Goal: Information Seeking & Learning: Learn about a topic

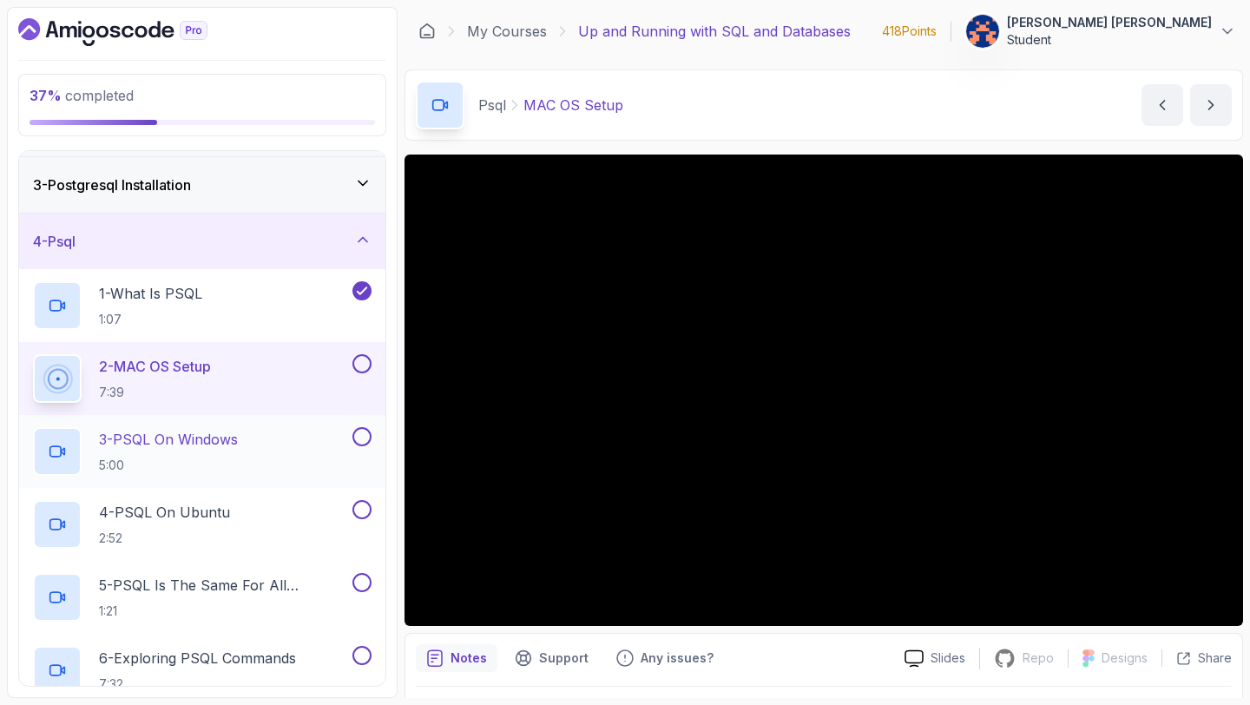
click at [195, 436] on p "3 - PSQL On Windows" at bounding box center [168, 439] width 139 height 21
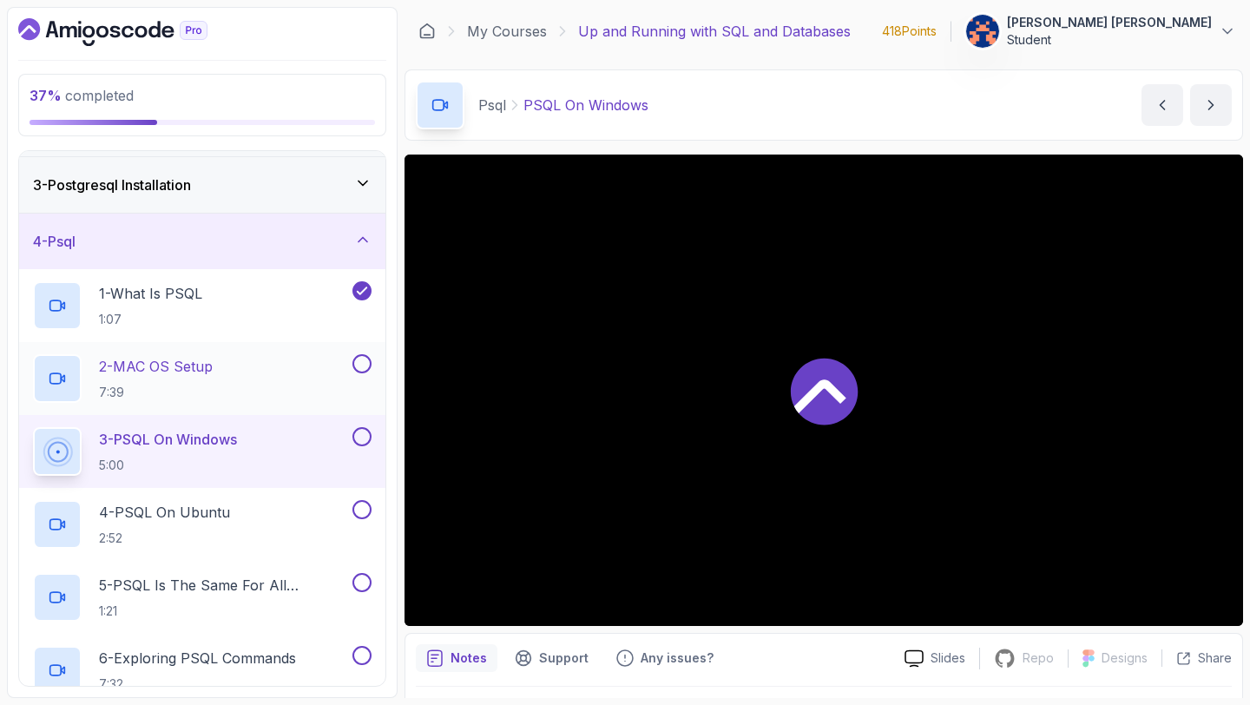
click at [206, 353] on div "2 - MAC OS Setup 7:39" at bounding box center [202, 378] width 366 height 73
click at [212, 373] on p "2 - MAC OS Setup" at bounding box center [156, 366] width 114 height 21
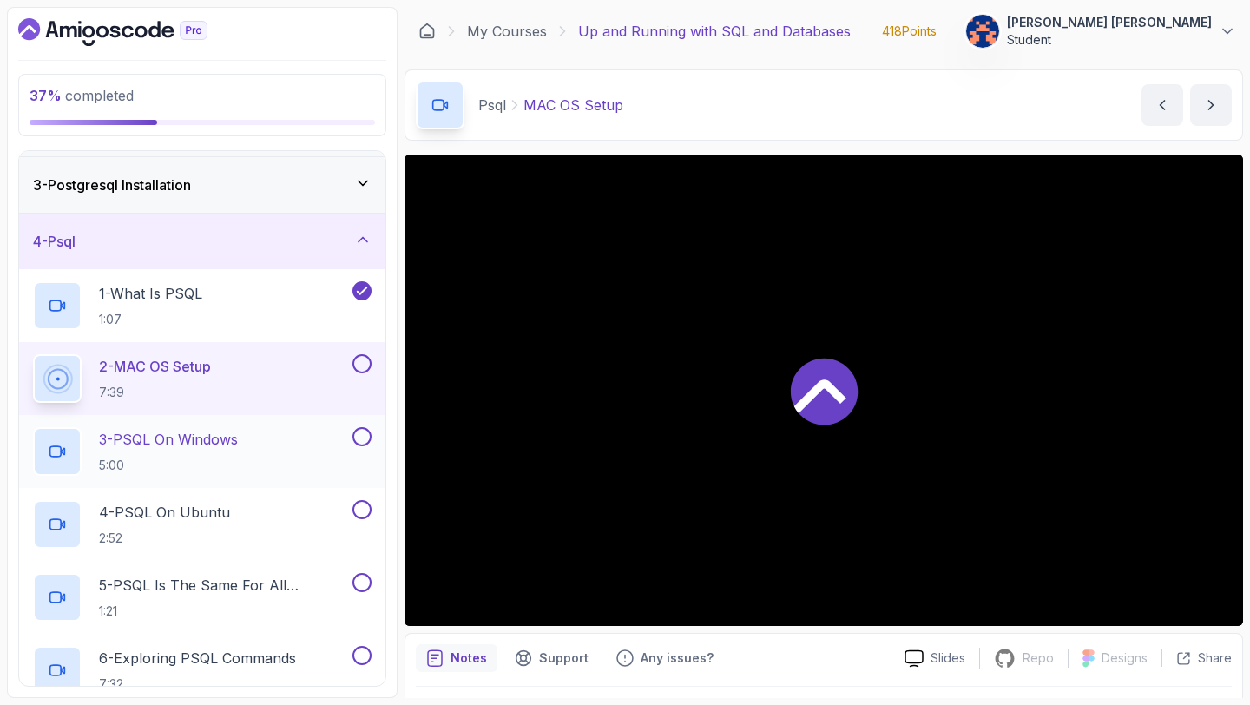
click at [362, 431] on button at bounding box center [362, 436] width 19 height 19
click at [363, 509] on button at bounding box center [362, 509] width 19 height 19
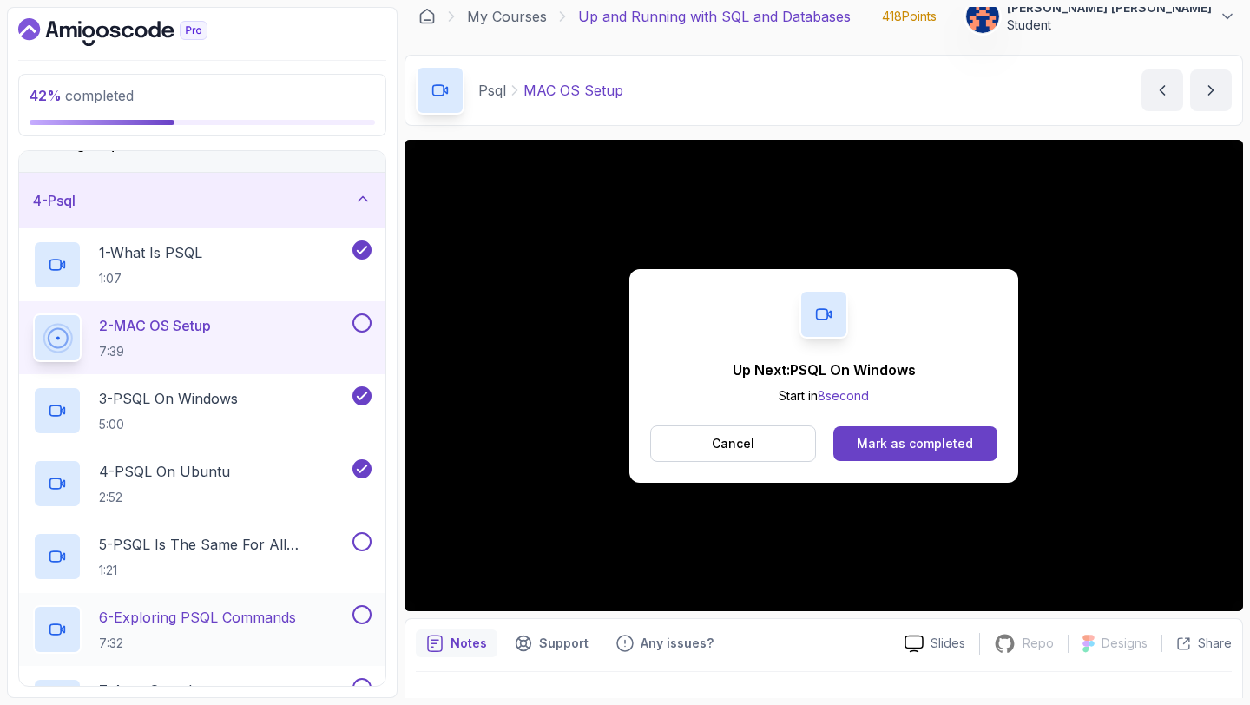
scroll to position [144, 0]
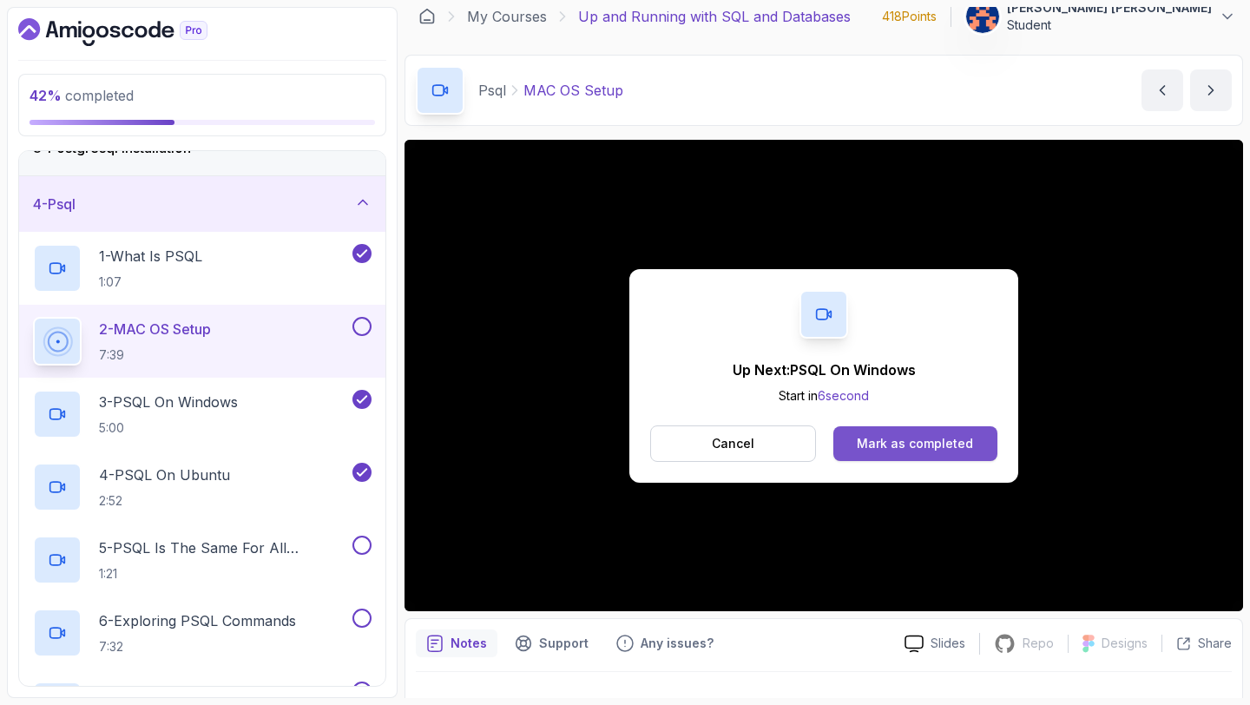
click at [927, 447] on div "Mark as completed" at bounding box center [915, 443] width 116 height 17
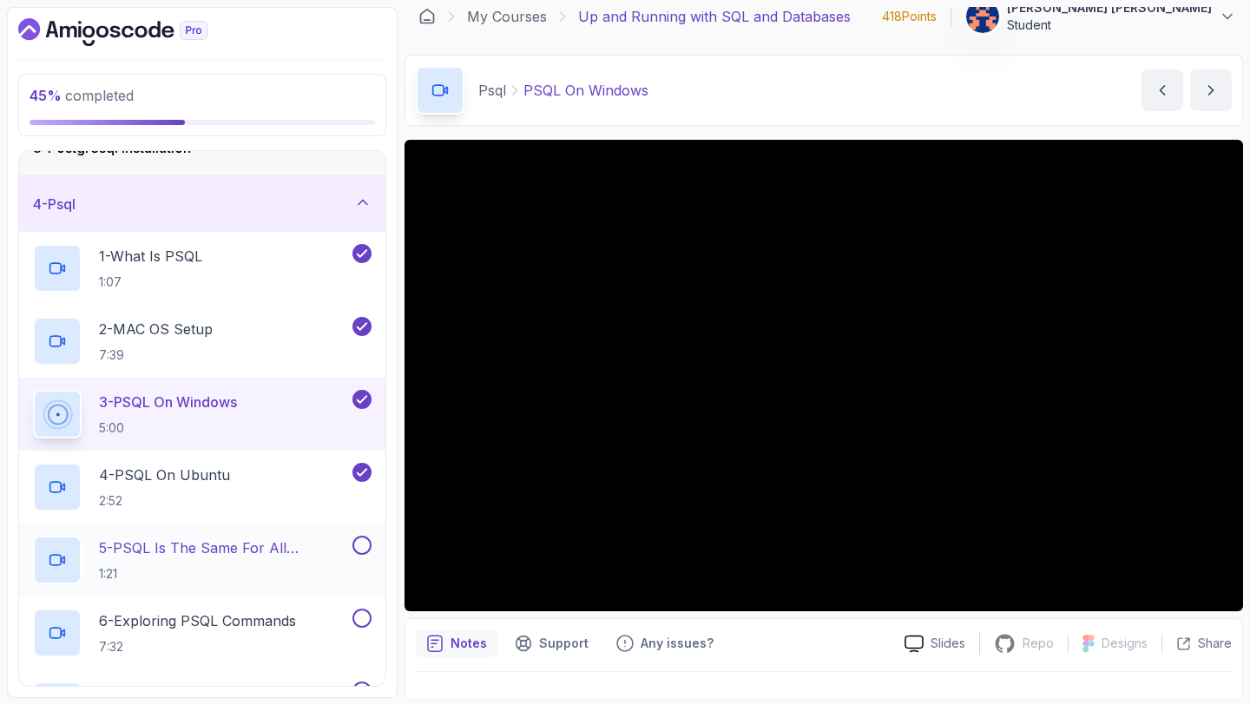
click at [256, 554] on p "5 - PSQL Is The Same For All Operating Systems" at bounding box center [224, 547] width 250 height 21
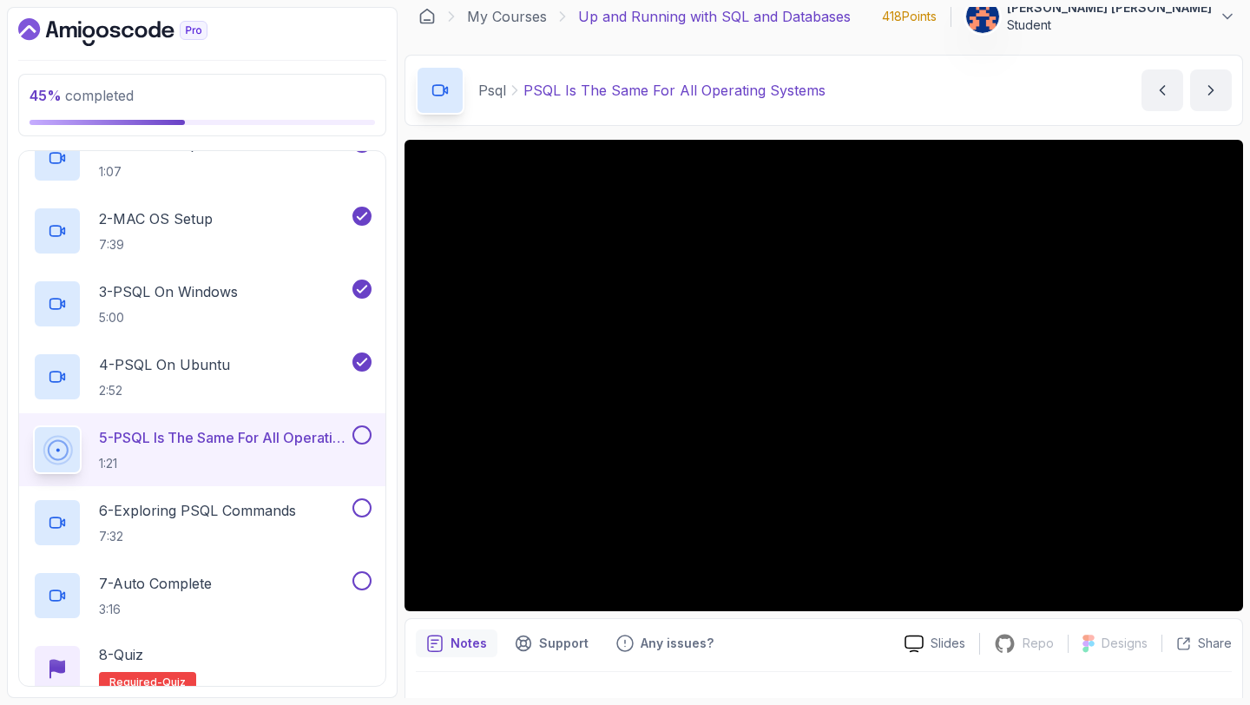
scroll to position [277, 0]
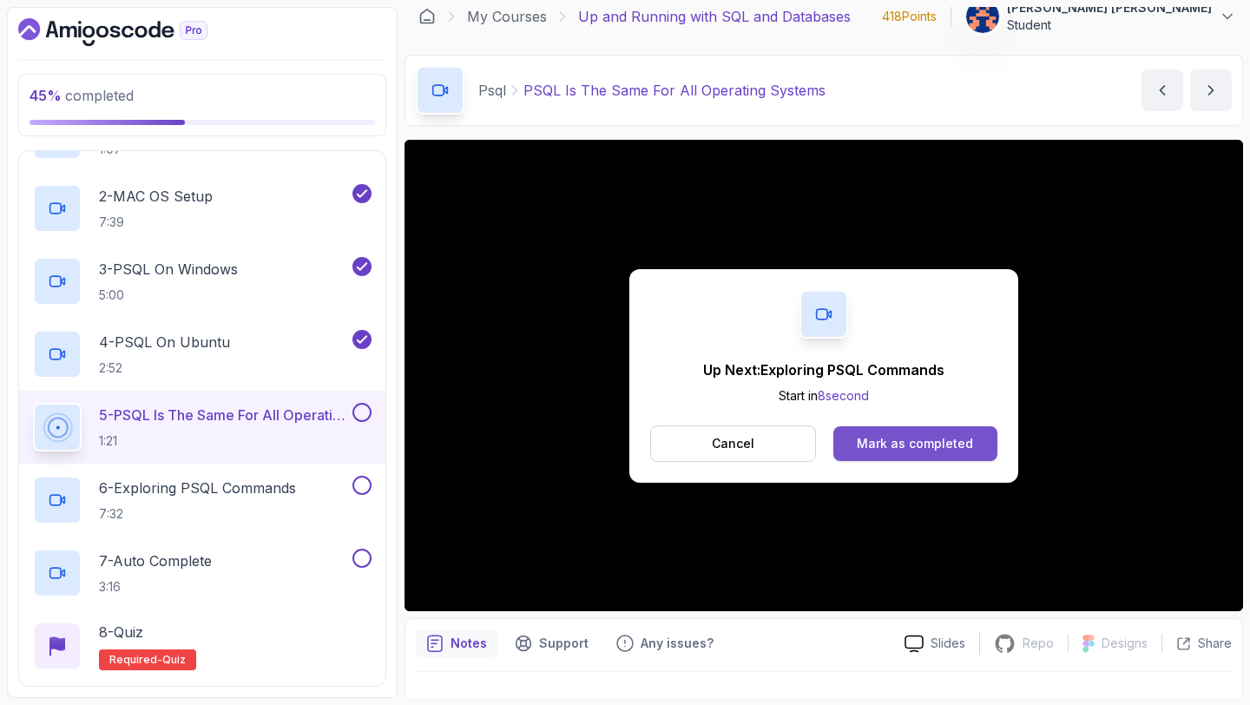
click at [912, 436] on div "Mark as completed" at bounding box center [915, 443] width 116 height 17
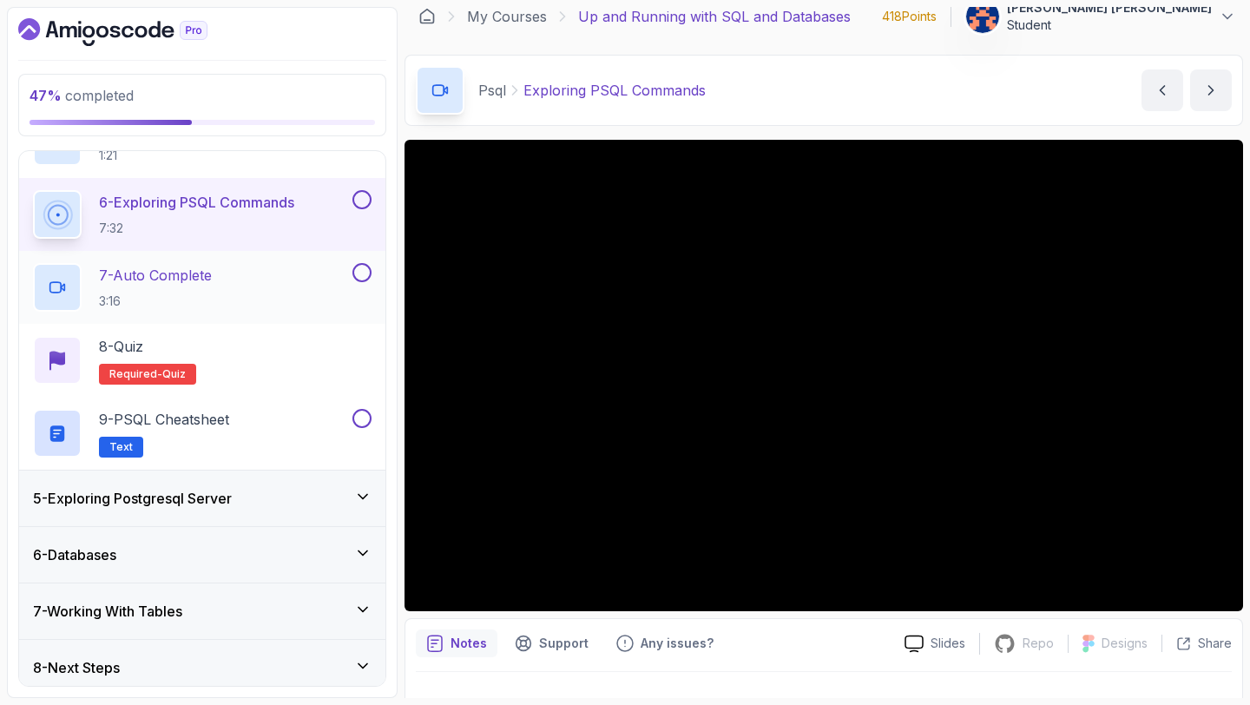
scroll to position [572, 0]
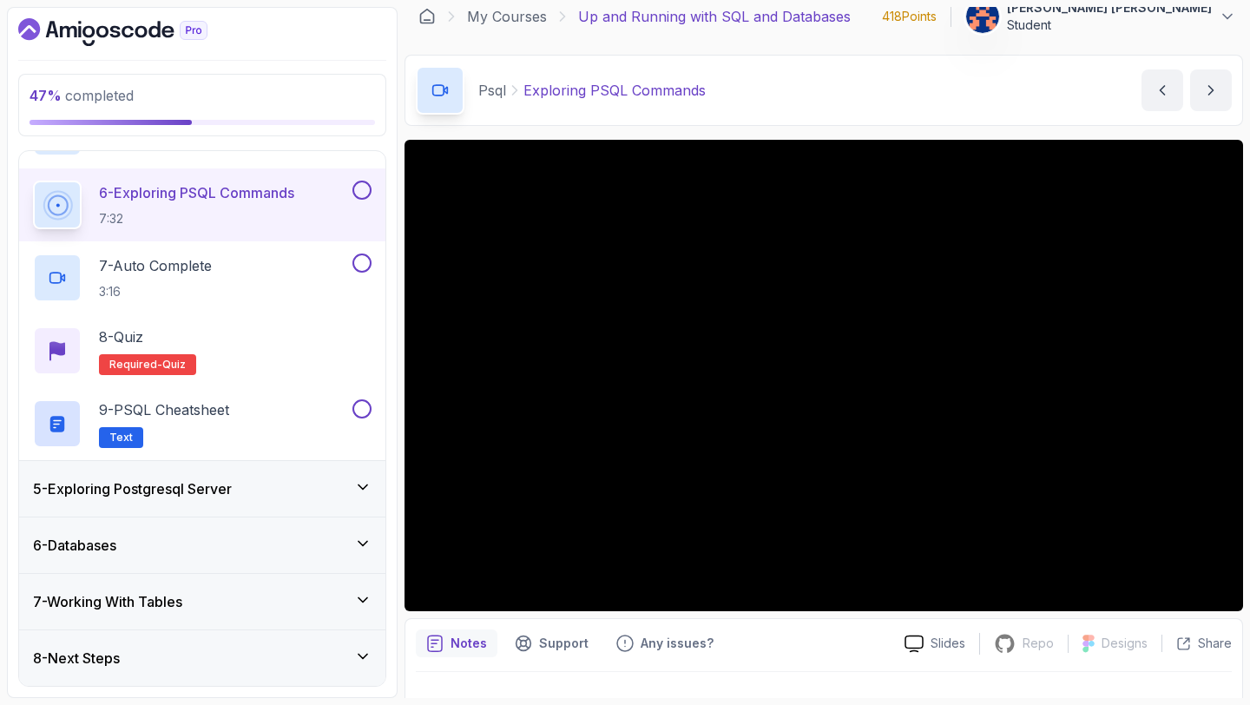
click at [358, 489] on icon at bounding box center [362, 486] width 17 height 17
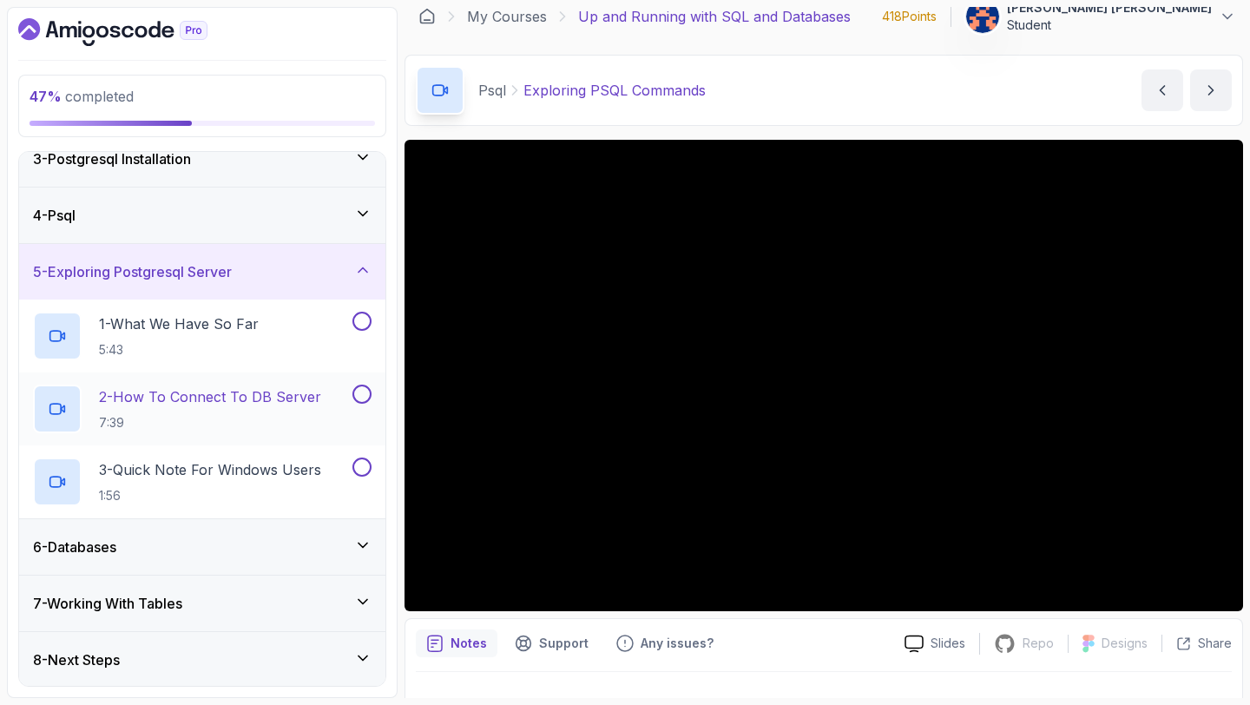
scroll to position [135, 0]
click at [361, 260] on icon at bounding box center [362, 268] width 17 height 17
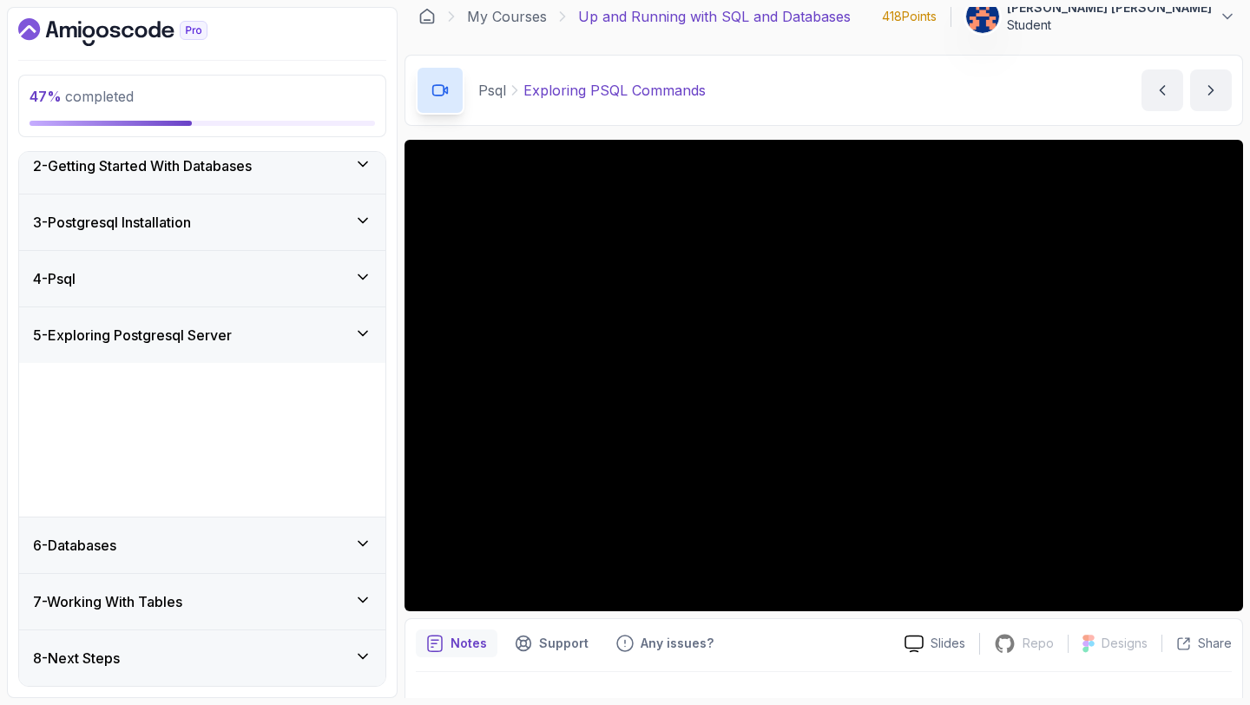
scroll to position [0, 0]
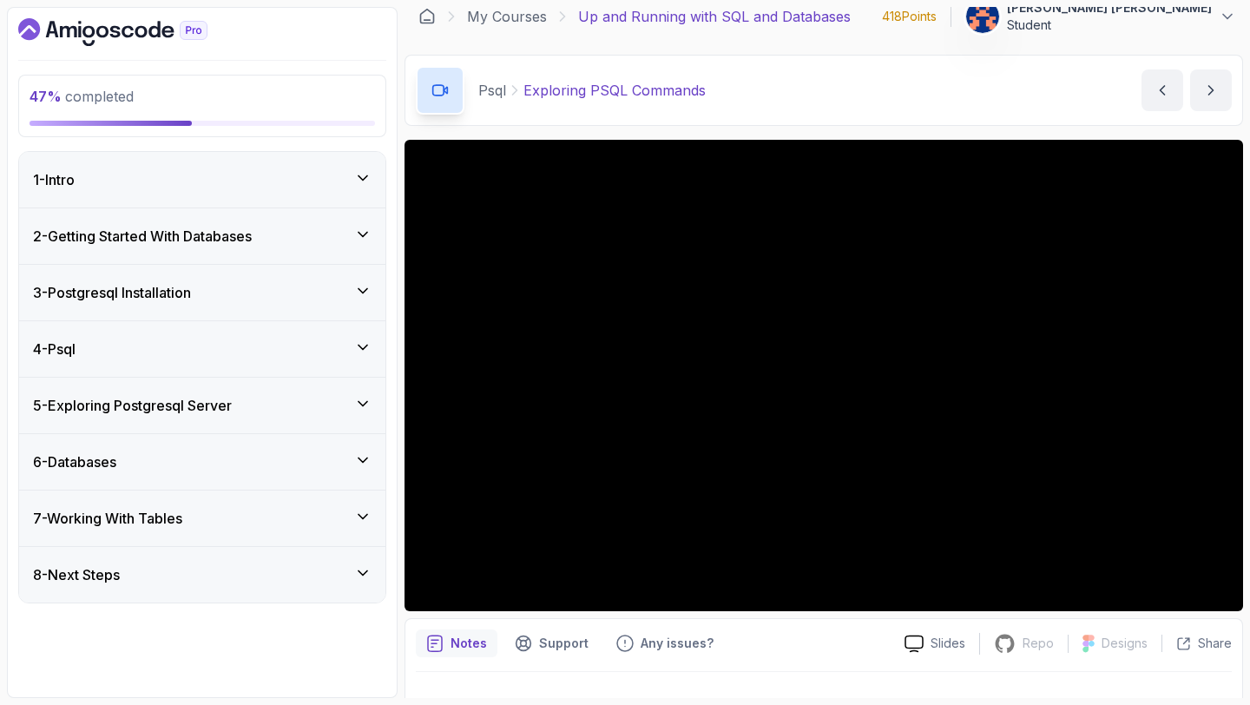
click at [361, 345] on icon at bounding box center [362, 347] width 17 height 17
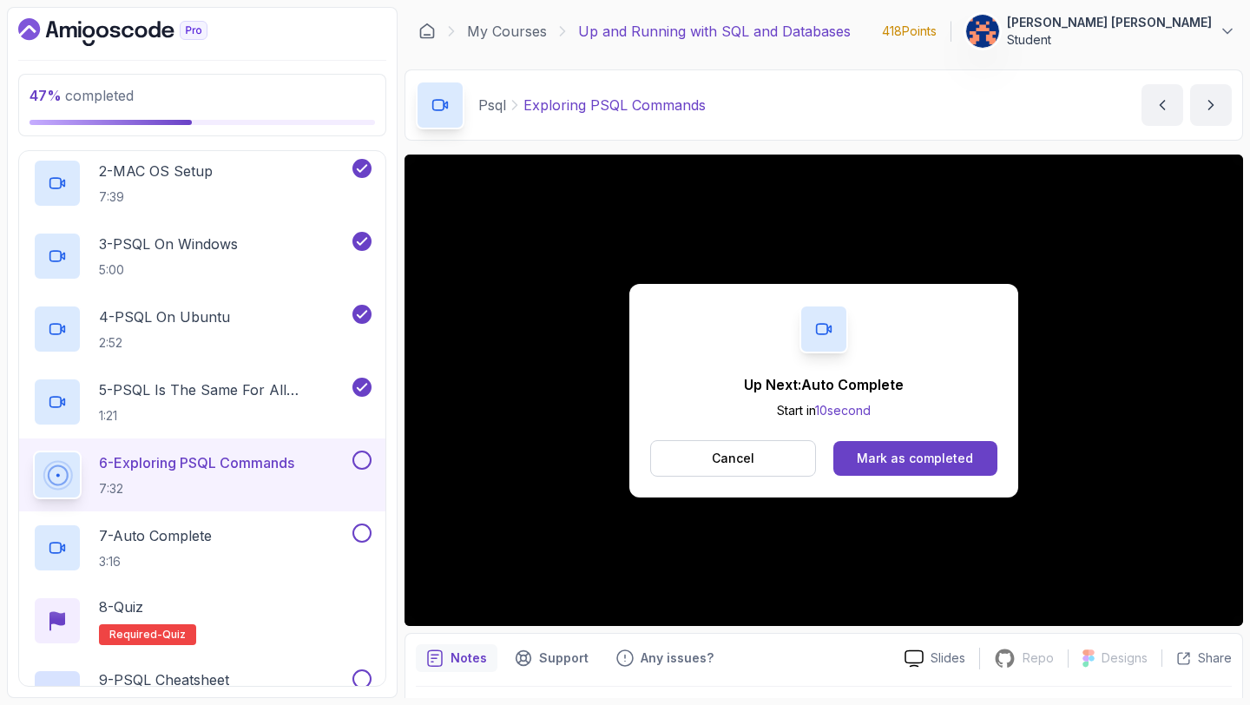
scroll to position [14, 0]
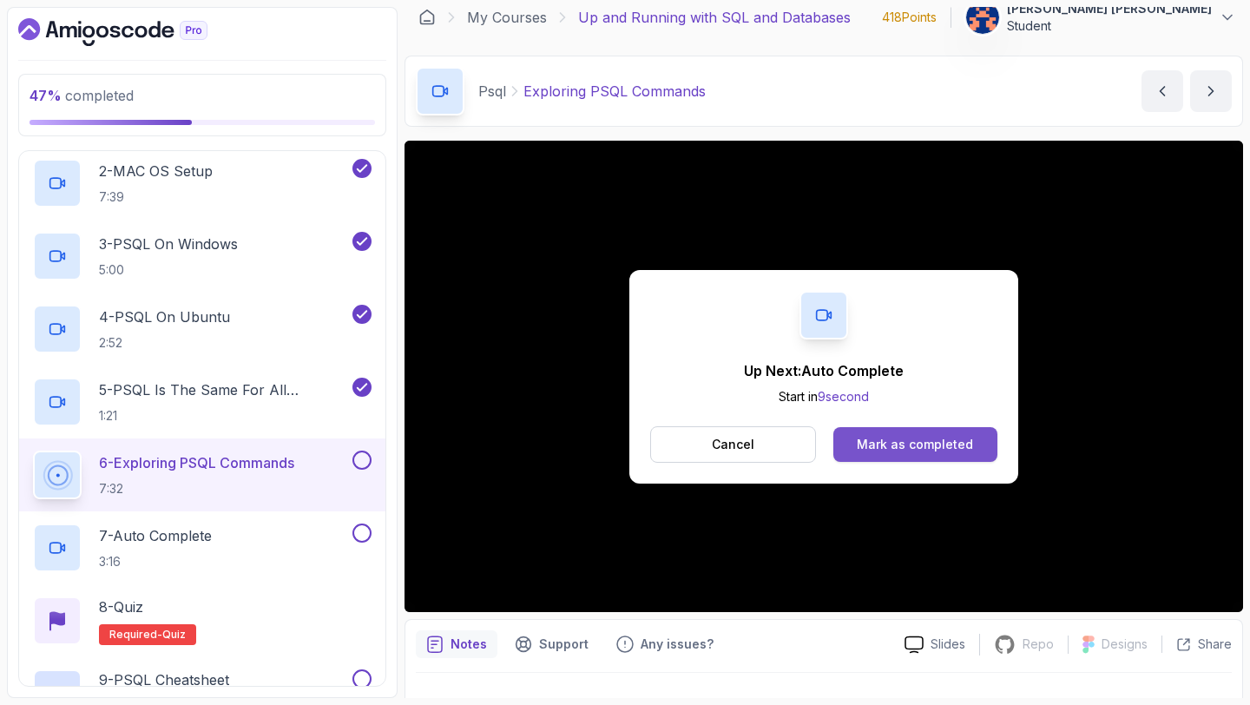
click at [918, 441] on div "Mark as completed" at bounding box center [915, 444] width 116 height 17
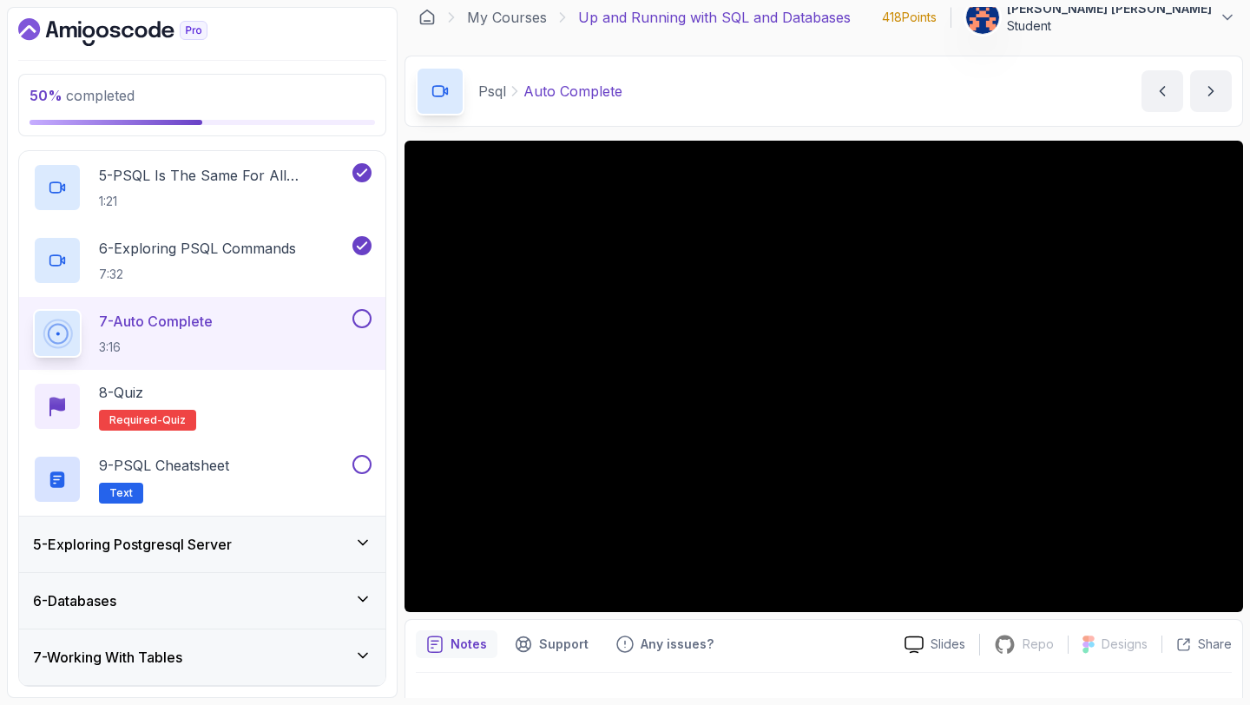
scroll to position [572, 0]
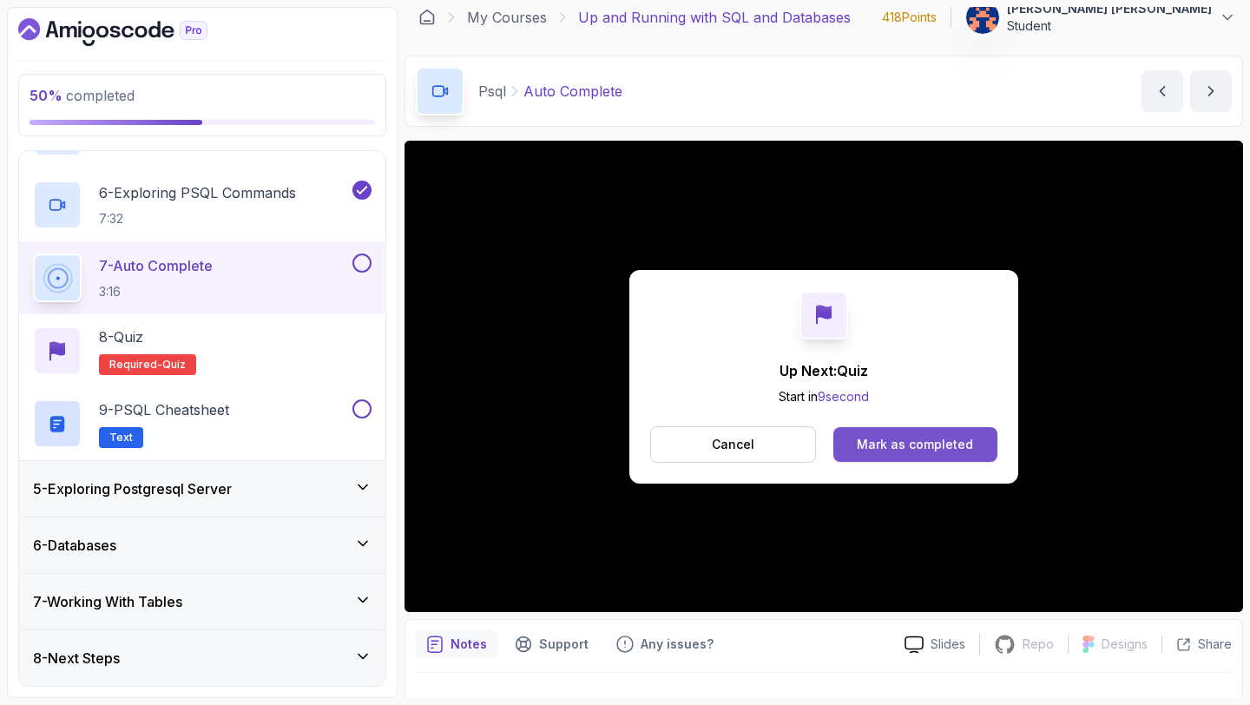
click at [940, 448] on div "Mark as completed" at bounding box center [915, 444] width 116 height 17
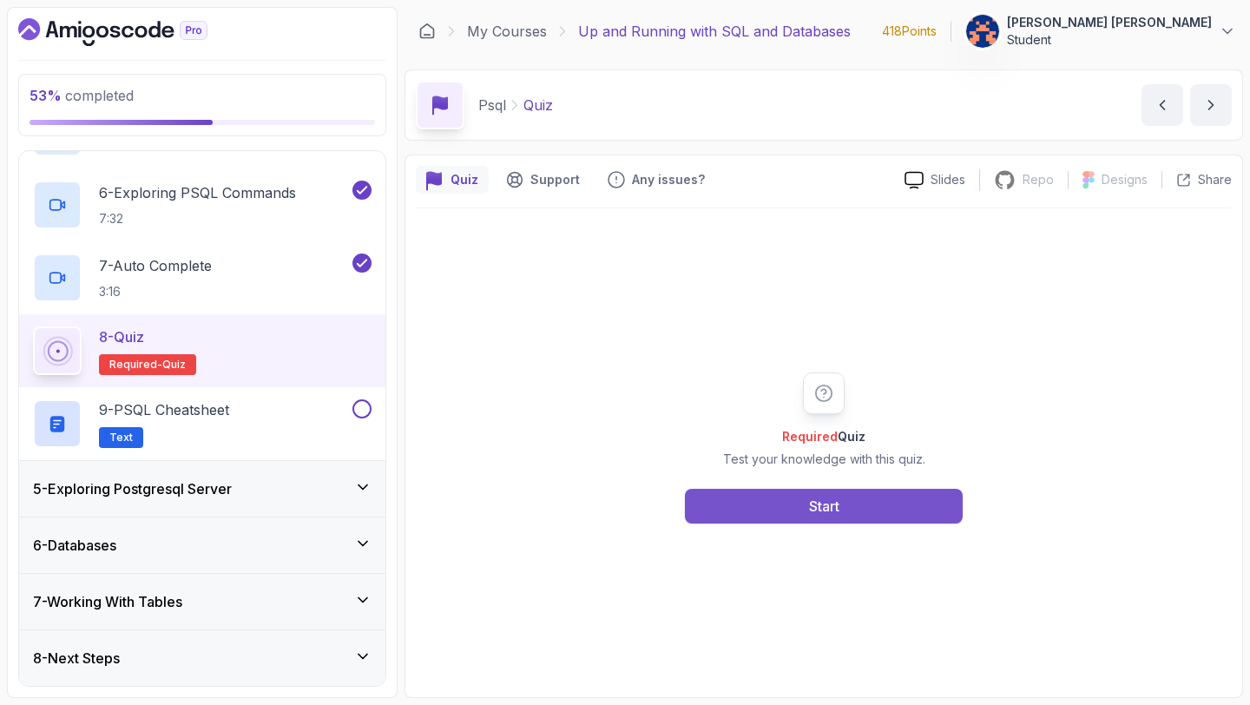
click at [818, 505] on div "Start" at bounding box center [824, 506] width 30 height 21
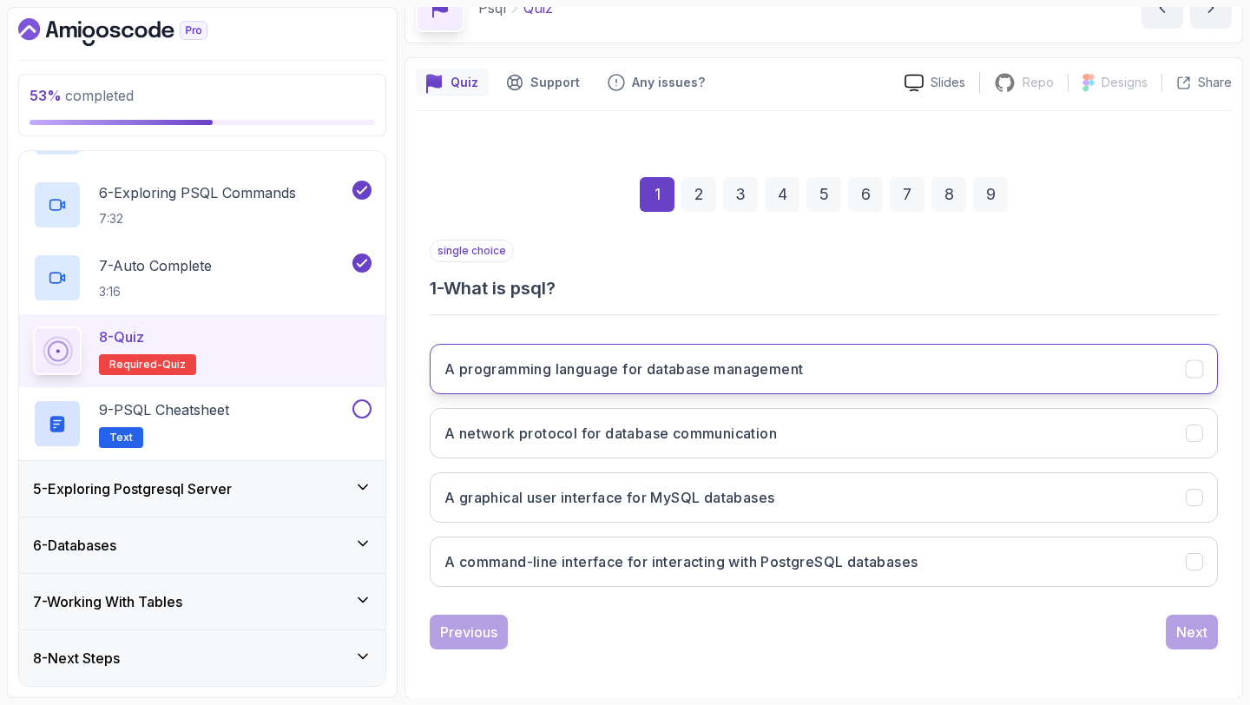
scroll to position [98, 0]
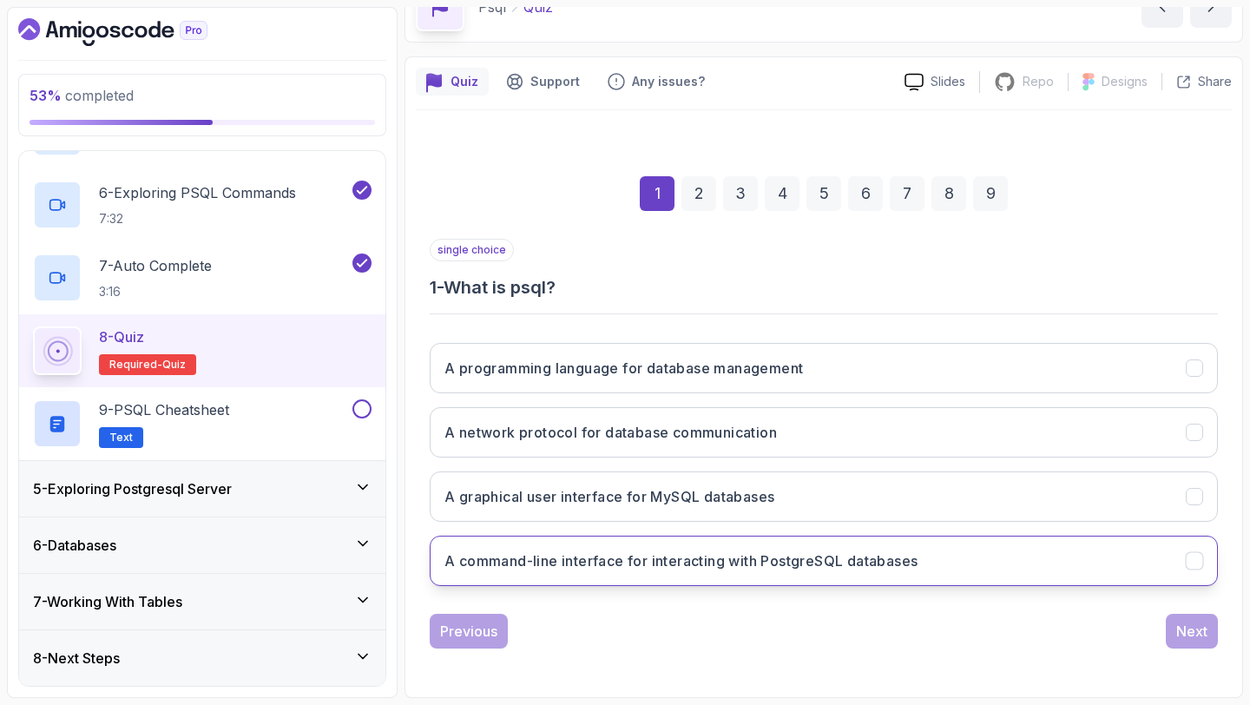
click at [751, 562] on h3 "A command-line interface for interacting with PostgreSQL databases" at bounding box center [681, 561] width 473 height 21
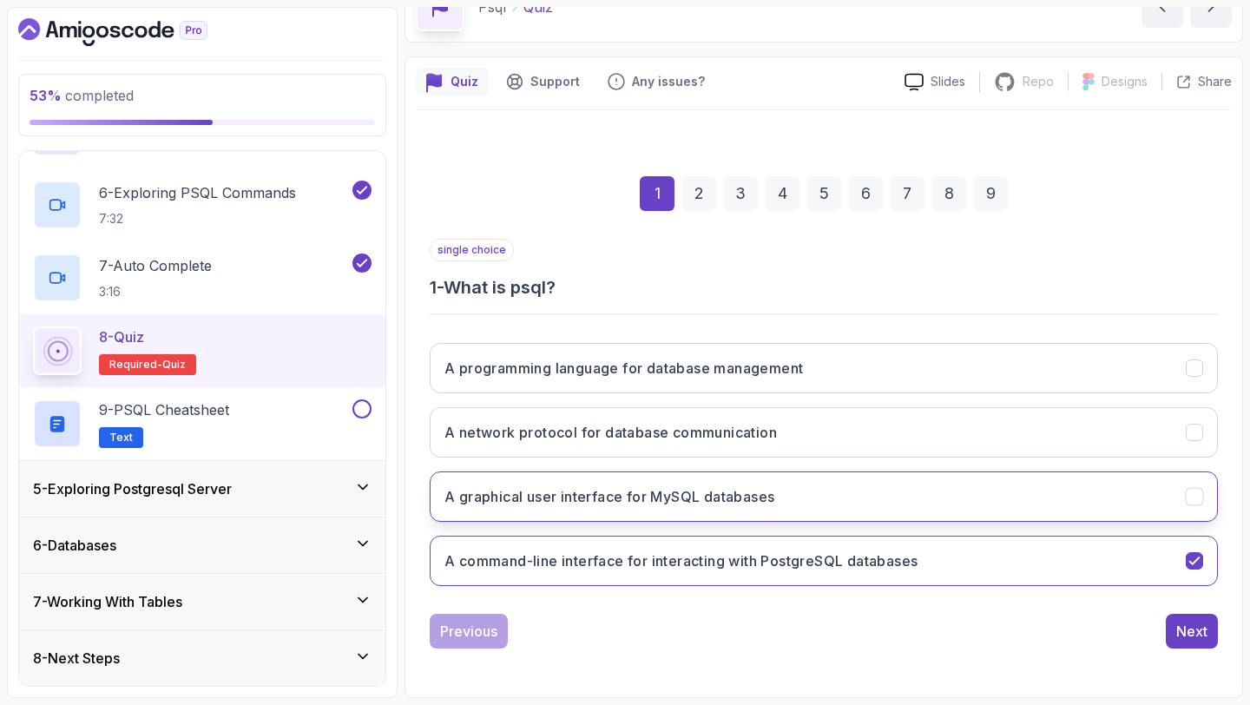
click at [1193, 502] on icon "A graphical user interface for MySQL databases" at bounding box center [1195, 497] width 16 height 16
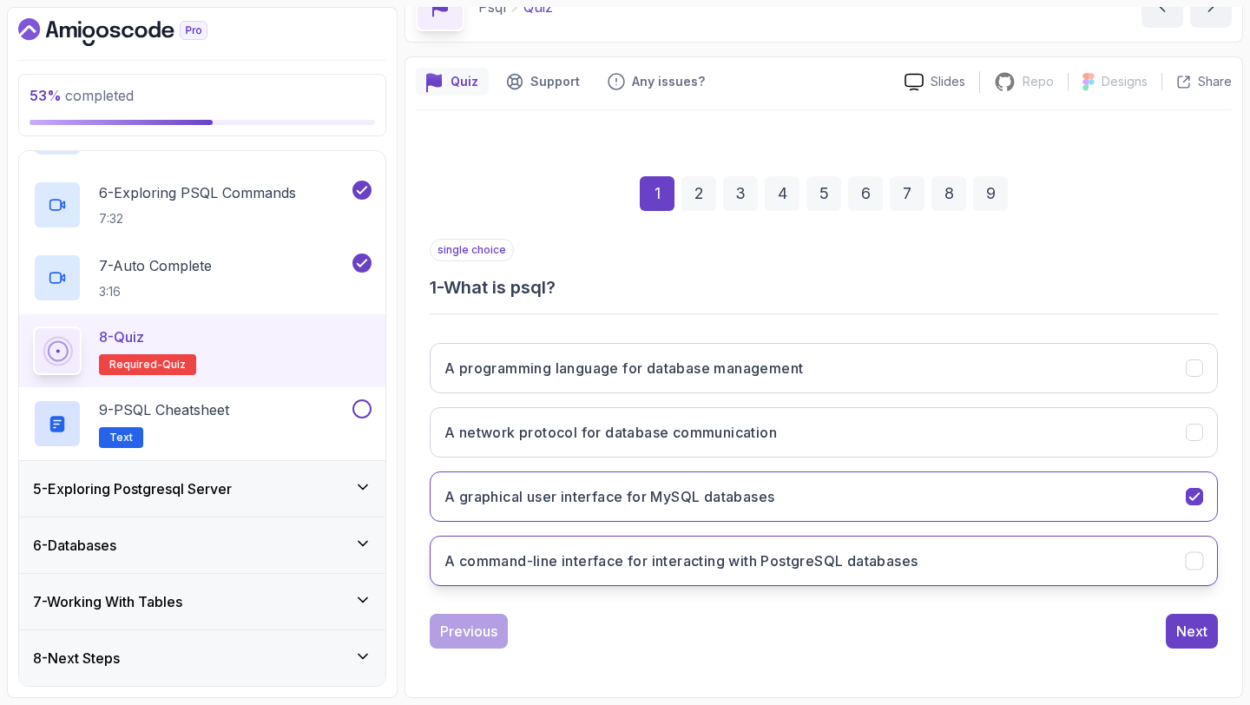
click at [1197, 567] on icon "A command-line interface for interacting with PostgreSQL databases" at bounding box center [1195, 561] width 16 height 16
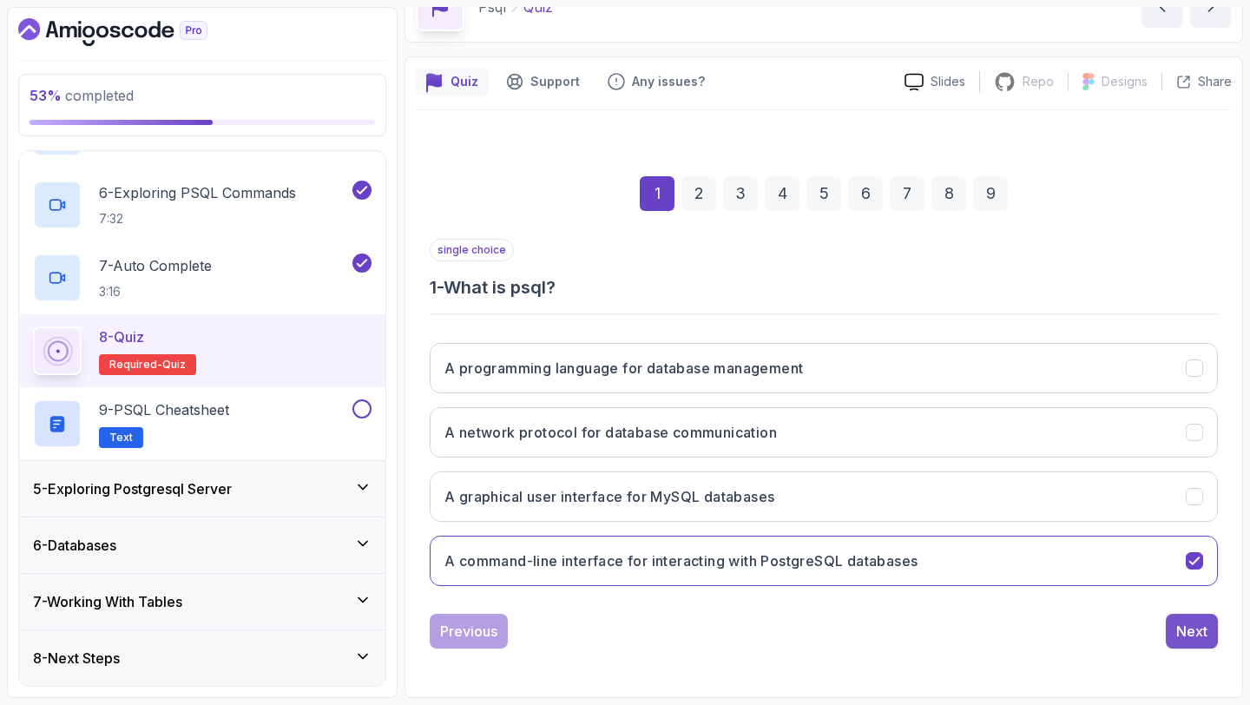
click at [1203, 630] on div "Next" at bounding box center [1192, 631] width 31 height 21
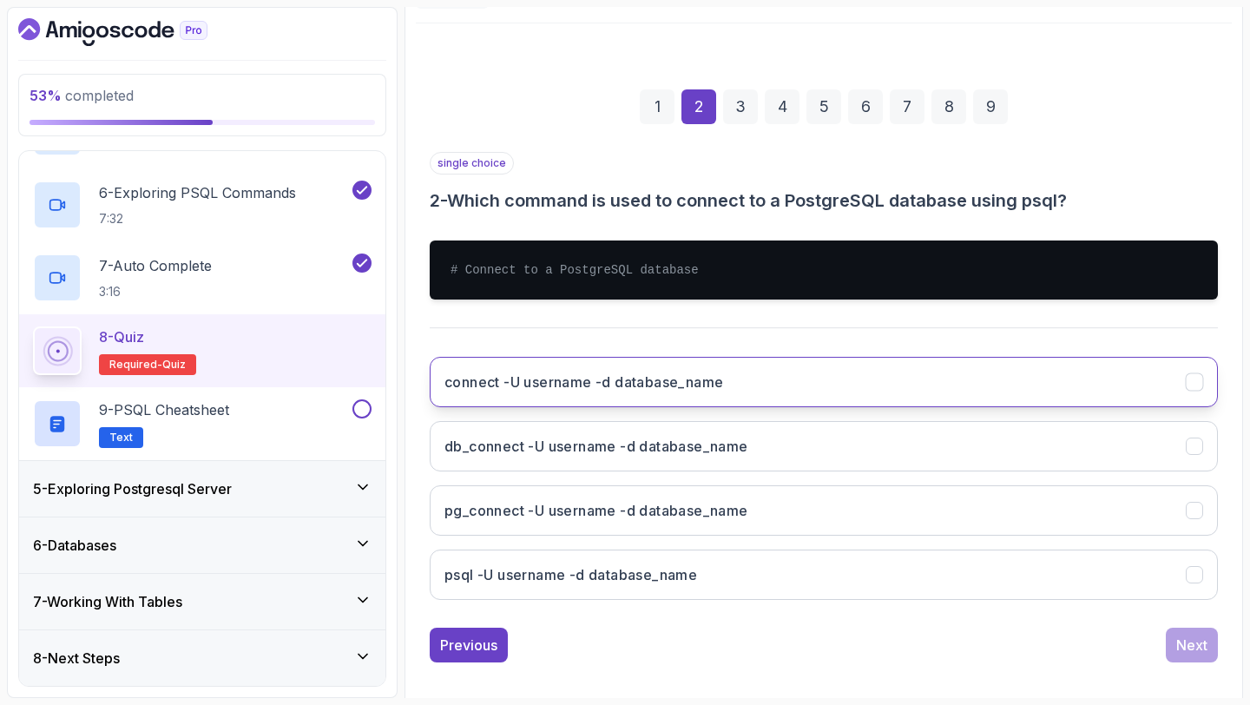
scroll to position [199, 0]
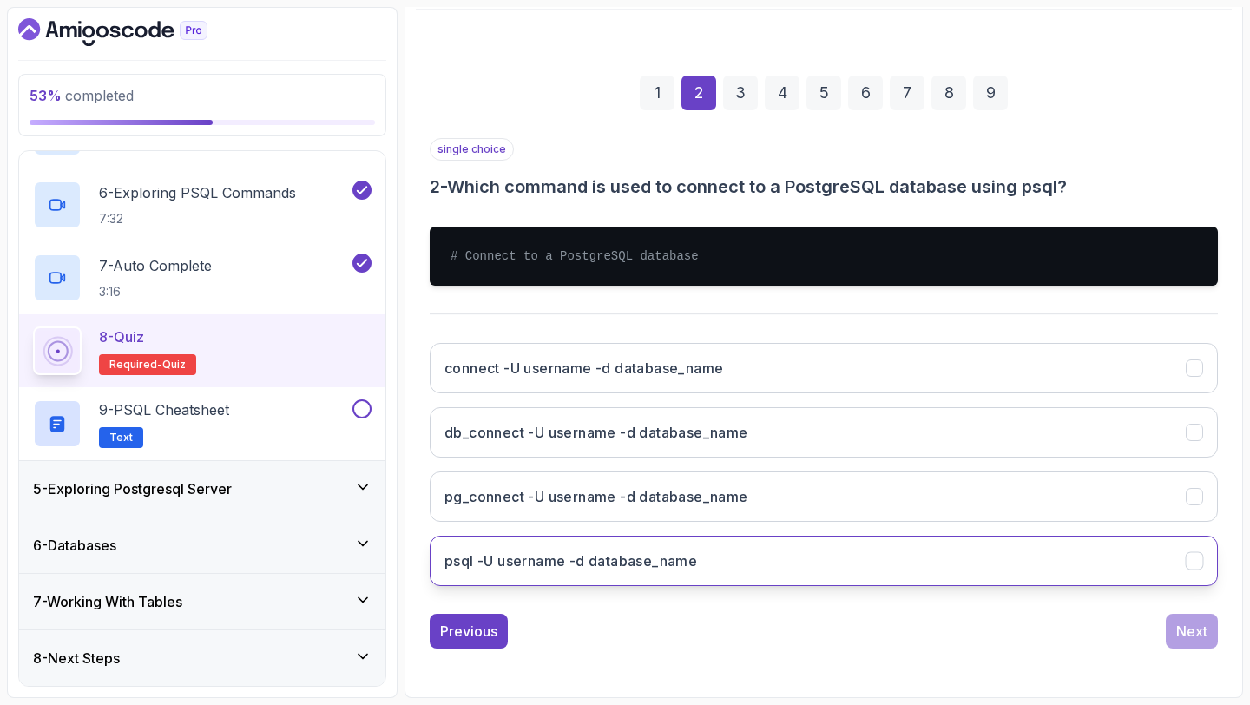
click at [599, 559] on h3 "psql -U username -d database_name" at bounding box center [571, 561] width 253 height 21
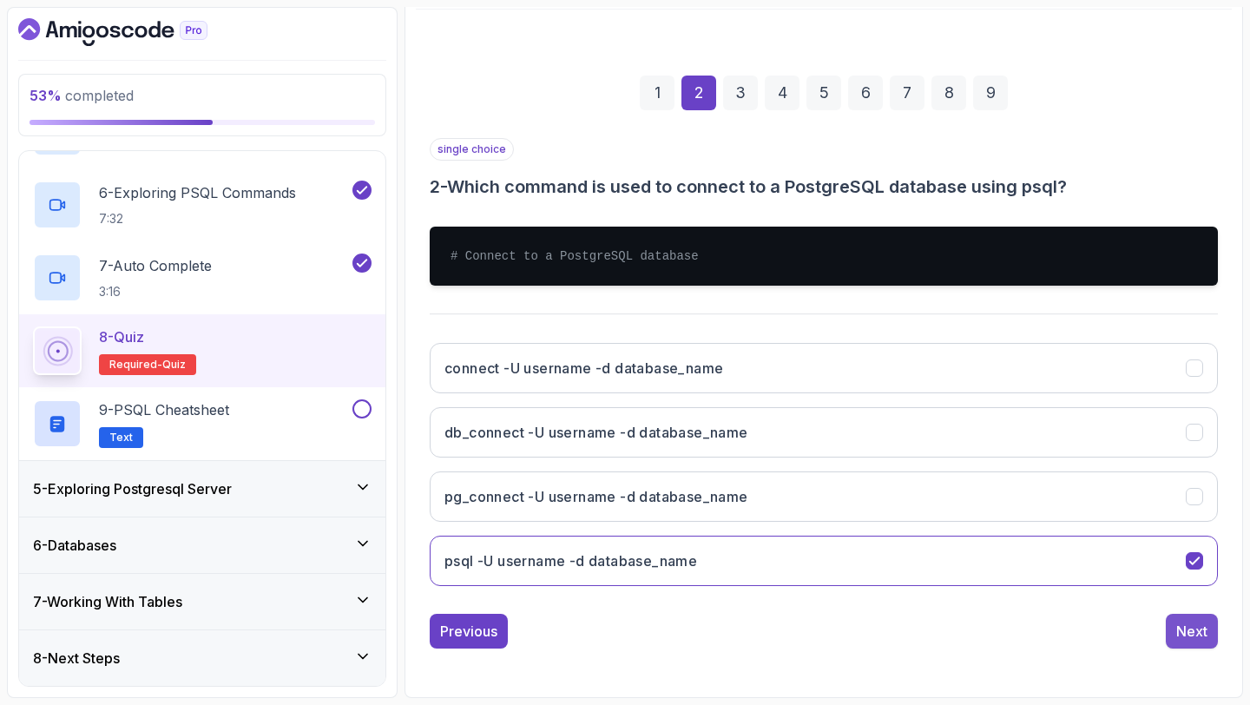
click at [1197, 635] on div "Next" at bounding box center [1192, 631] width 31 height 21
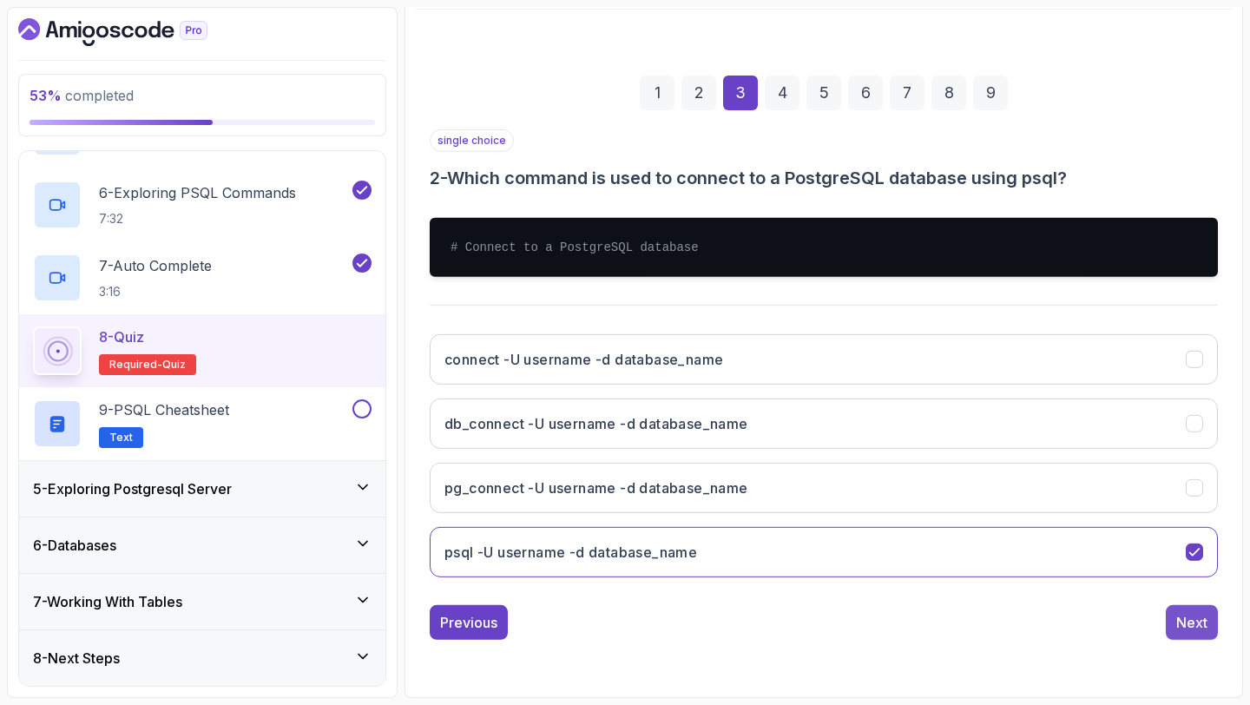
scroll to position [98, 0]
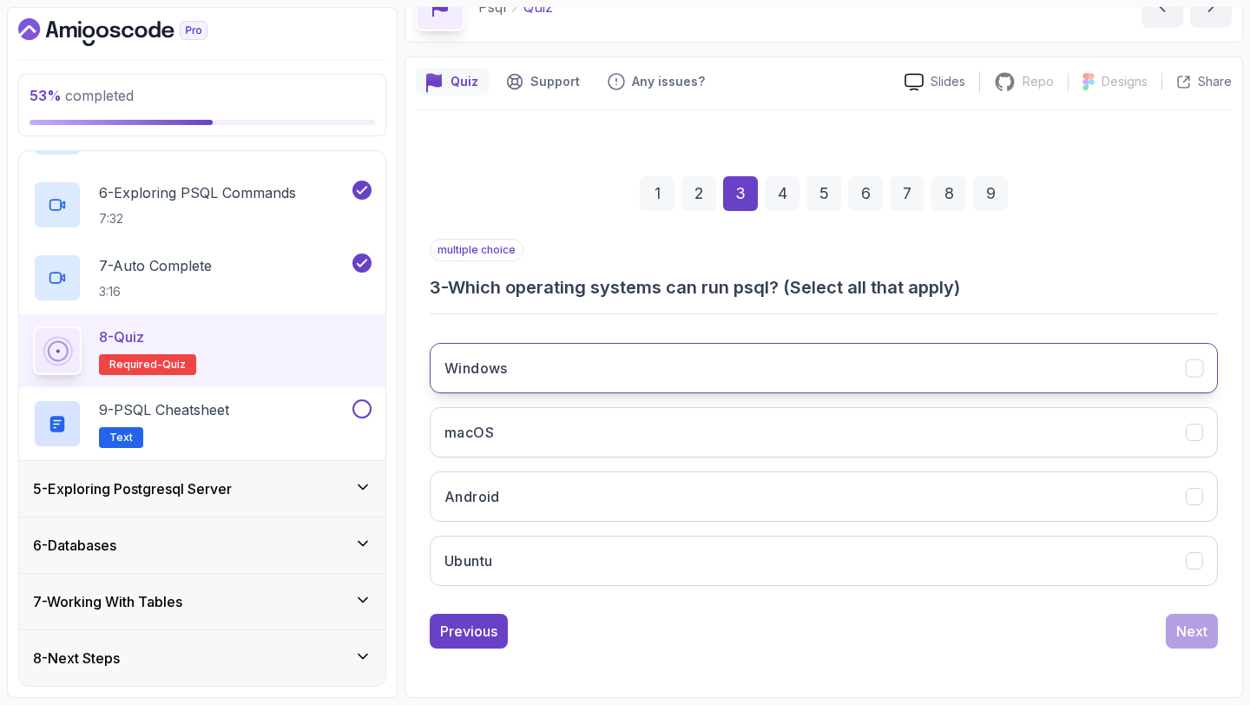
click at [620, 371] on button "Windows" at bounding box center [824, 368] width 788 height 50
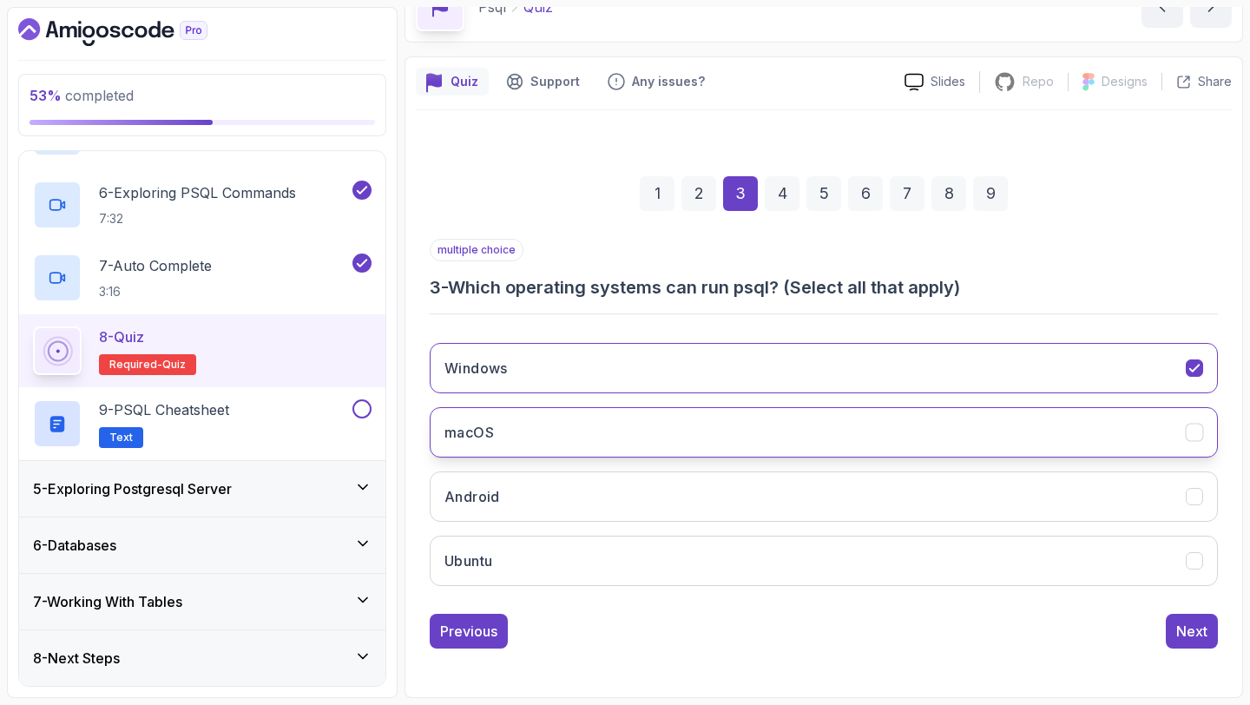
click at [633, 430] on button "macOS" at bounding box center [824, 432] width 788 height 50
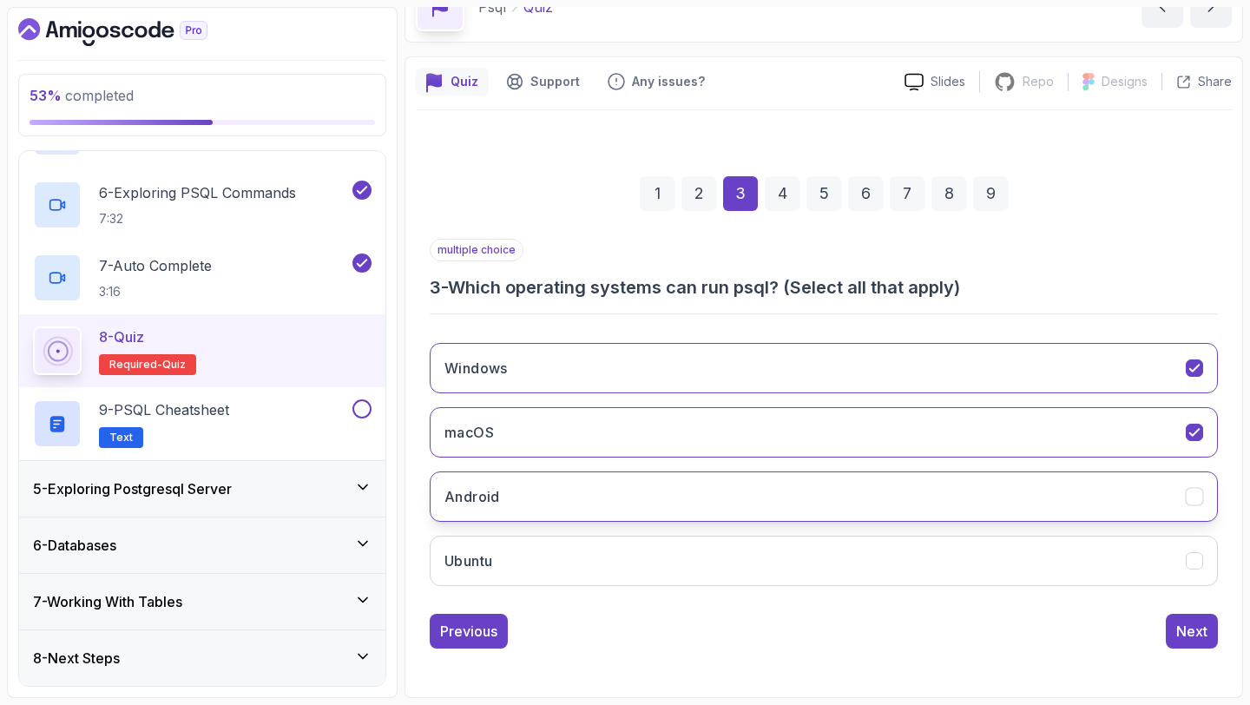
click at [650, 505] on button "Android" at bounding box center [824, 496] width 788 height 50
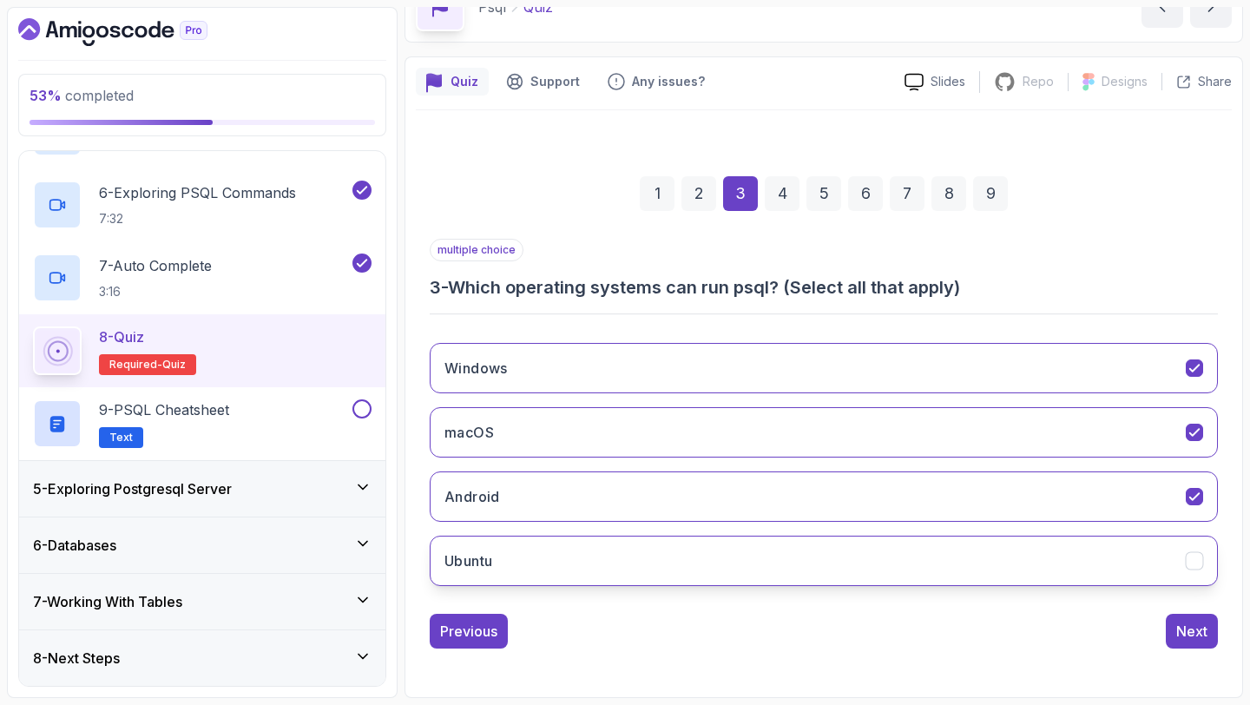
click at [666, 580] on button "Ubuntu" at bounding box center [824, 561] width 788 height 50
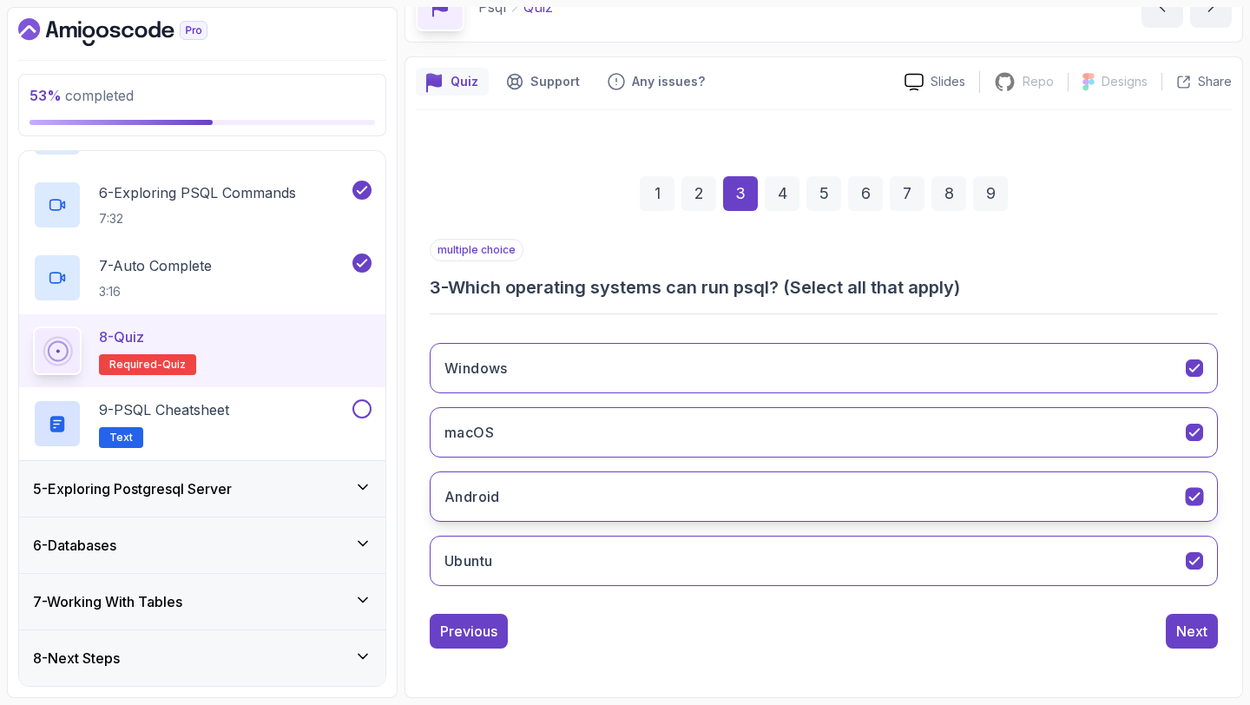
click at [675, 501] on button "Android" at bounding box center [824, 496] width 788 height 50
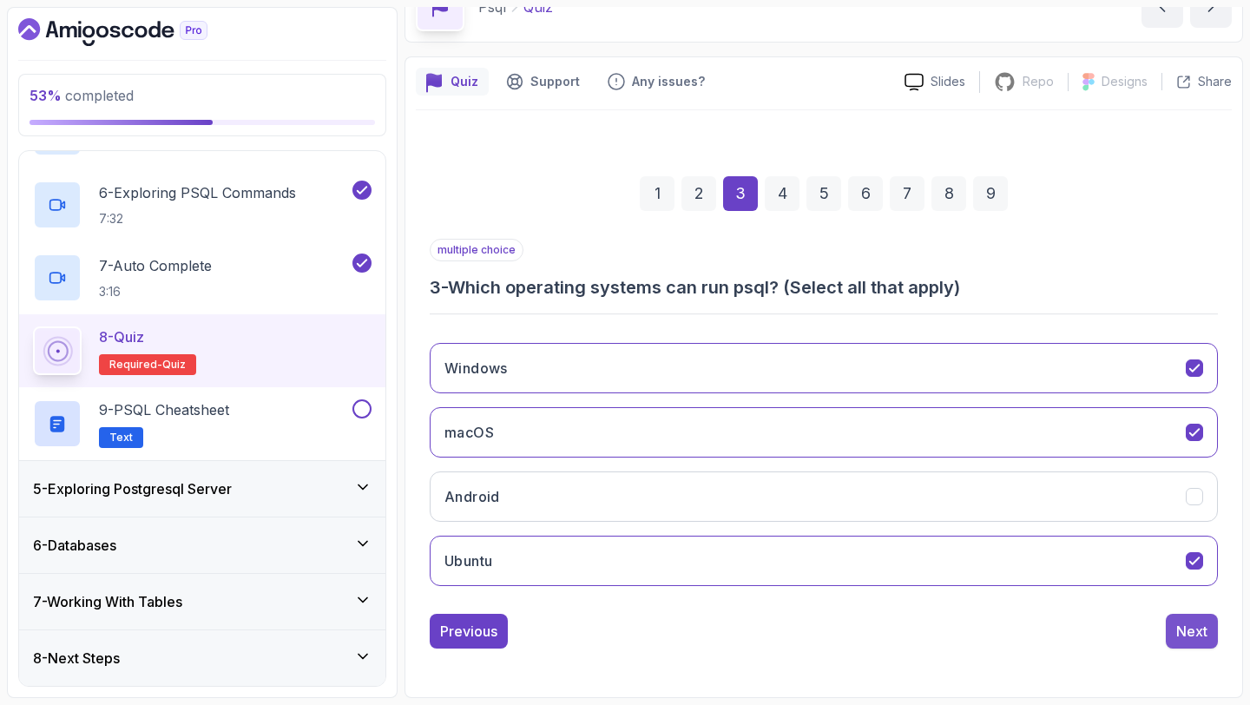
click at [1217, 631] on button "Next" at bounding box center [1192, 631] width 52 height 35
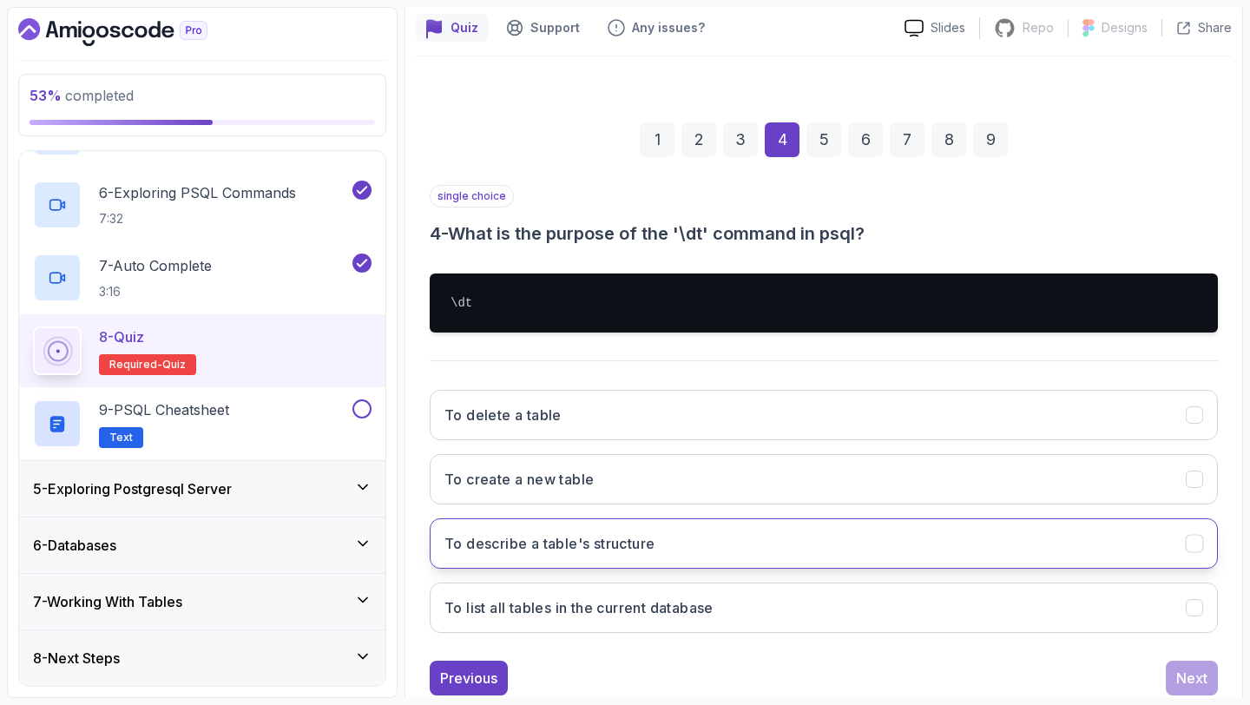
scroll to position [179, 0]
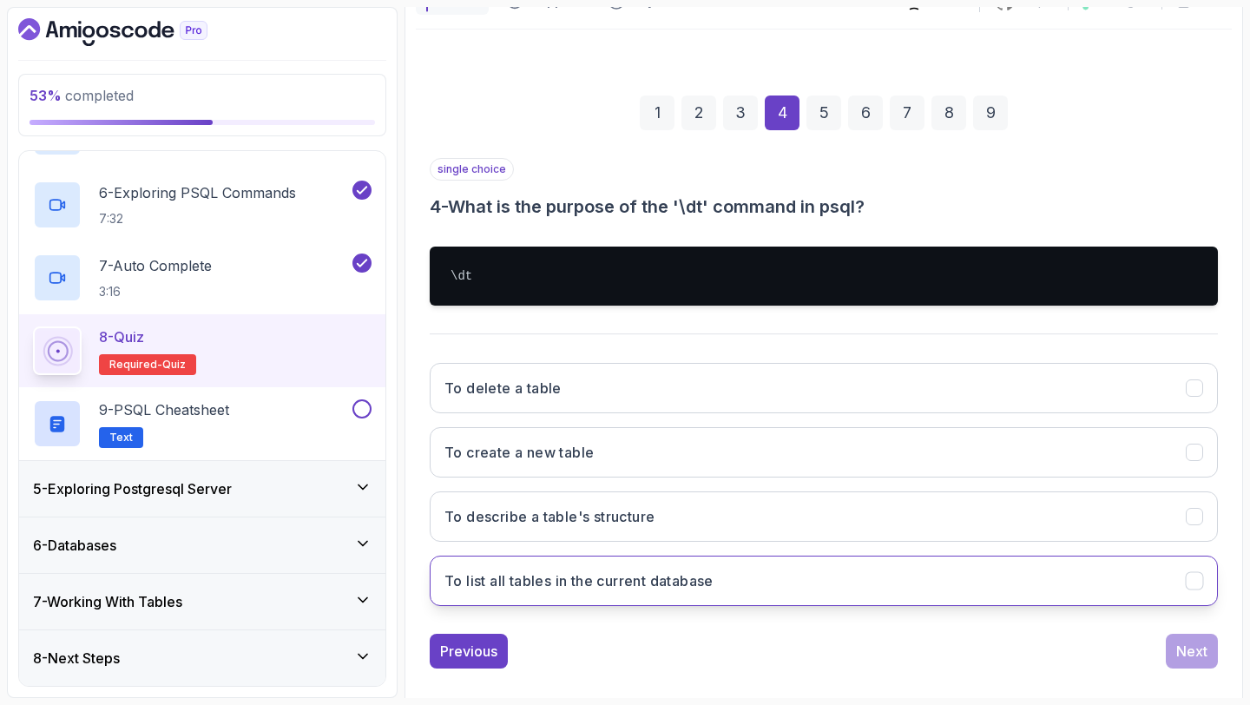
click at [658, 579] on h3 "To list all tables in the current database" at bounding box center [579, 580] width 269 height 21
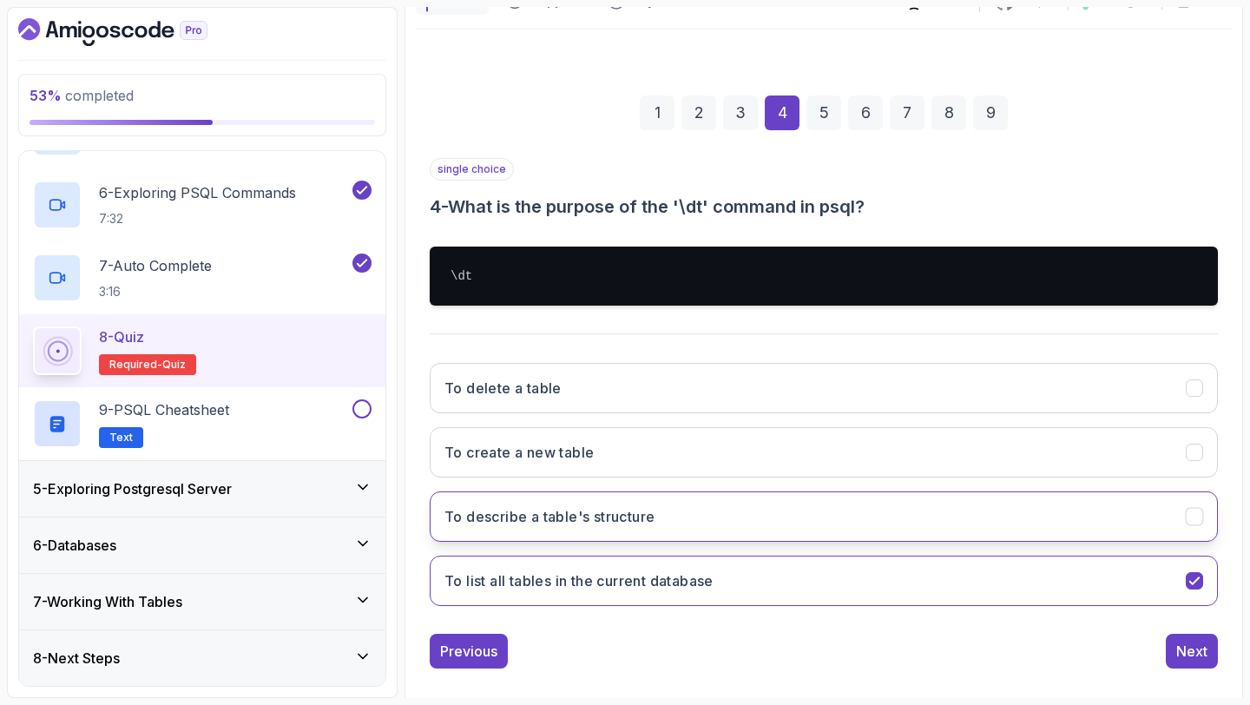
click at [1087, 512] on button "To describe a table's structure" at bounding box center [824, 516] width 788 height 50
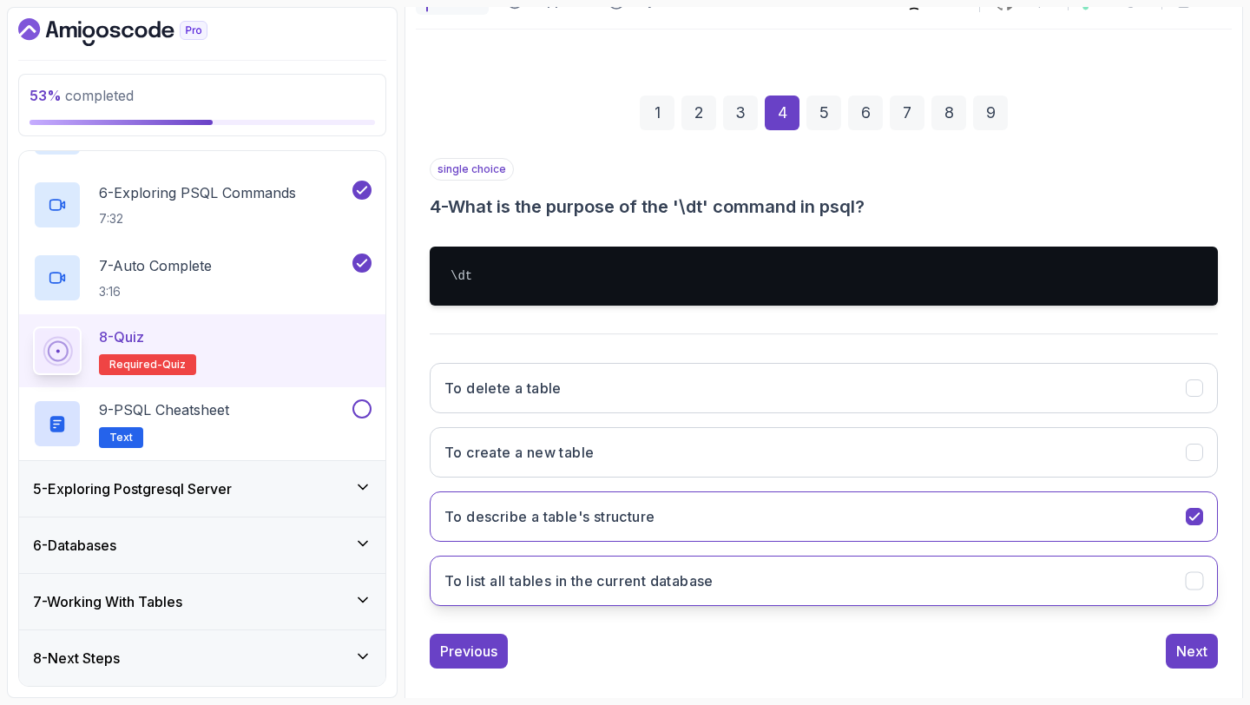
click at [1011, 588] on button "To list all tables in the current database" at bounding box center [824, 581] width 788 height 50
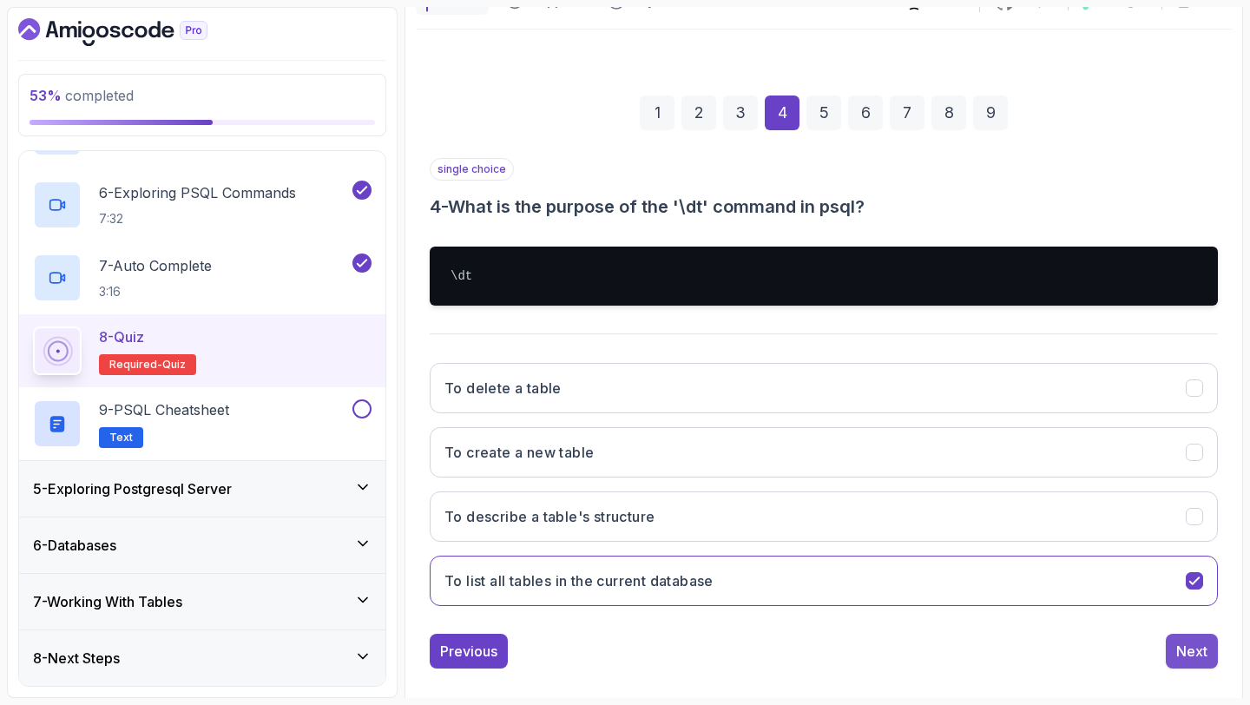
click at [1198, 650] on div "Next" at bounding box center [1192, 651] width 31 height 21
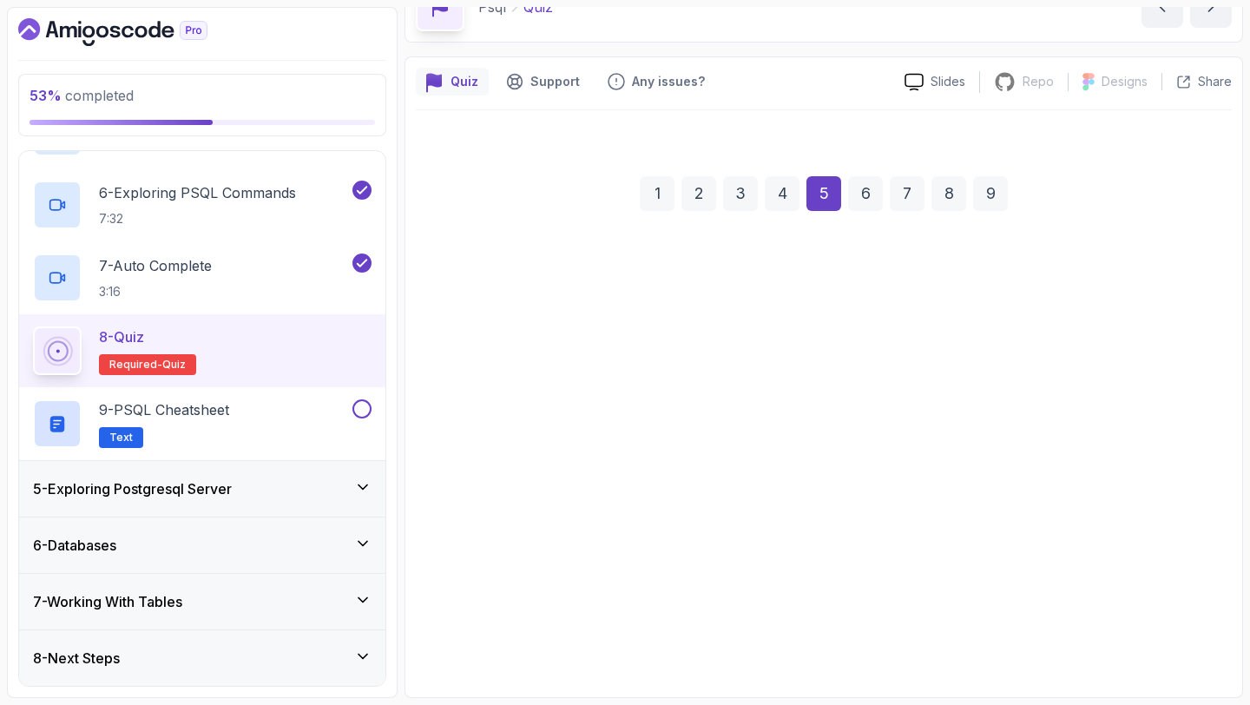
scroll to position [98, 0]
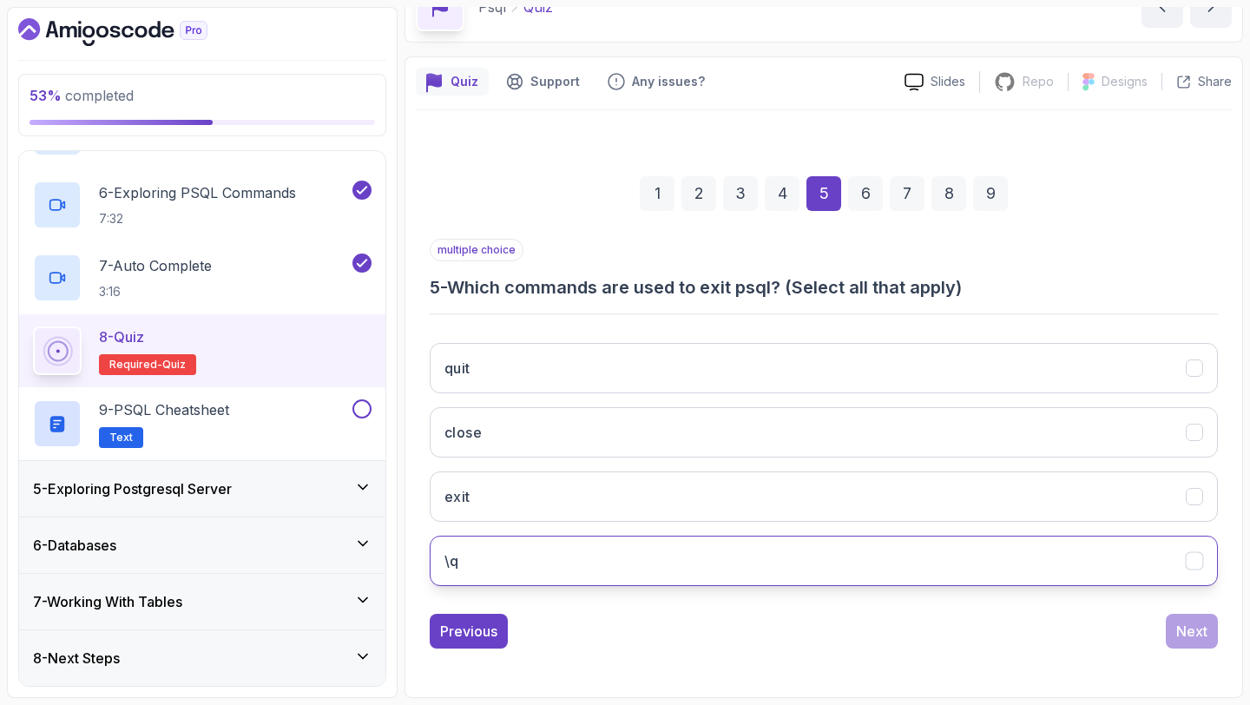
click at [537, 576] on button "\q" at bounding box center [824, 561] width 788 height 50
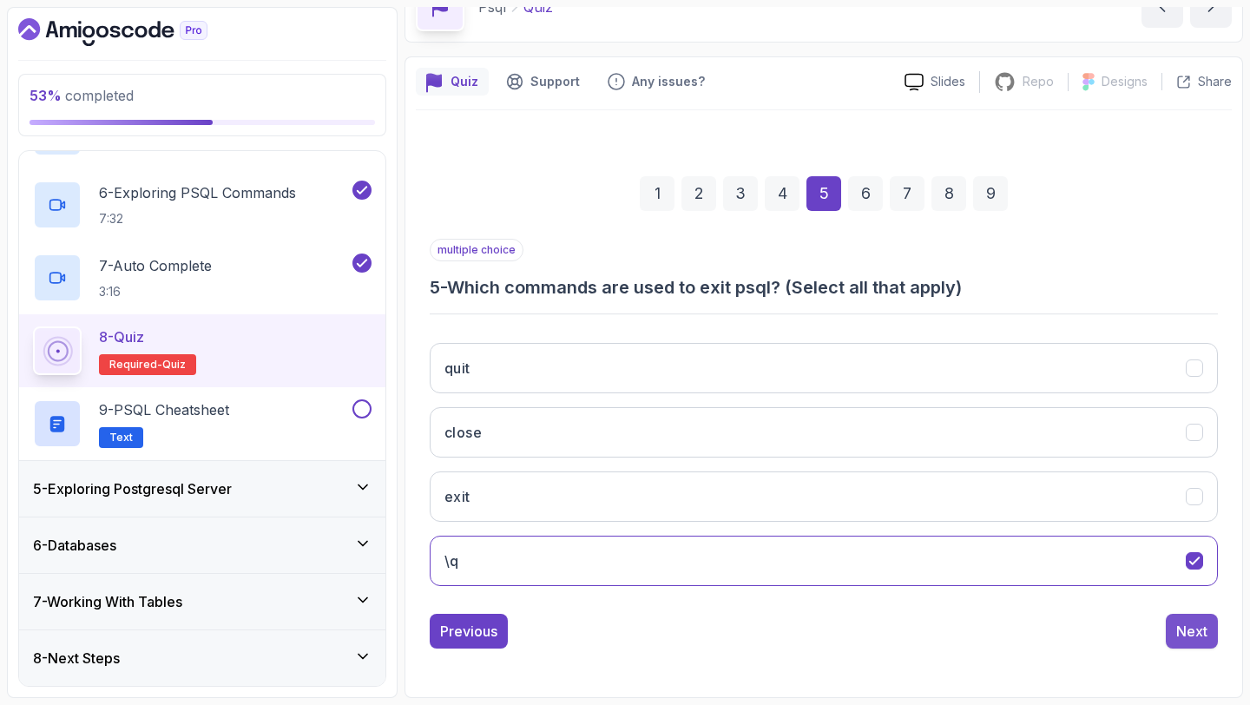
click at [1206, 639] on div "Next" at bounding box center [1192, 631] width 31 height 21
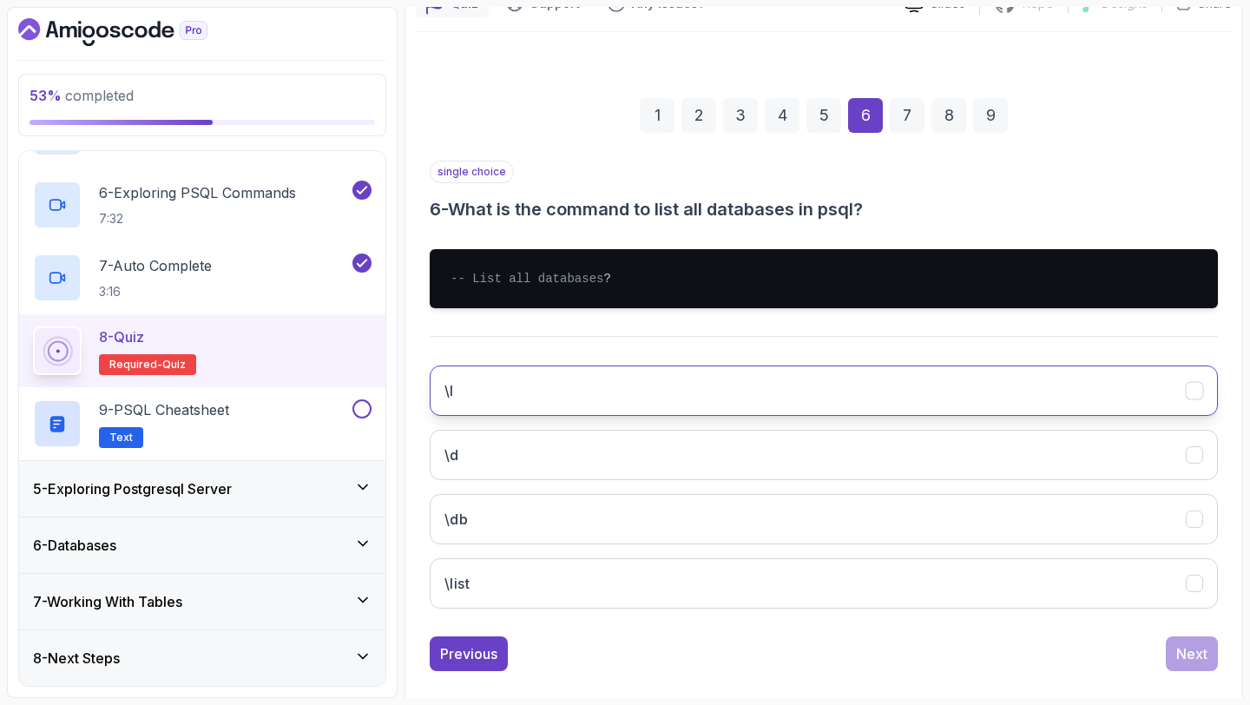
scroll to position [187, 0]
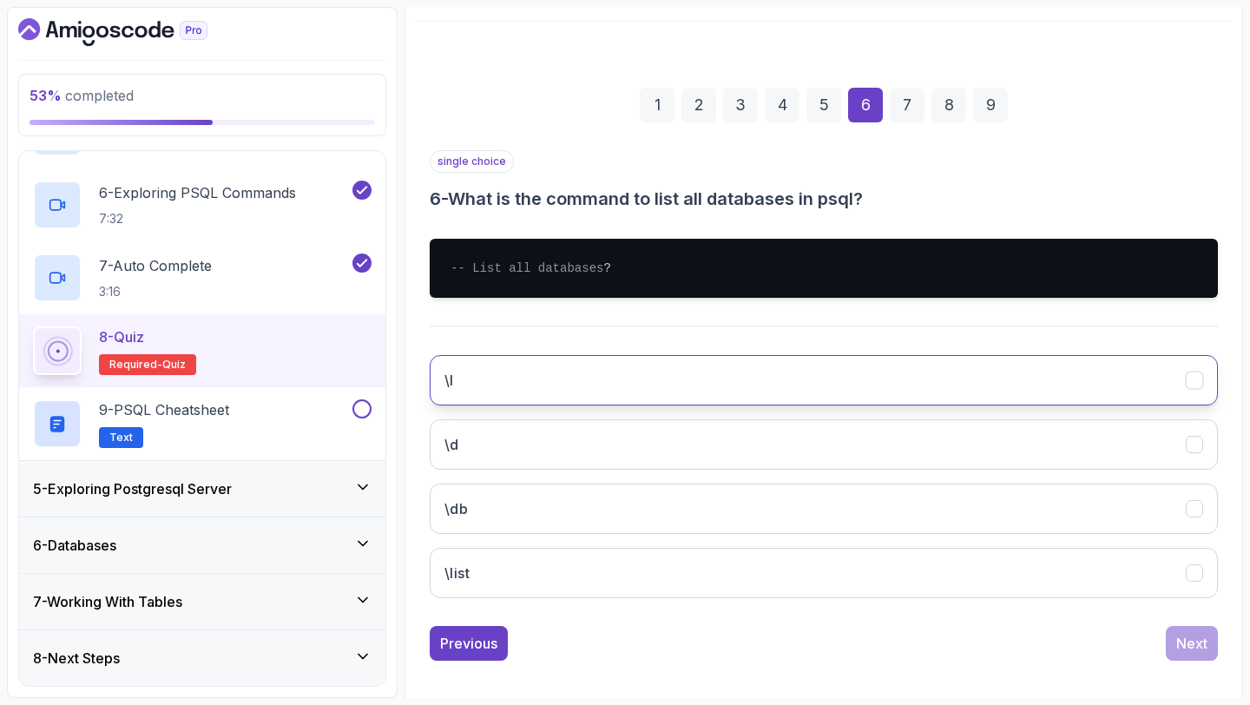
click at [552, 403] on button "\l" at bounding box center [824, 380] width 788 height 50
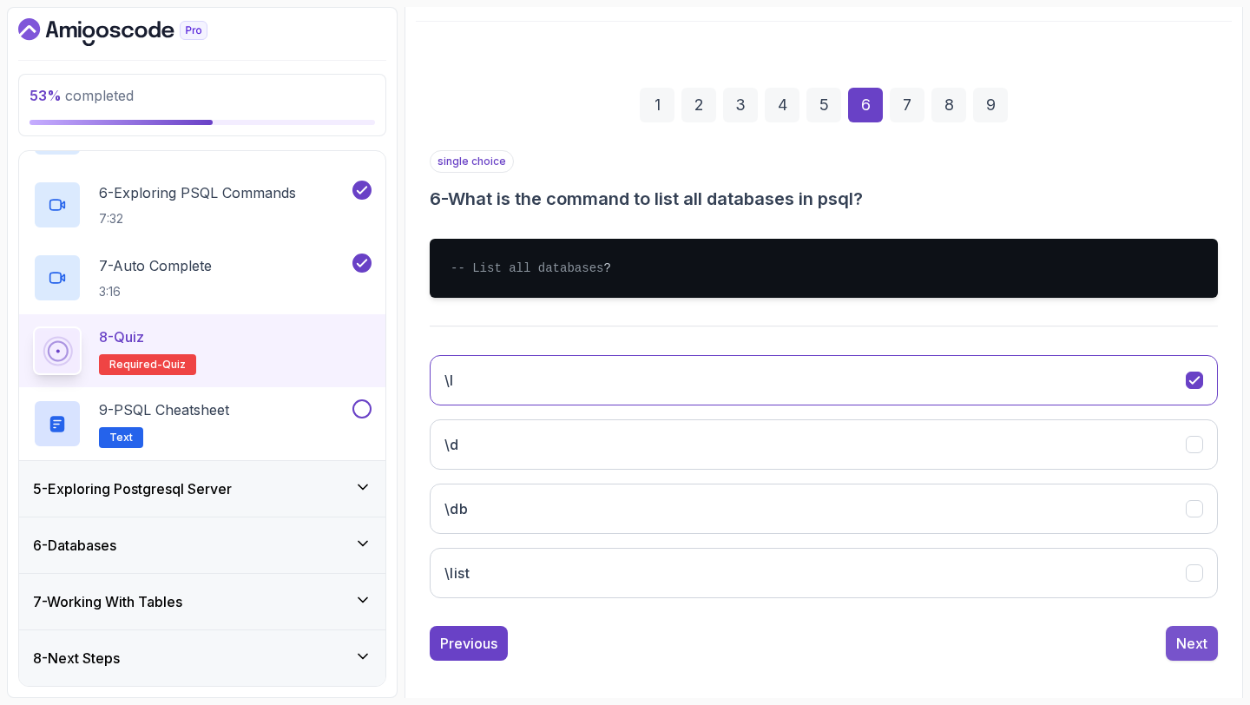
click at [1197, 654] on div "Next" at bounding box center [1192, 643] width 31 height 21
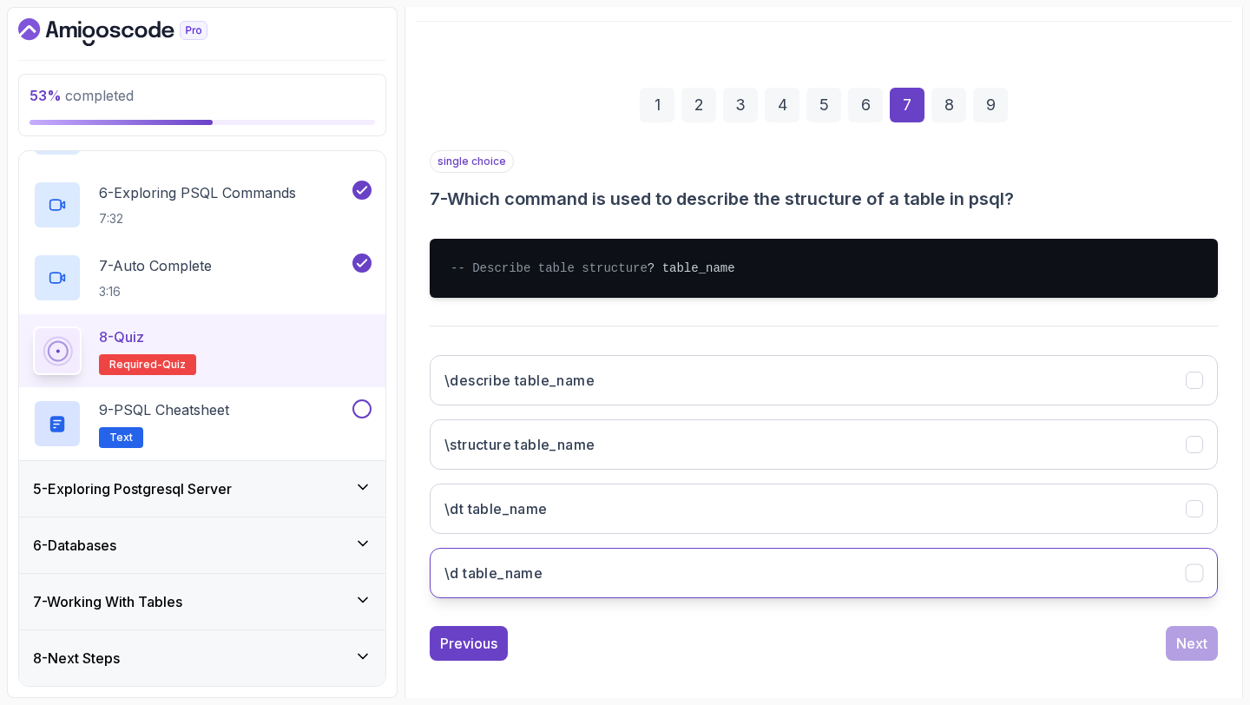
click at [524, 584] on h3 "\d table_name" at bounding box center [494, 573] width 98 height 21
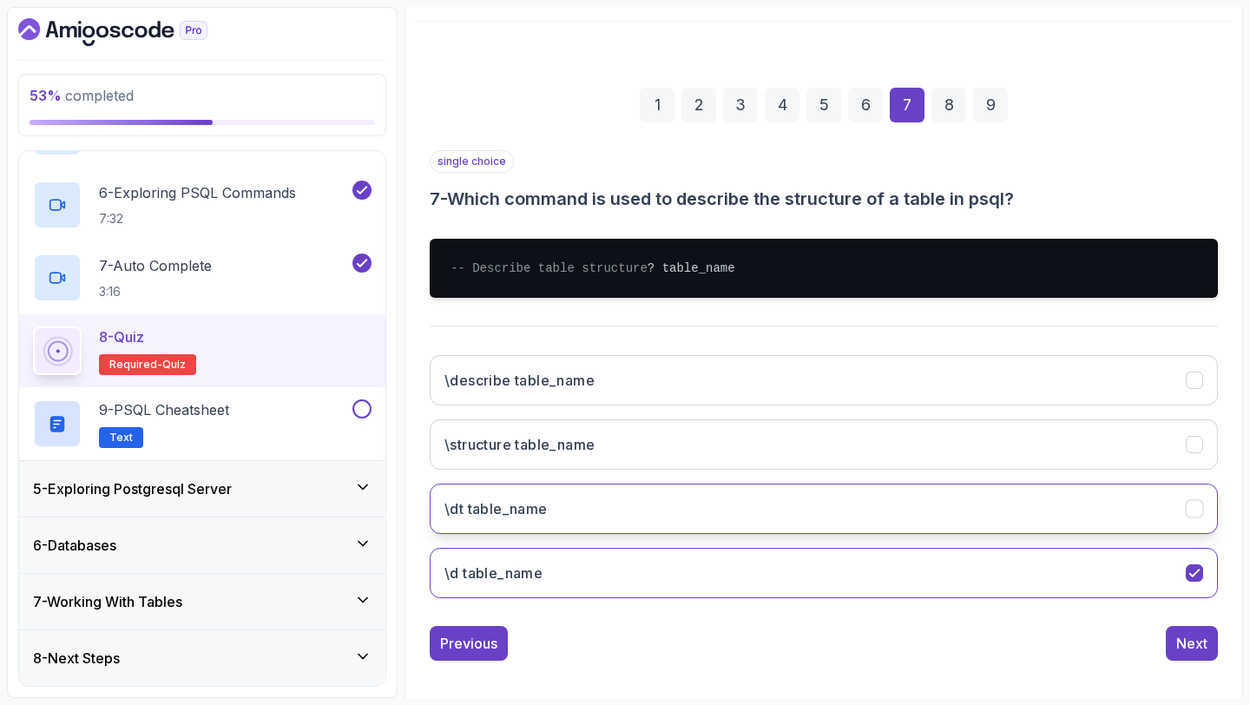
click at [631, 528] on button "\dt table_name" at bounding box center [824, 509] width 788 height 50
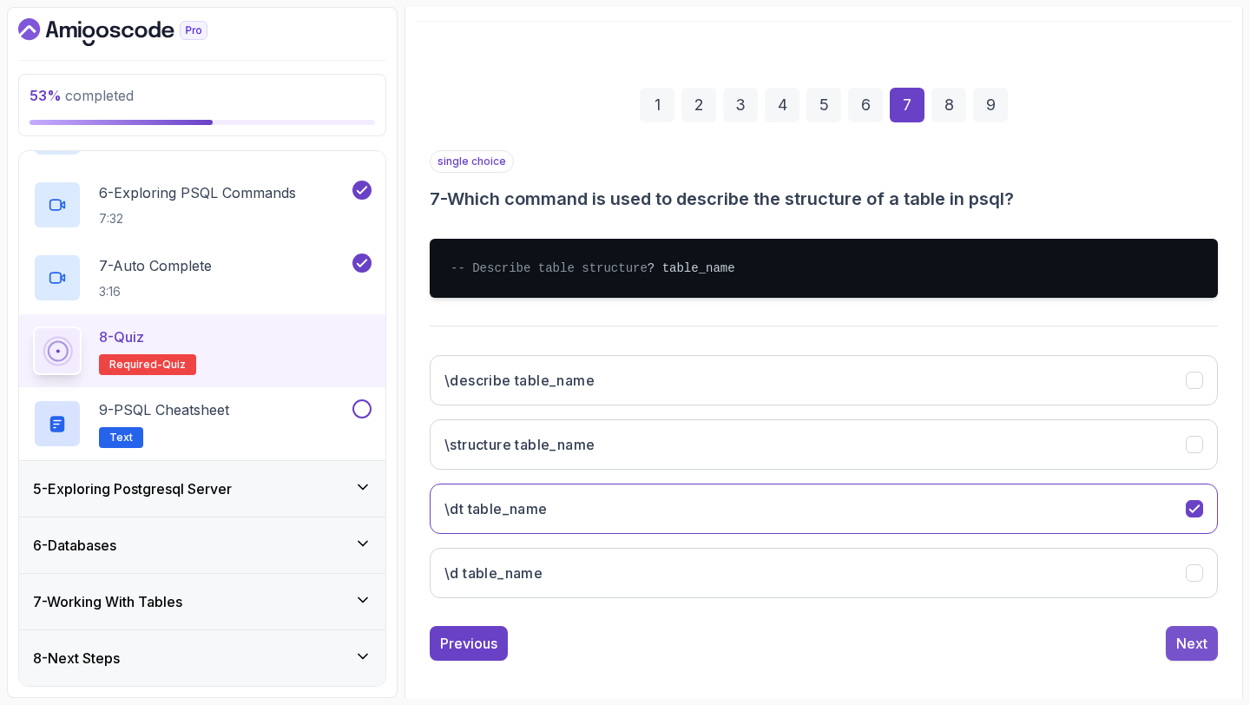
click at [1195, 654] on div "Next" at bounding box center [1192, 643] width 31 height 21
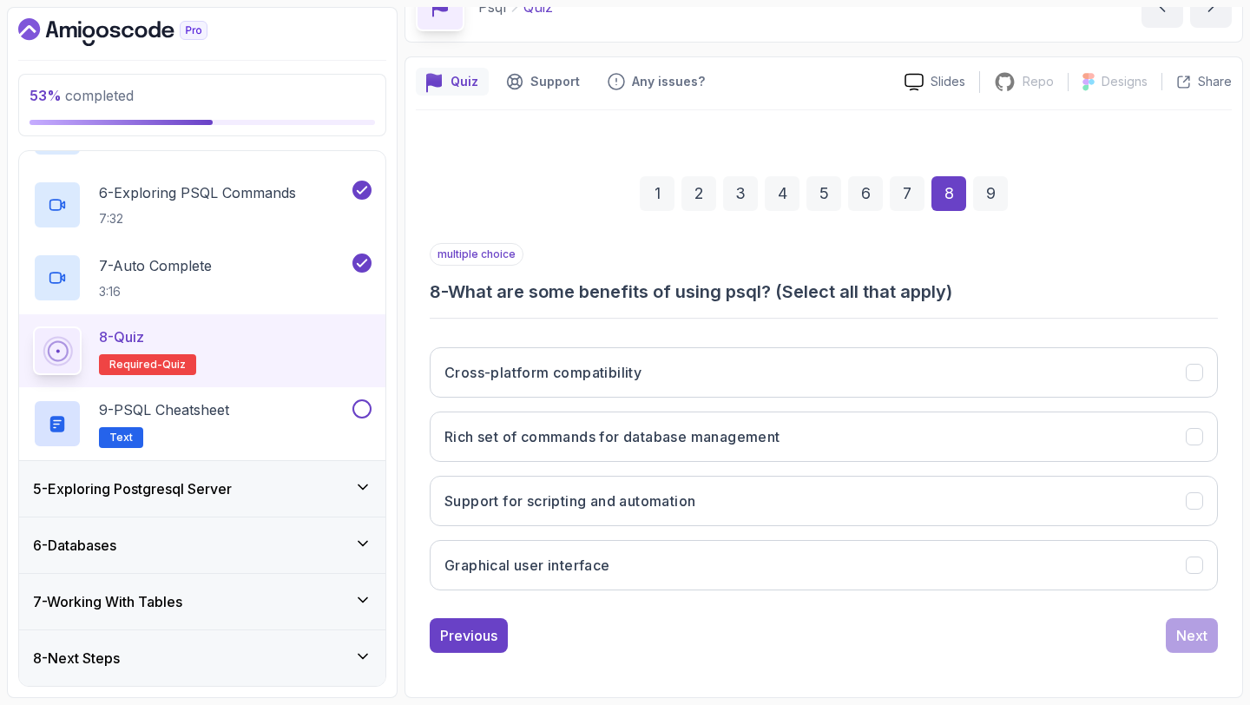
scroll to position [98, 0]
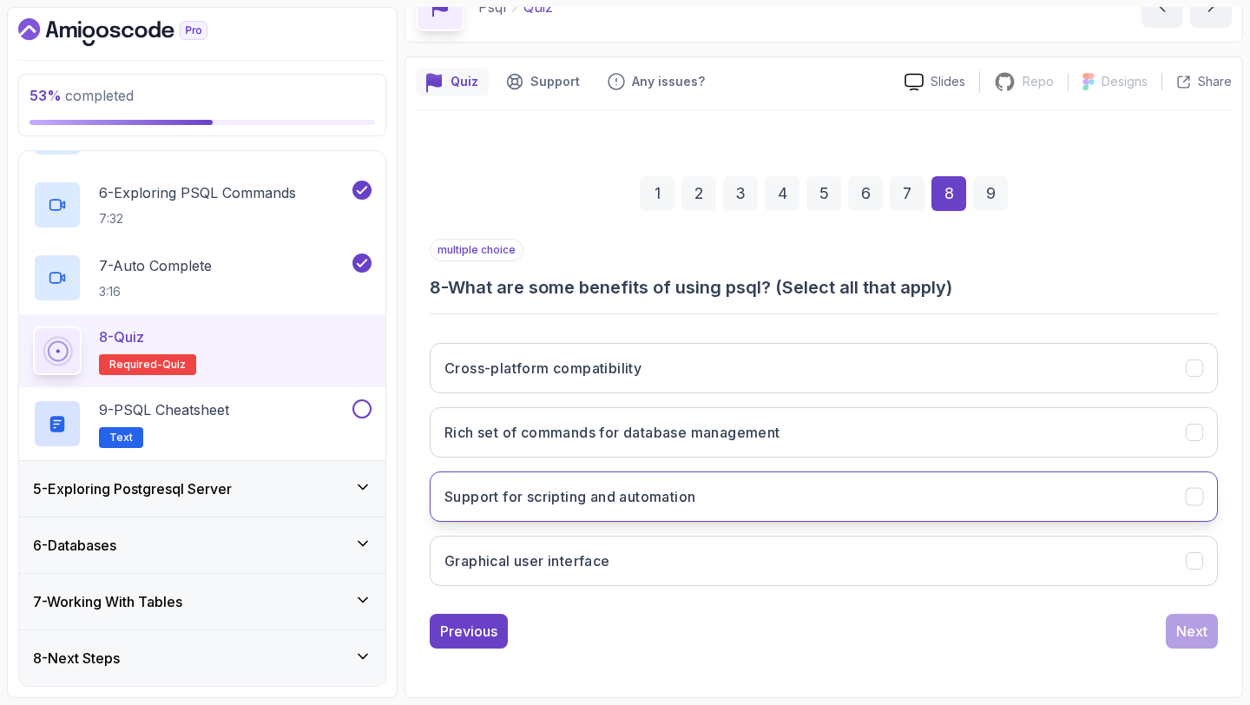
click at [689, 498] on h3 "Support for scripting and automation" at bounding box center [570, 496] width 251 height 21
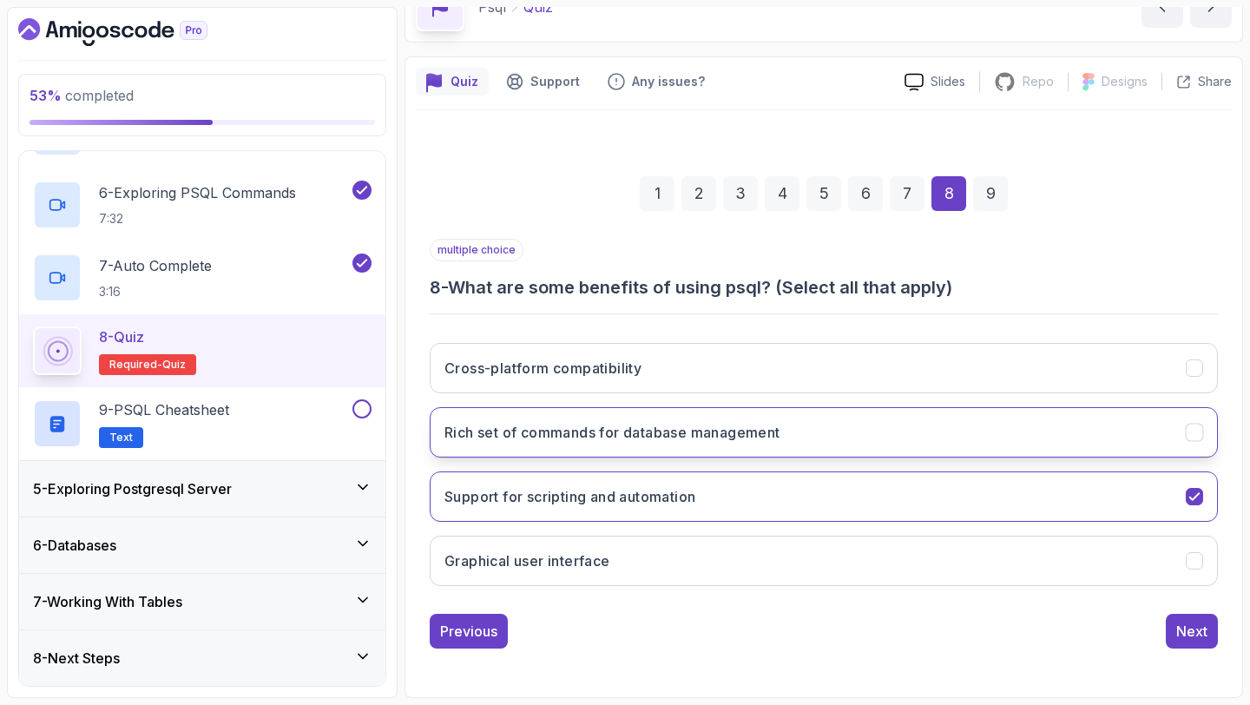
click at [673, 435] on h3 "Rich set of commands for database management" at bounding box center [613, 432] width 336 height 21
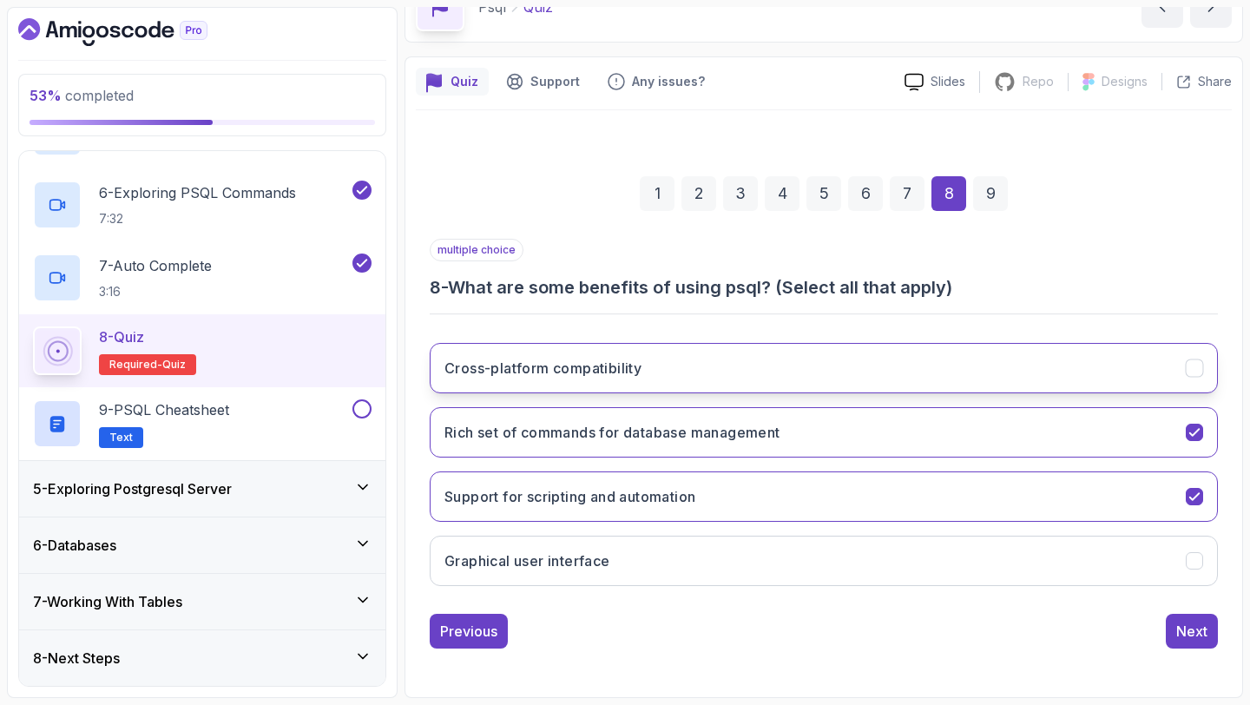
click at [705, 377] on button "Cross-platform compatibility" at bounding box center [824, 368] width 788 height 50
click at [1187, 636] on div "Next" at bounding box center [1192, 631] width 31 height 21
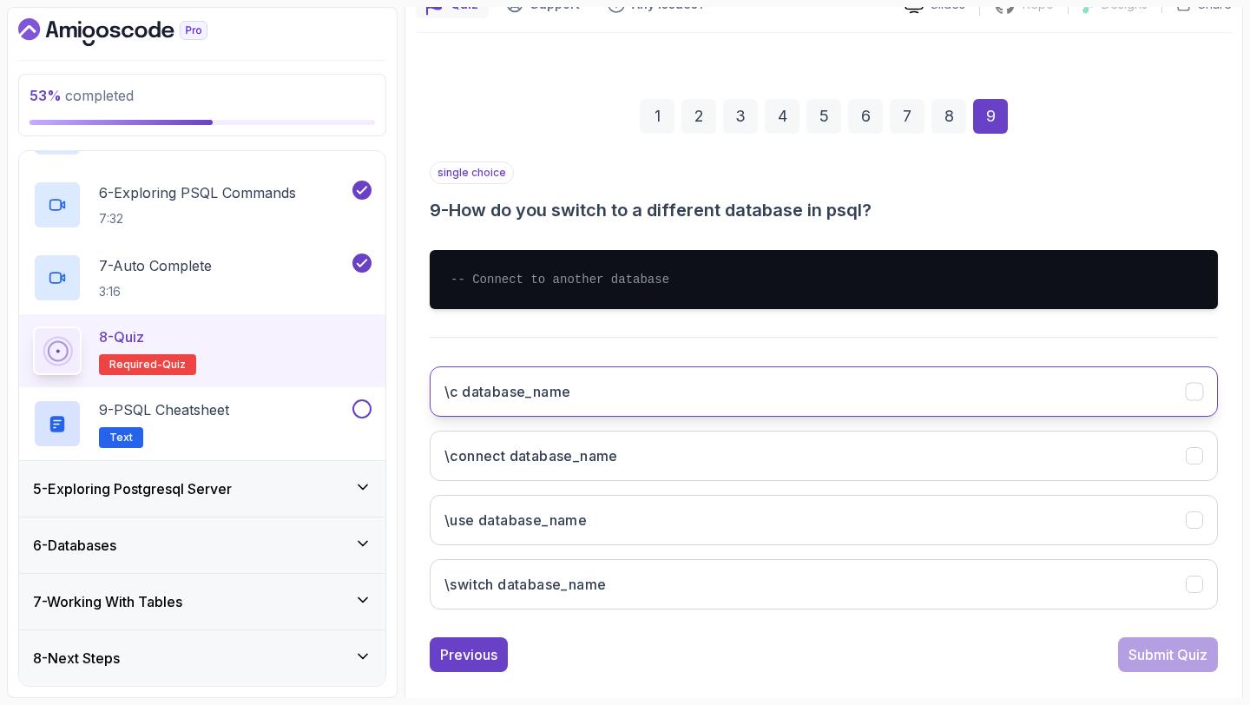
scroll to position [181, 0]
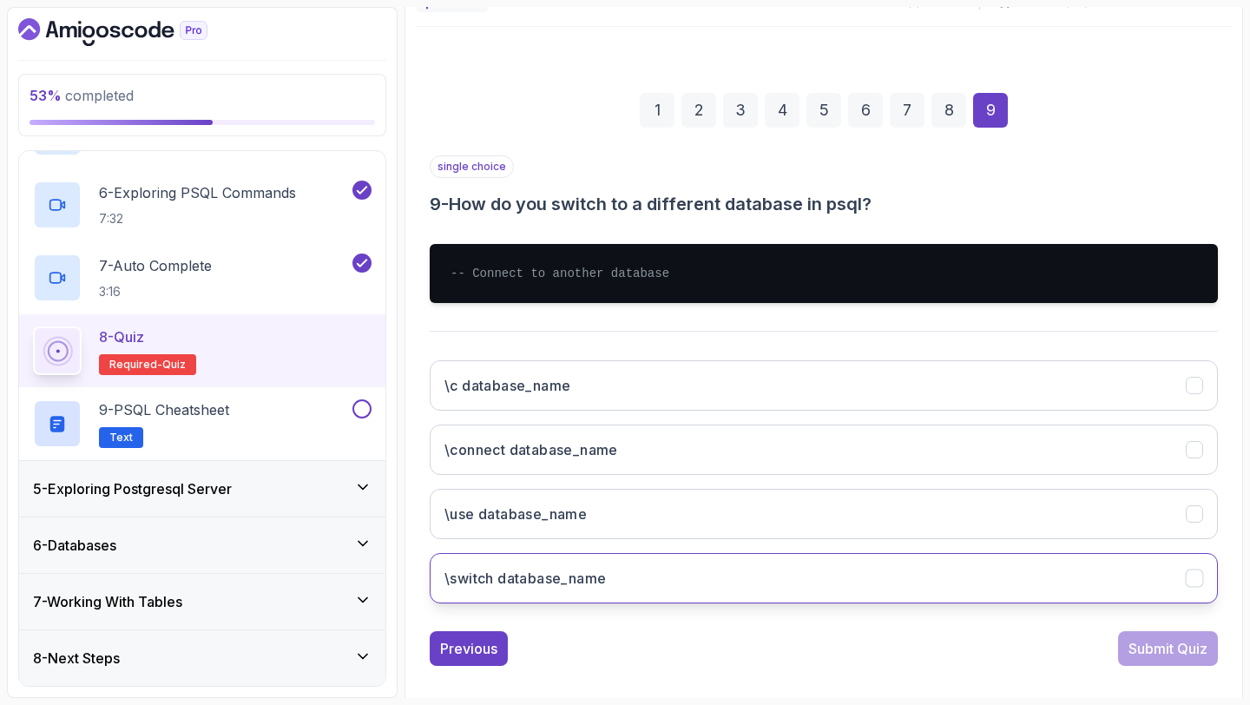
click at [650, 568] on button "\switch database_name" at bounding box center [824, 578] width 788 height 50
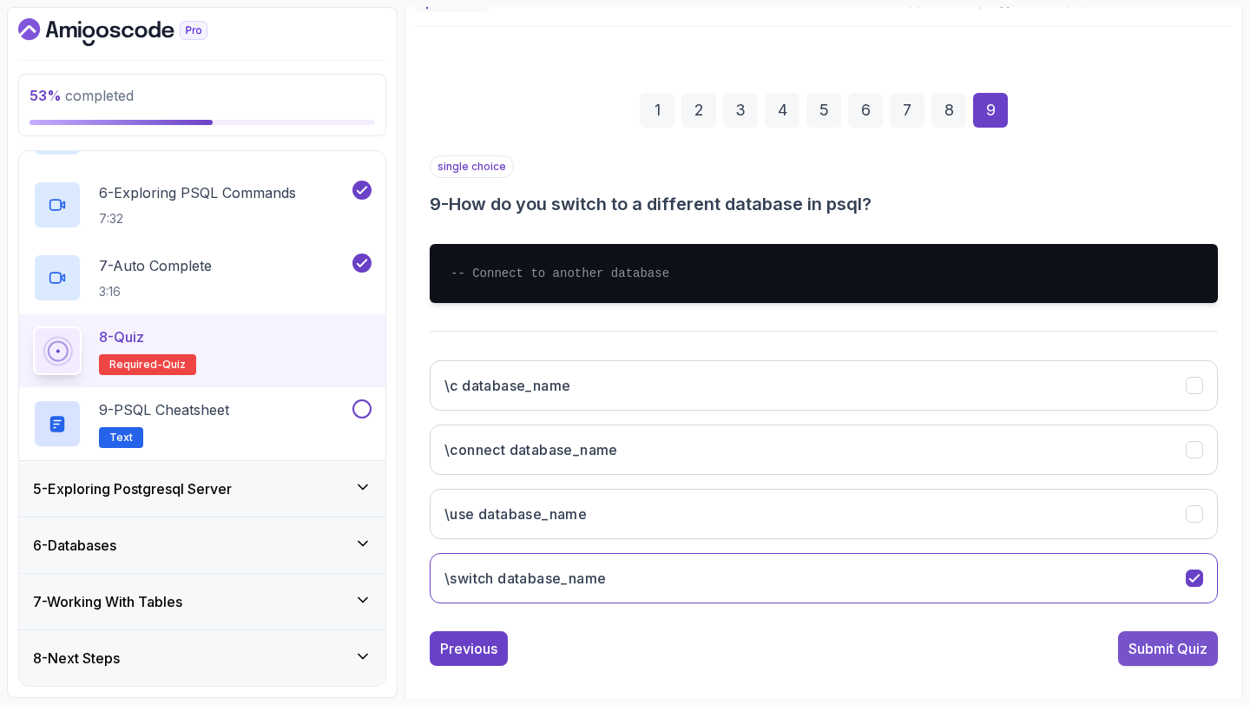
click at [1184, 651] on div "Submit Quiz" at bounding box center [1168, 648] width 79 height 21
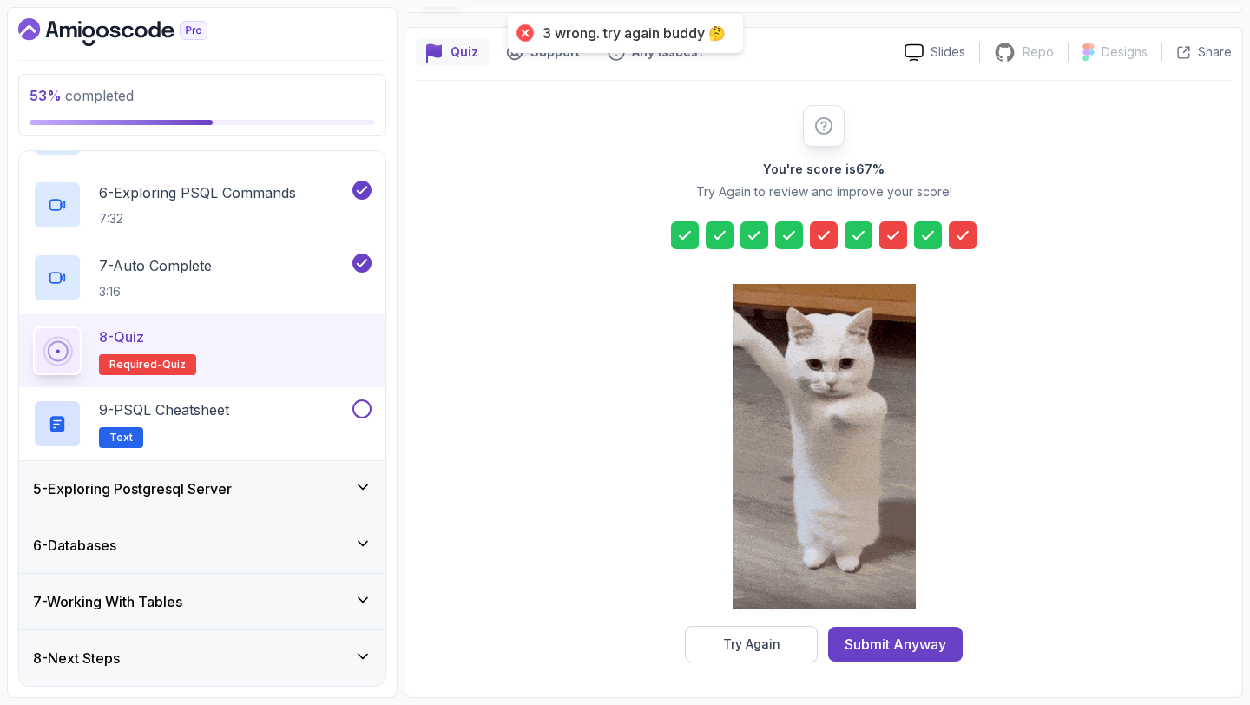
click at [965, 236] on icon at bounding box center [962, 235] width 17 height 17
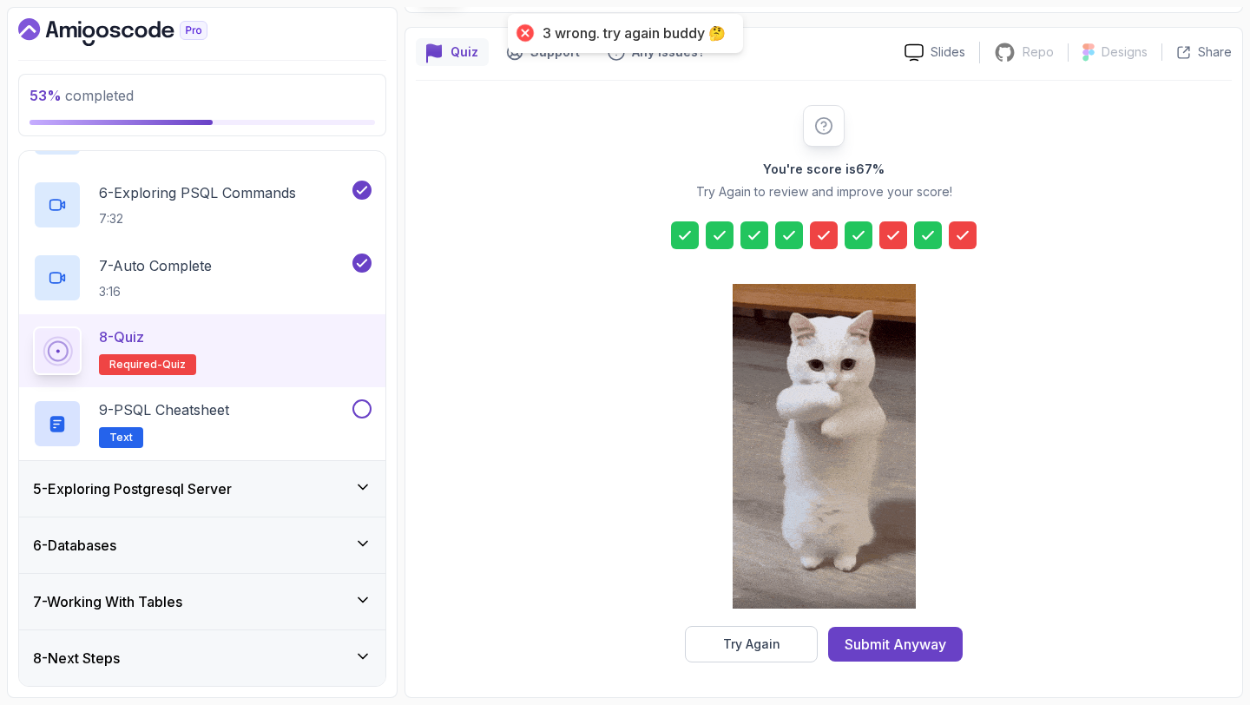
click at [965, 236] on icon at bounding box center [962, 235] width 17 height 17
click at [760, 648] on div "Try Again" at bounding box center [751, 644] width 57 height 17
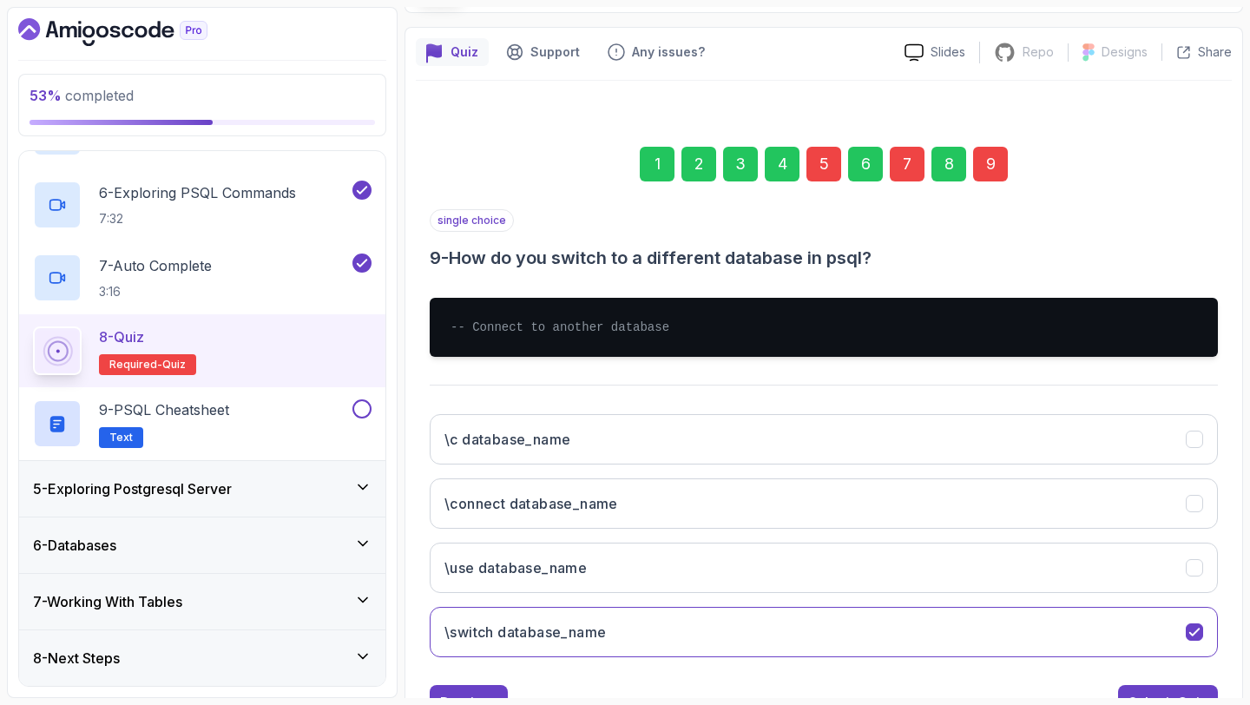
click at [823, 157] on div "5" at bounding box center [824, 164] width 35 height 35
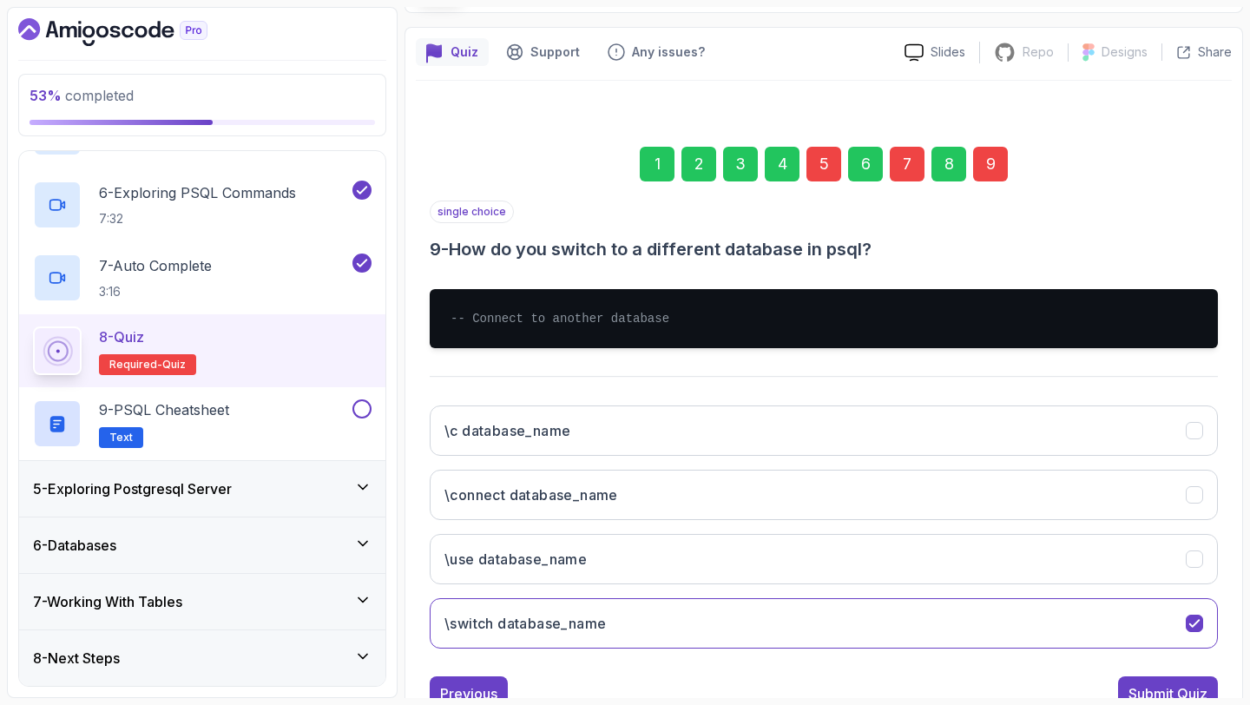
scroll to position [98, 0]
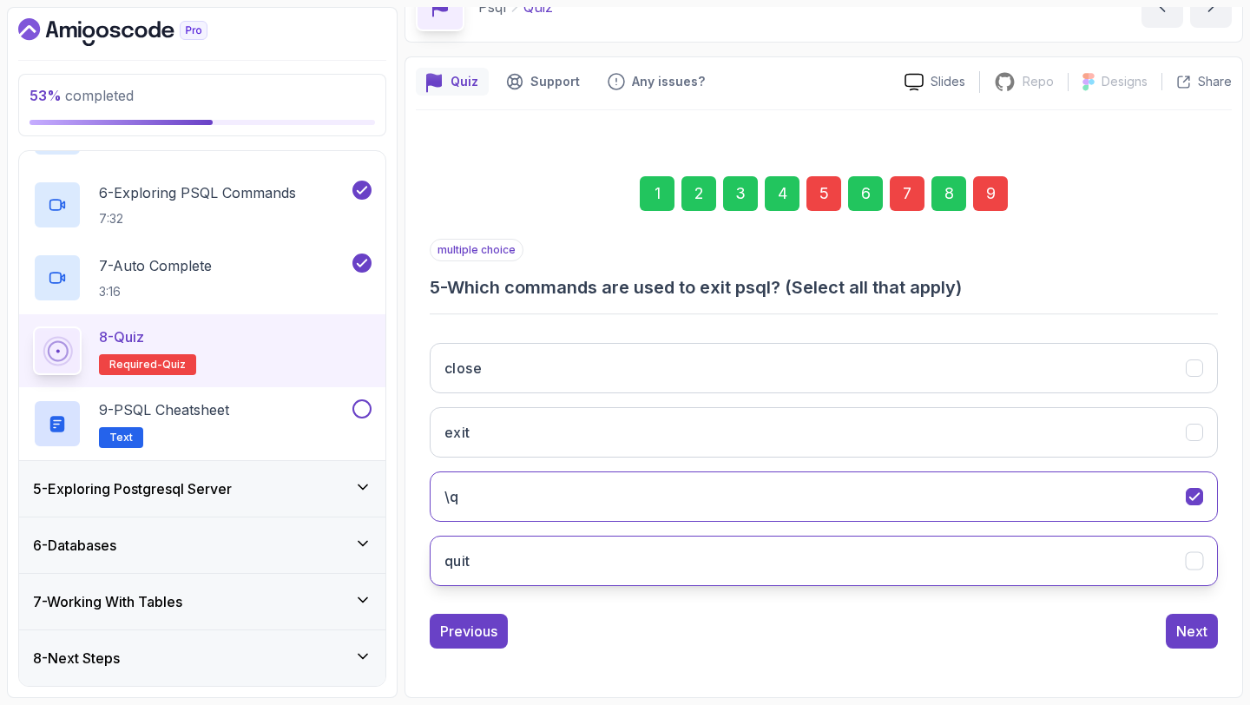
click at [541, 564] on button "quit" at bounding box center [824, 561] width 788 height 50
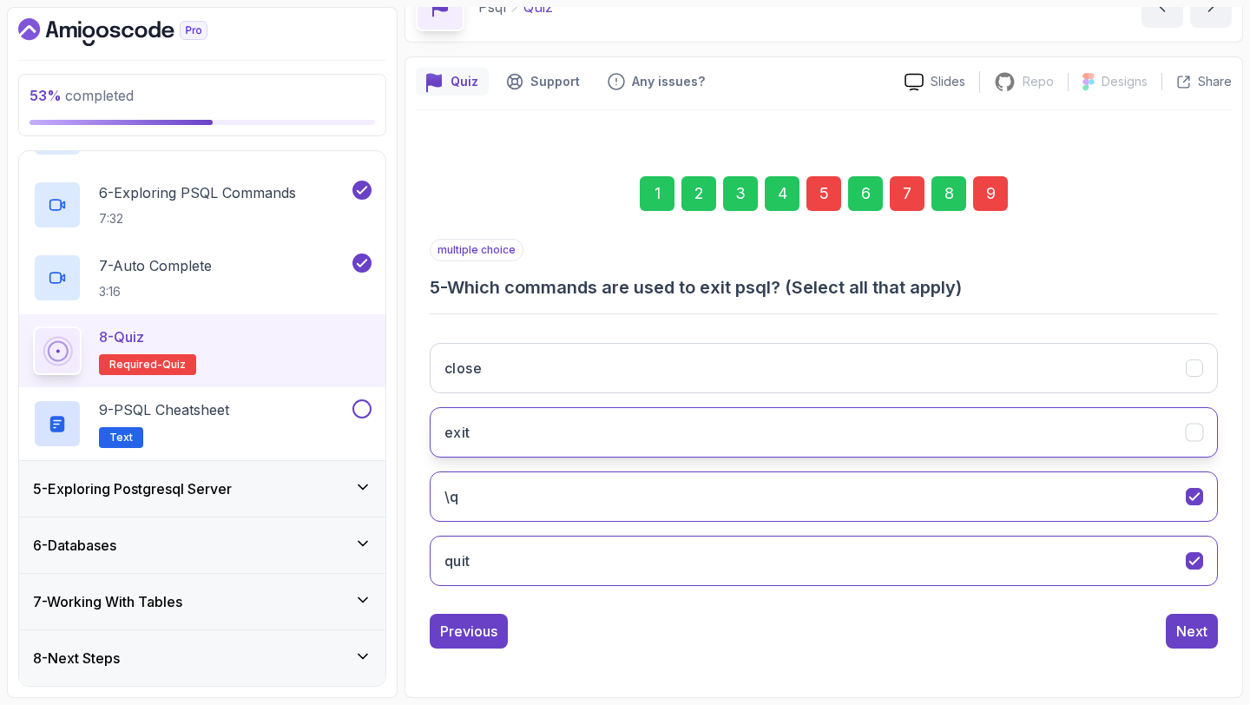
click at [594, 449] on button "exit" at bounding box center [824, 432] width 788 height 50
click at [1198, 629] on div "Next" at bounding box center [1192, 631] width 31 height 21
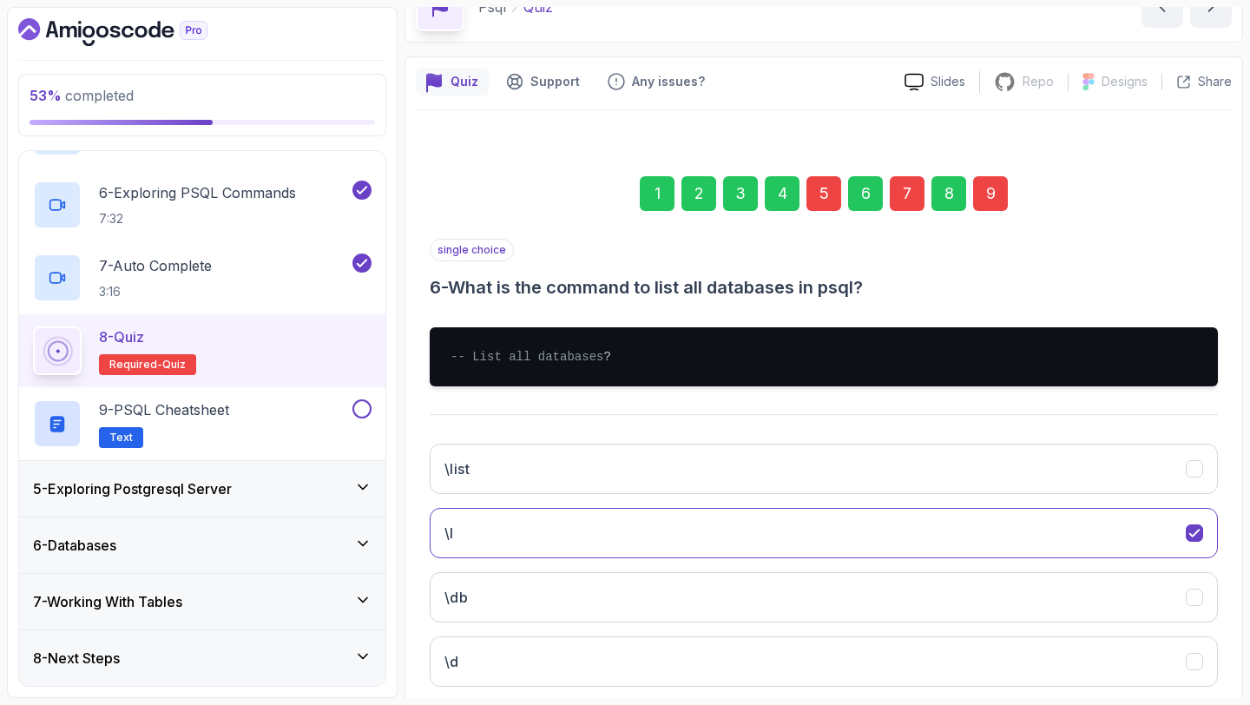
click at [821, 189] on div "5" at bounding box center [824, 193] width 35 height 35
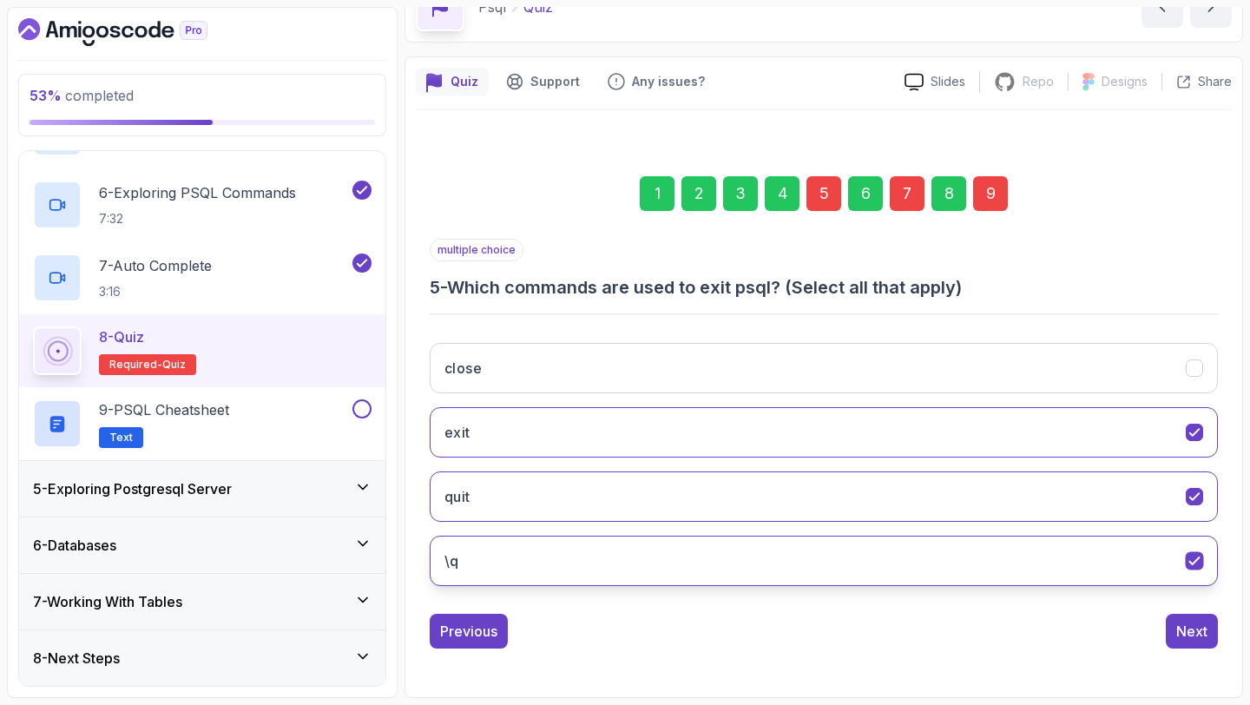
click at [1135, 574] on button "\q" at bounding box center [824, 561] width 788 height 50
click at [1138, 570] on button "\q" at bounding box center [824, 561] width 788 height 50
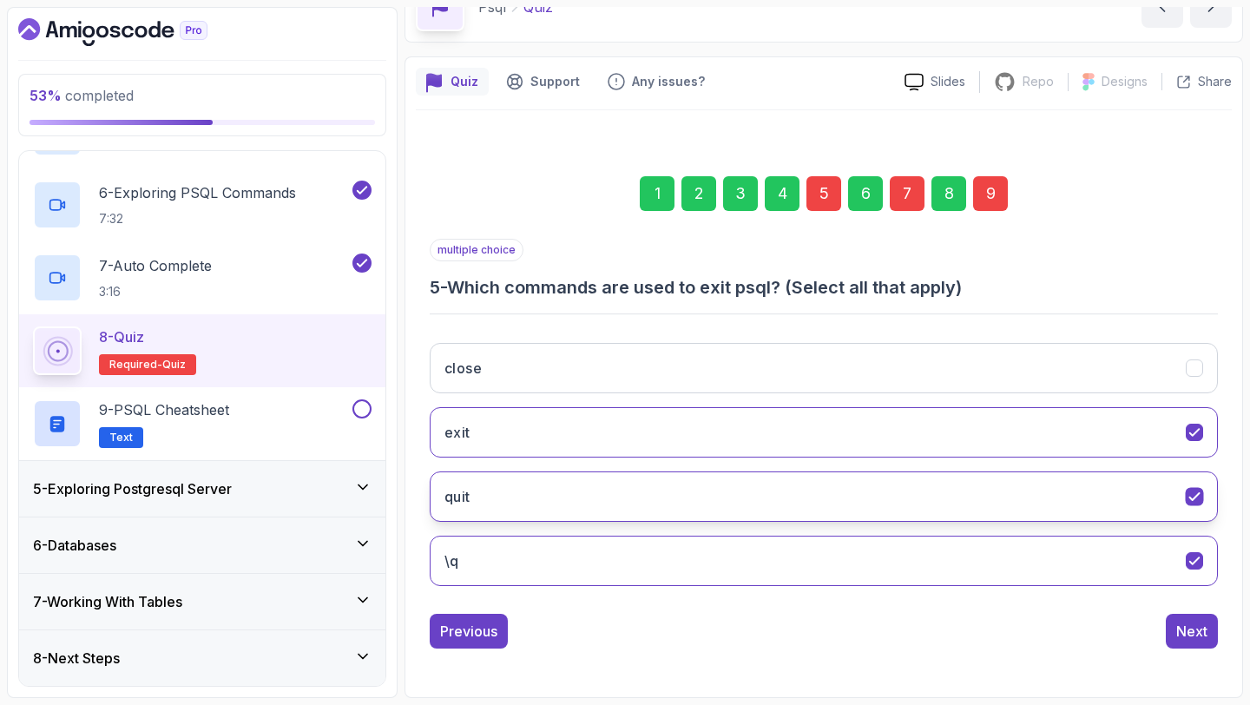
click at [1201, 501] on icon "quit" at bounding box center [1195, 497] width 16 height 16
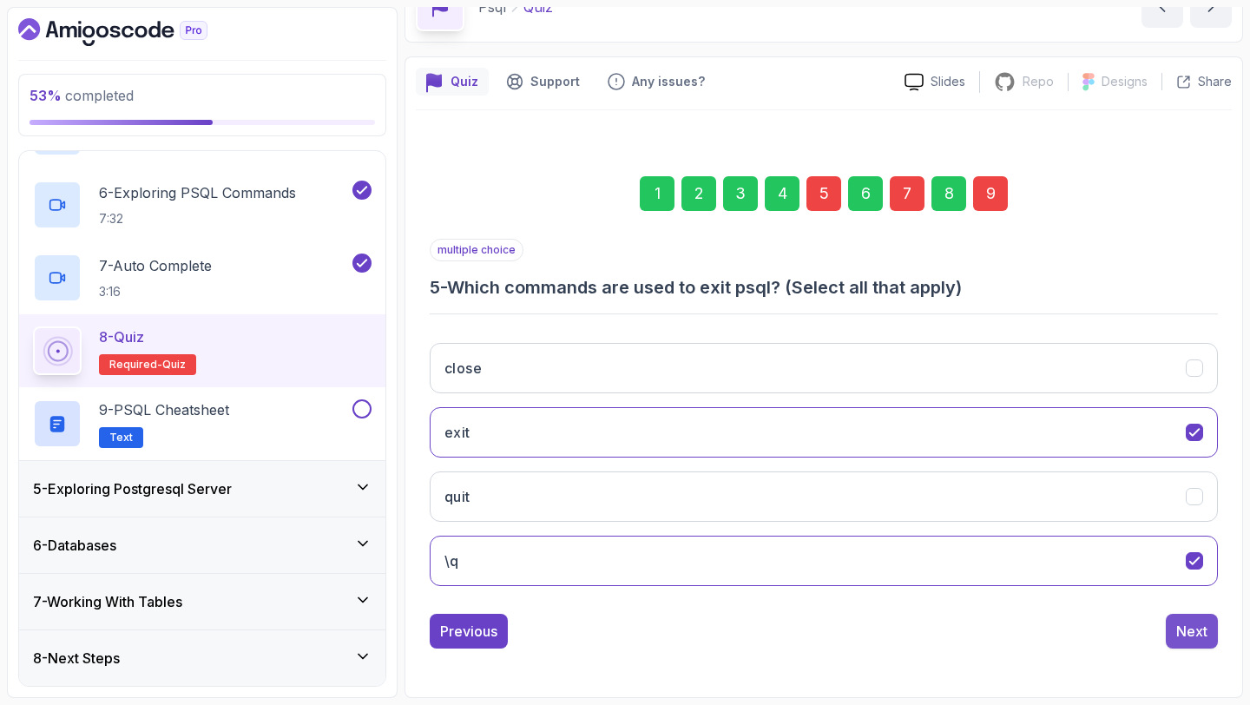
click at [1198, 623] on div "Next" at bounding box center [1192, 631] width 31 height 21
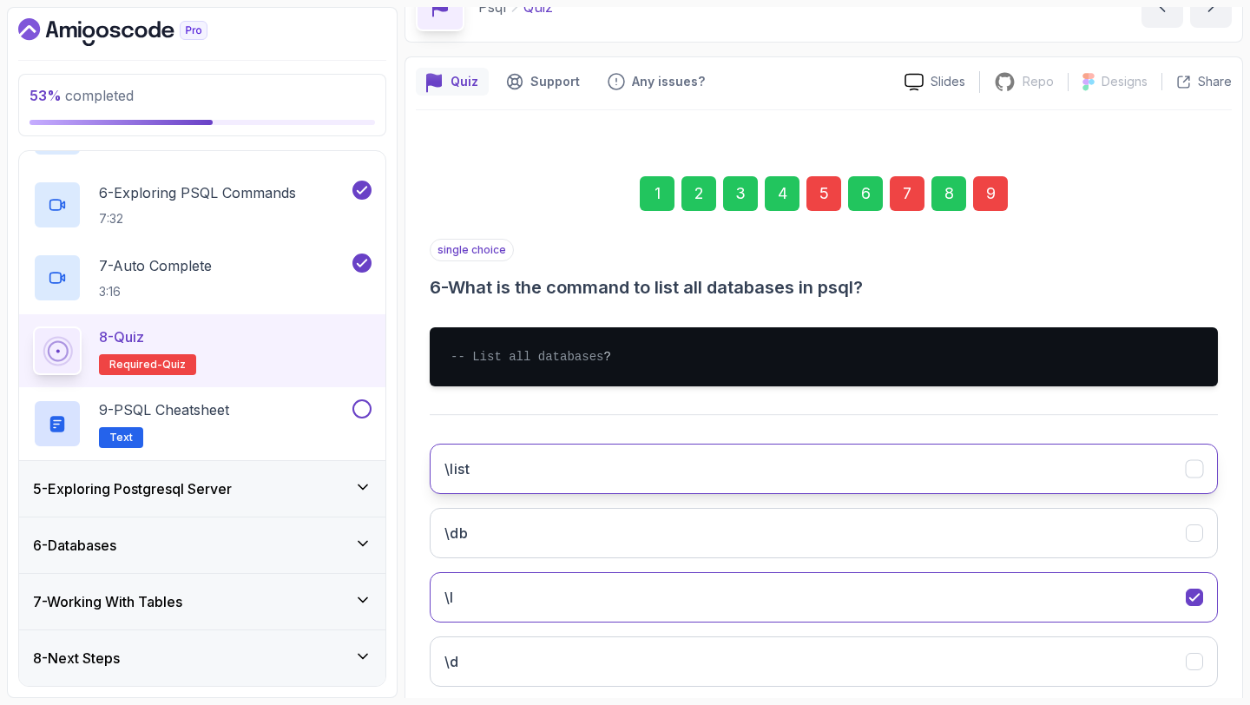
scroll to position [216, 0]
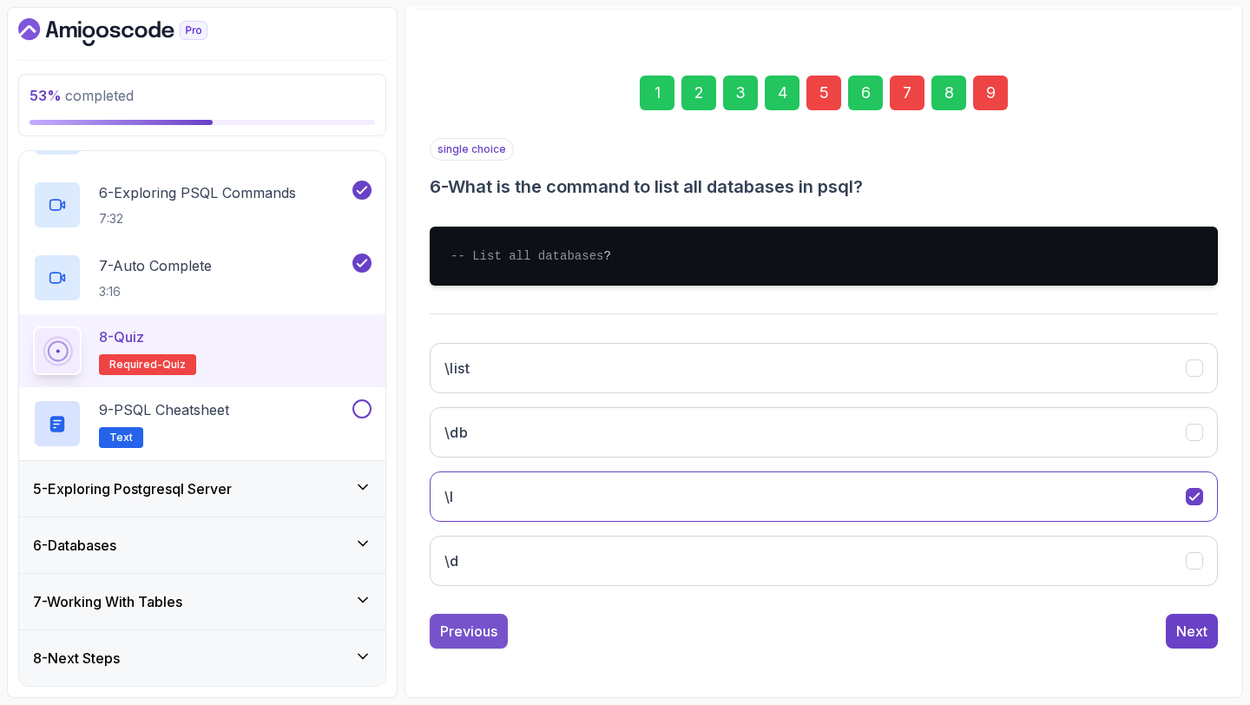
click at [485, 637] on div "Previous" at bounding box center [468, 631] width 57 height 21
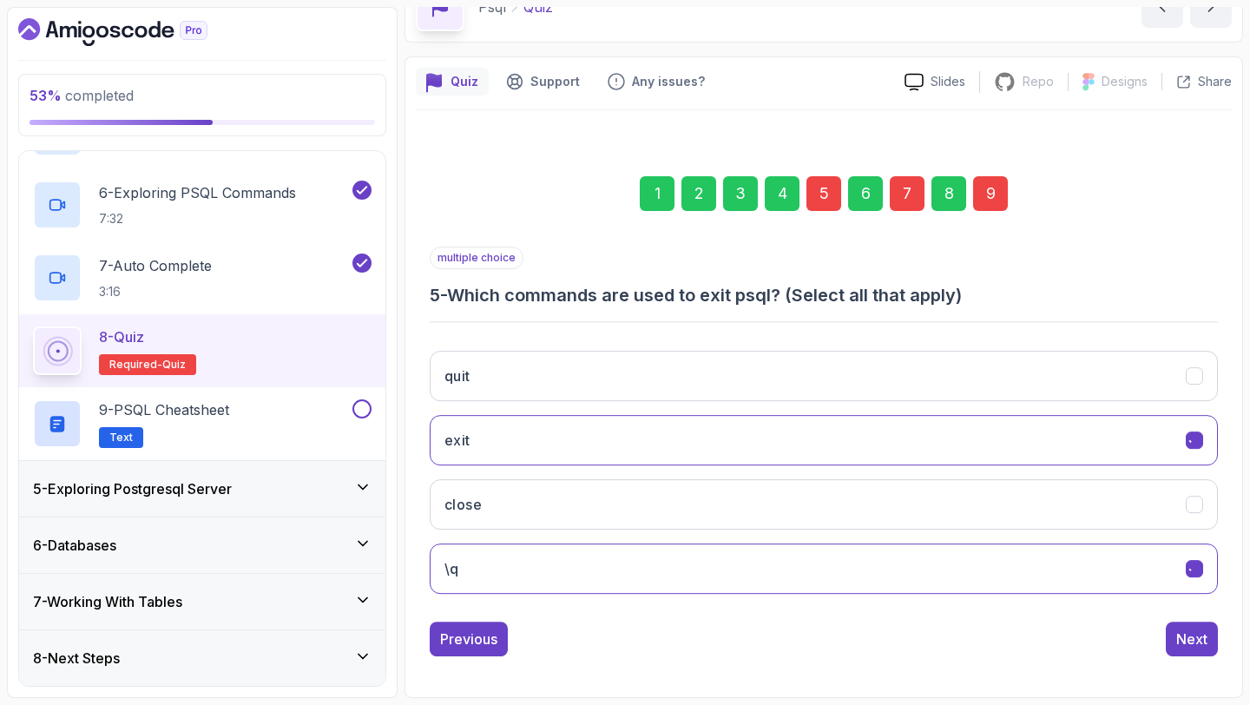
scroll to position [98, 0]
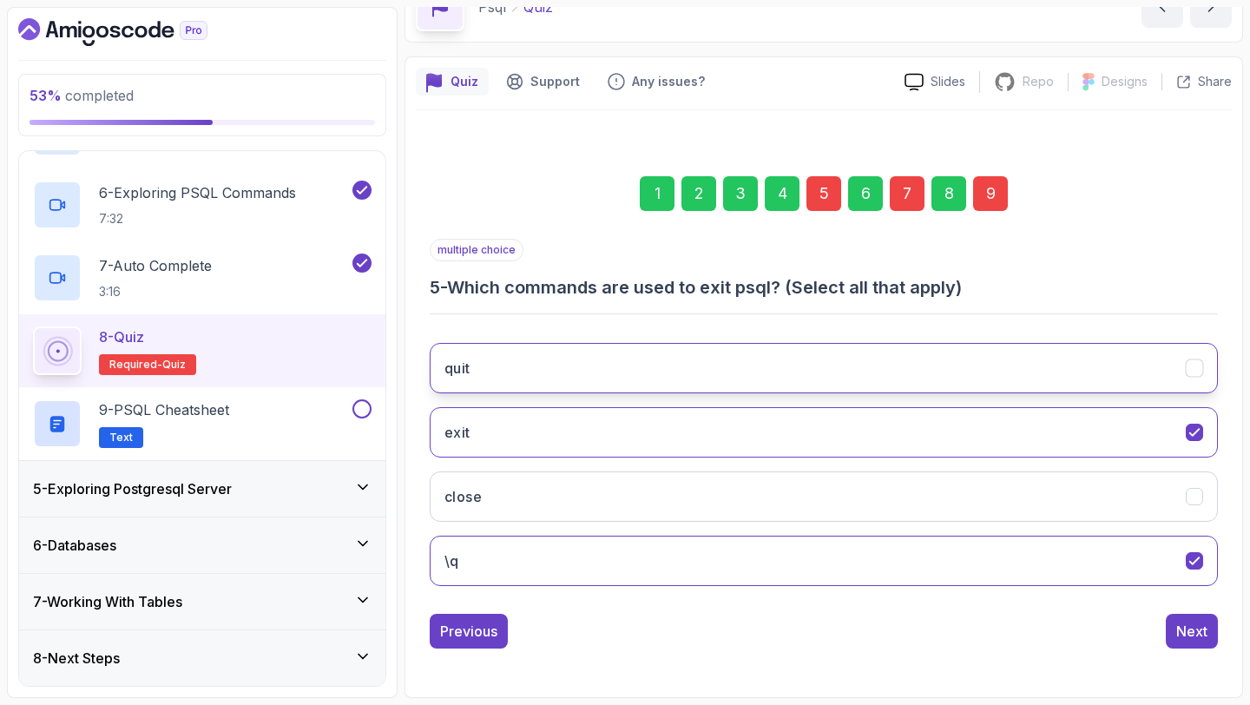
click at [828, 385] on button "quit" at bounding box center [824, 368] width 788 height 50
click at [1197, 368] on icon "quit" at bounding box center [1195, 368] width 16 height 16
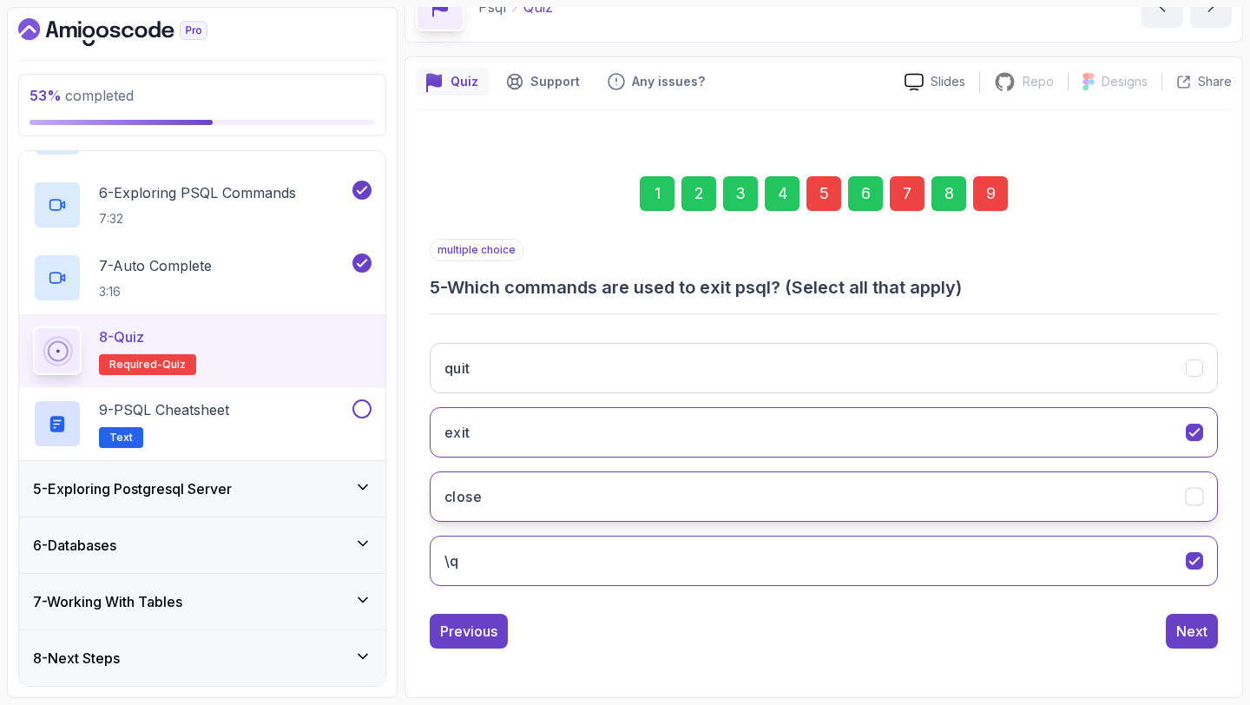
click at [1198, 498] on icon "close" at bounding box center [1195, 497] width 16 height 16
click at [1203, 623] on div "Next" at bounding box center [1192, 631] width 31 height 21
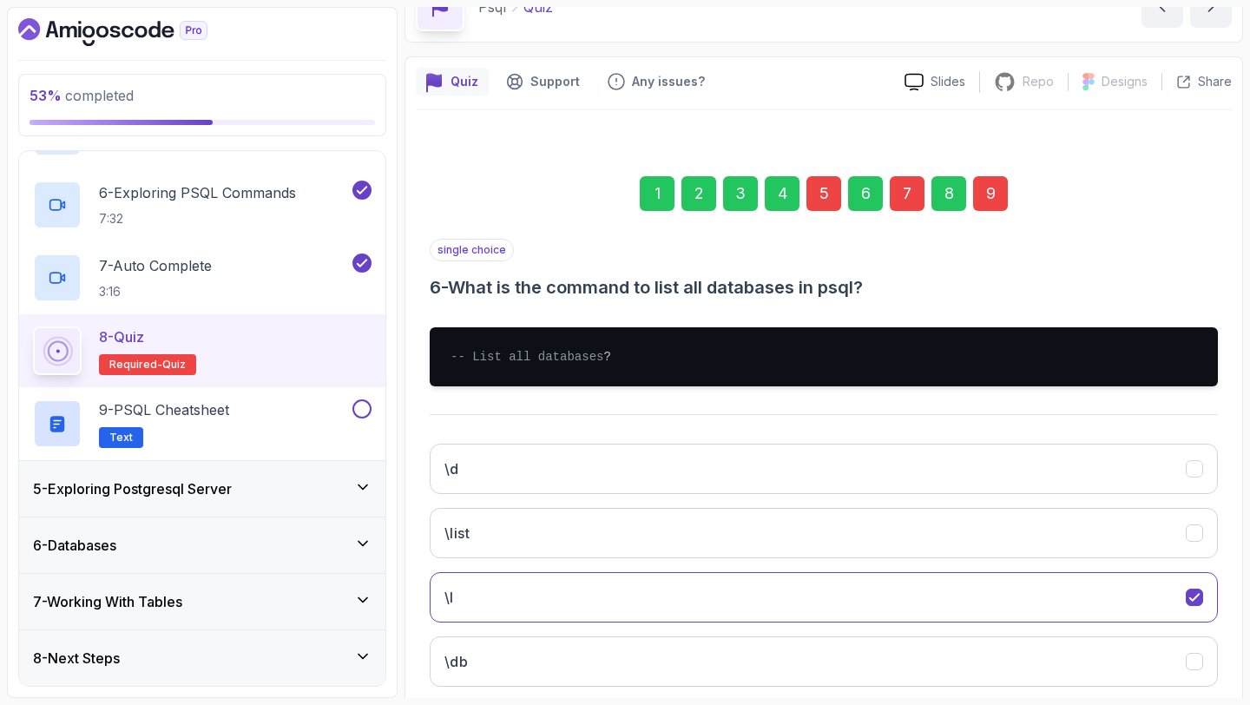
click at [906, 192] on div "7" at bounding box center [907, 193] width 35 height 35
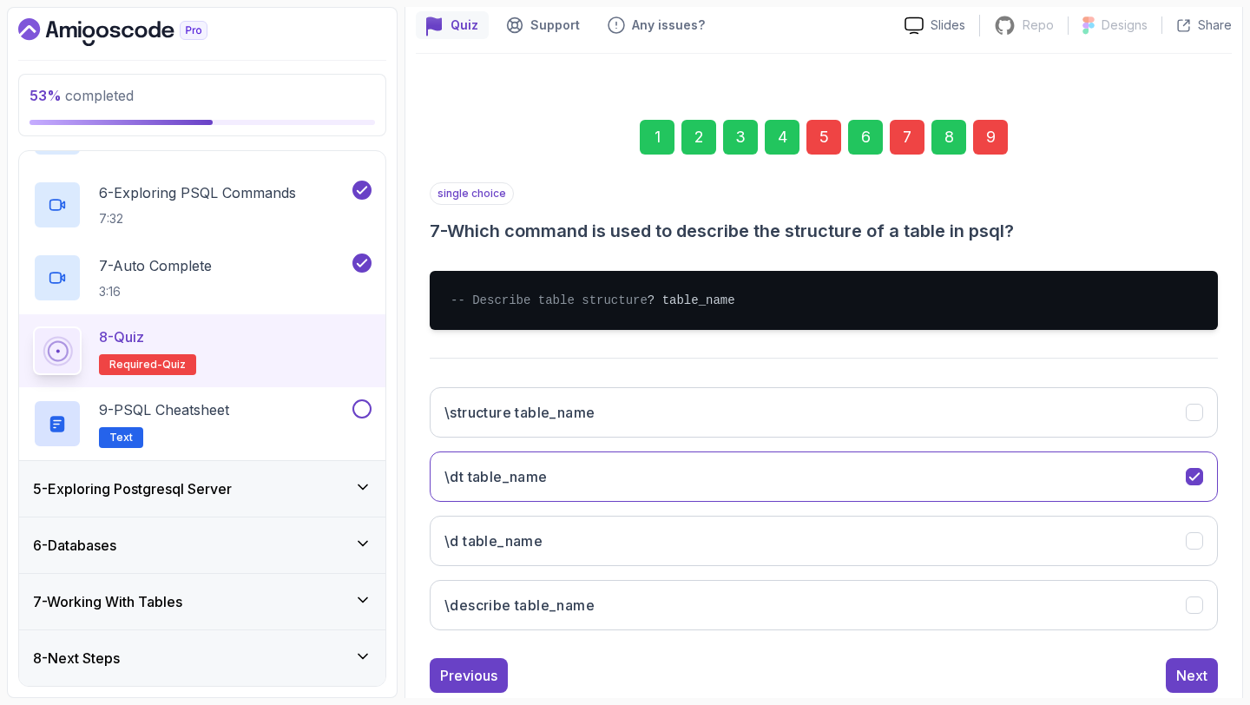
scroll to position [165, 0]
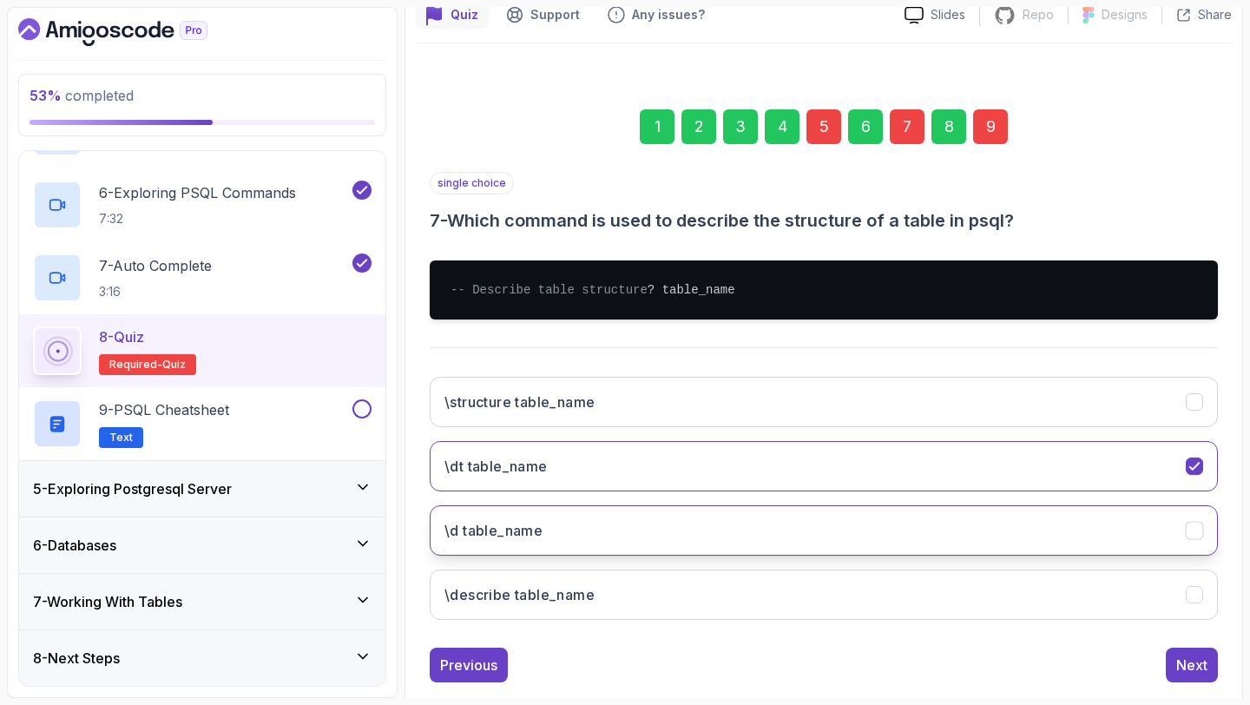
click at [536, 541] on h3 "\d table_name" at bounding box center [494, 530] width 98 height 21
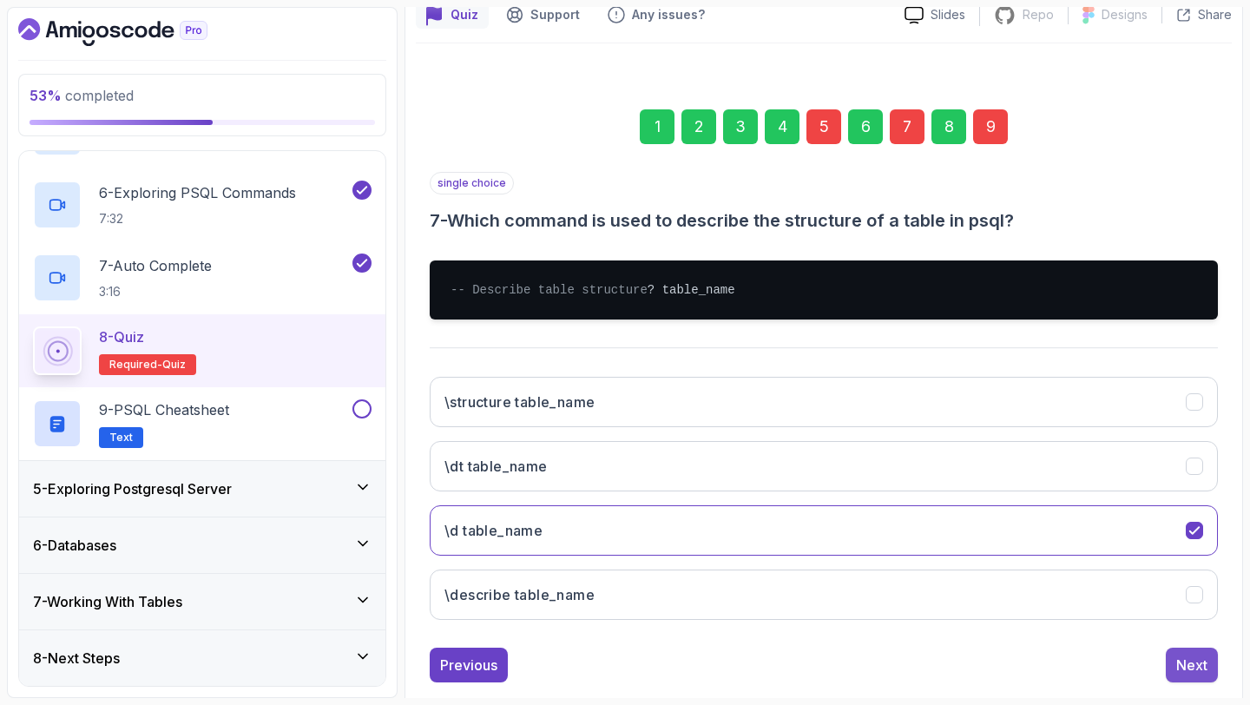
click at [1192, 676] on div "Next" at bounding box center [1192, 665] width 31 height 21
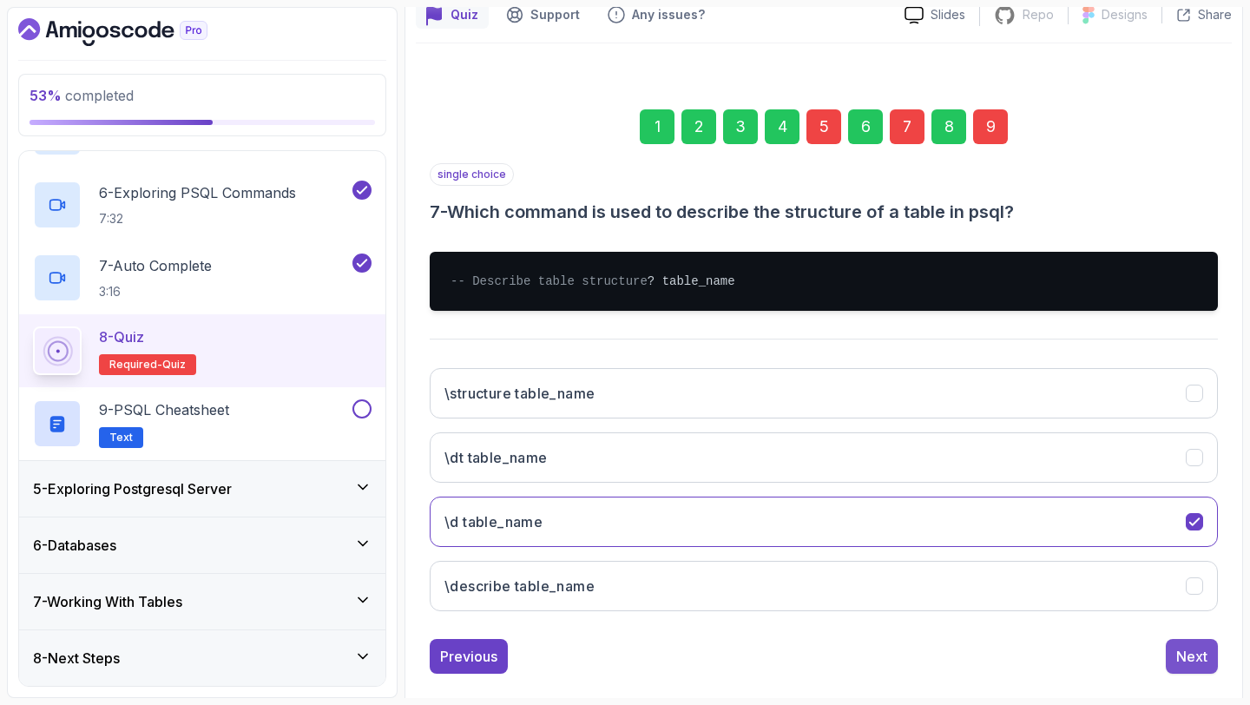
scroll to position [98, 0]
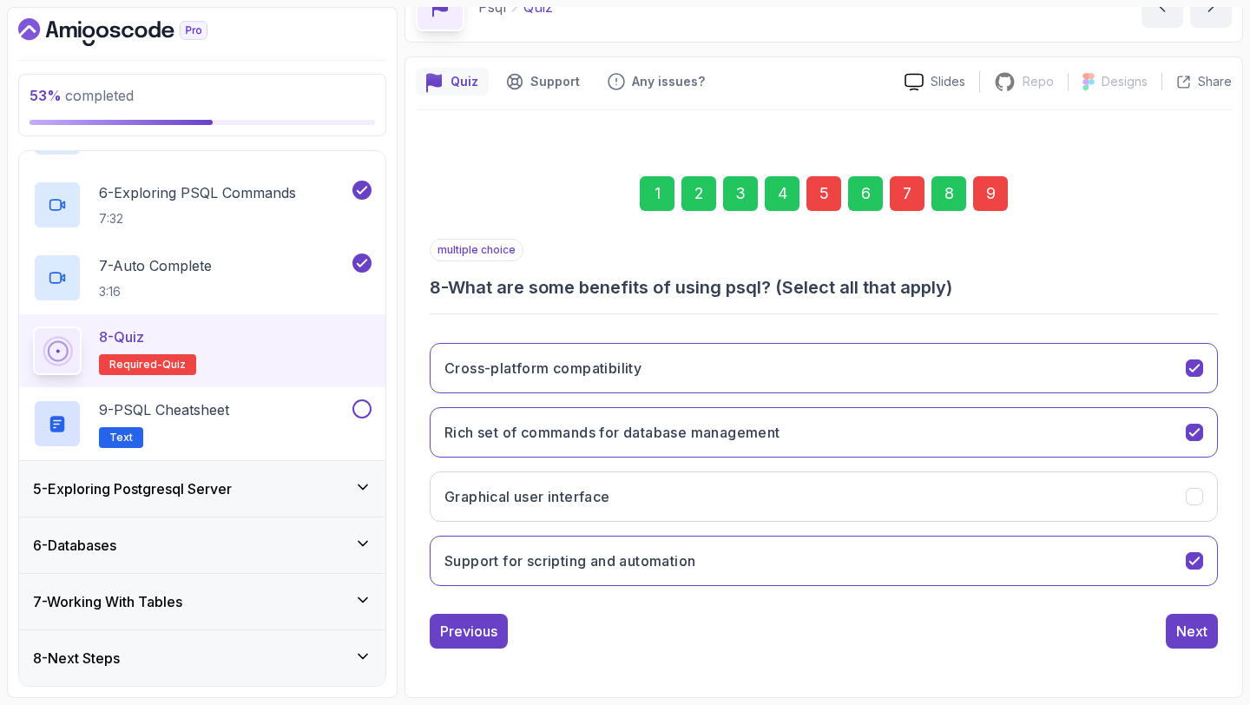
click at [915, 197] on div "7" at bounding box center [907, 193] width 35 height 35
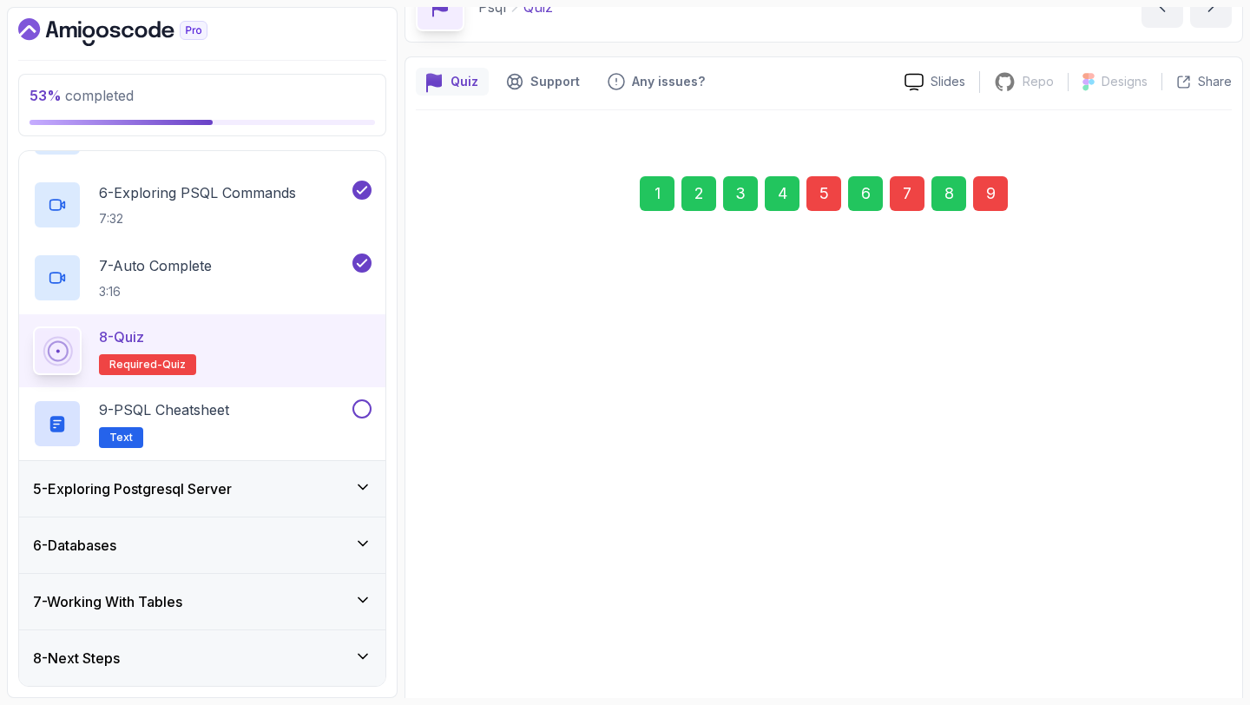
scroll to position [165, 0]
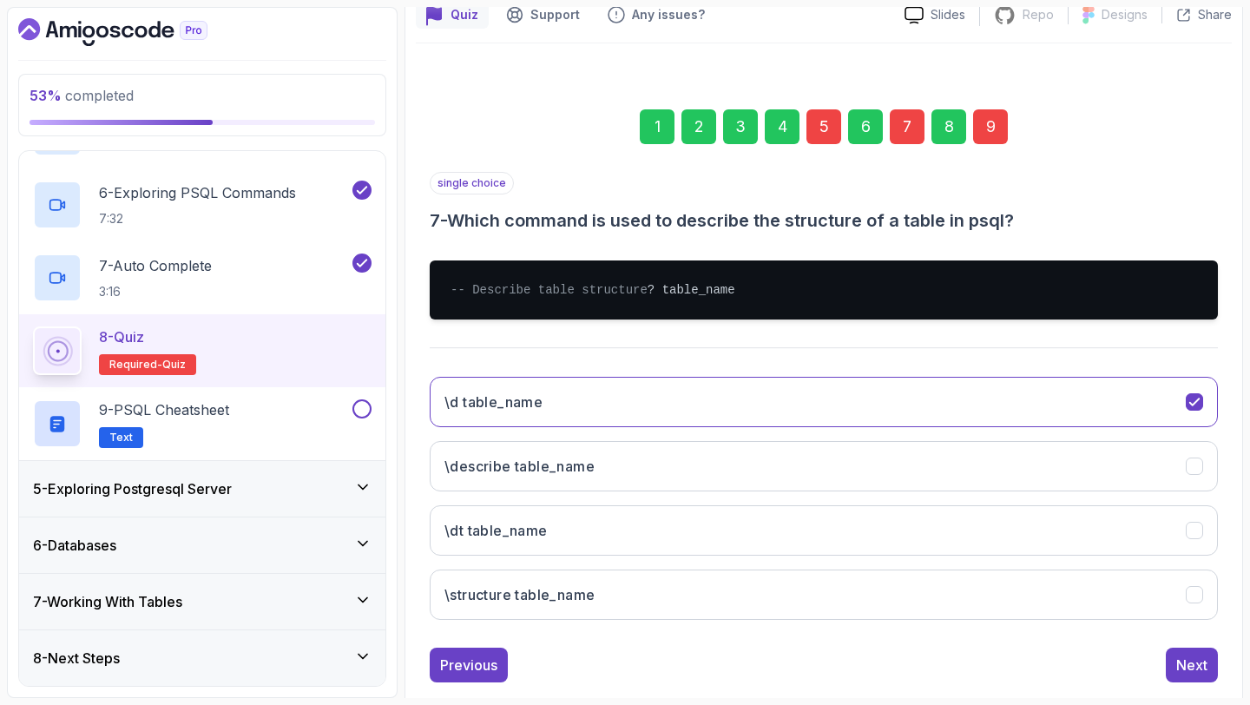
click at [998, 127] on div "9" at bounding box center [990, 126] width 35 height 35
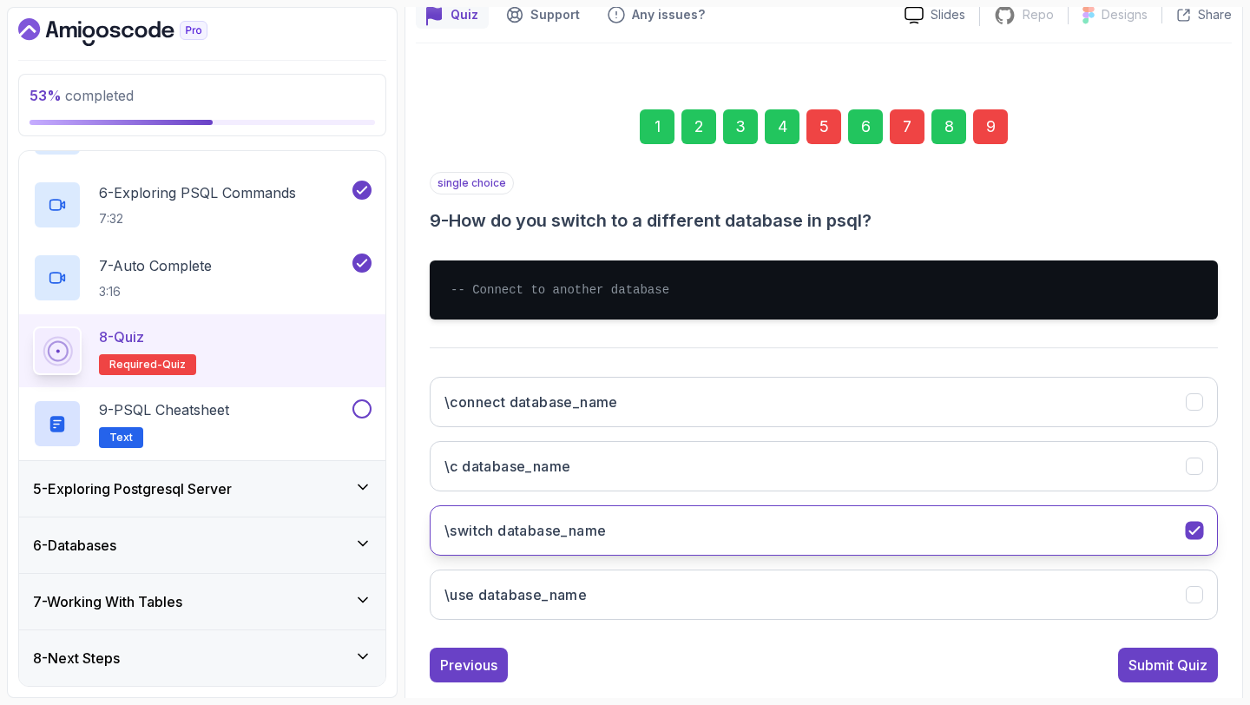
scroll to position [199, 0]
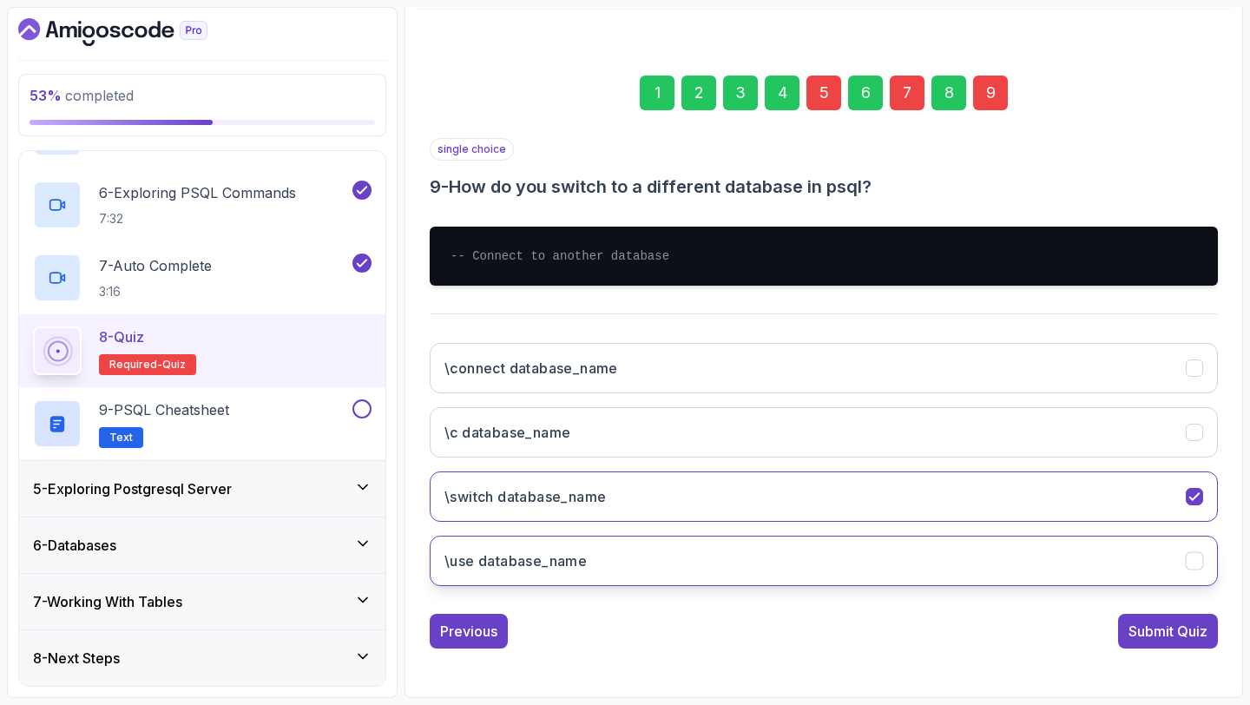
click at [562, 565] on h3 "\use database_name" at bounding box center [516, 561] width 142 height 21
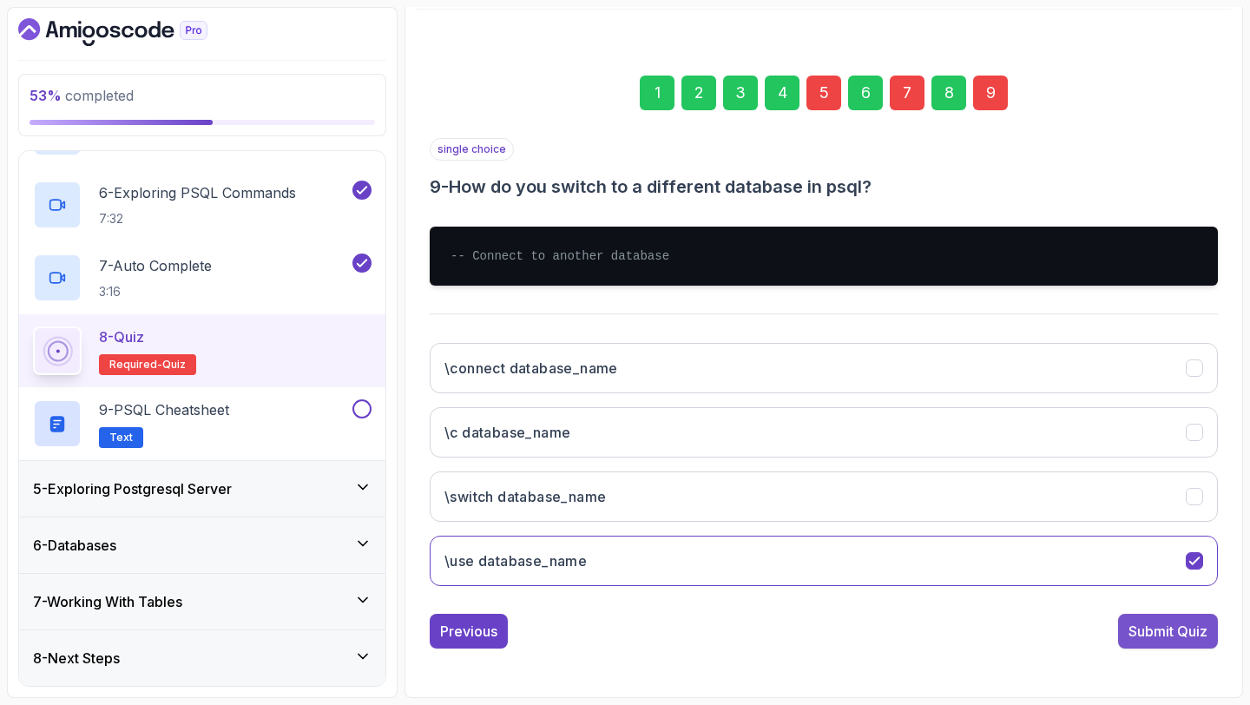
click at [1183, 633] on div "Submit Quiz" at bounding box center [1168, 631] width 79 height 21
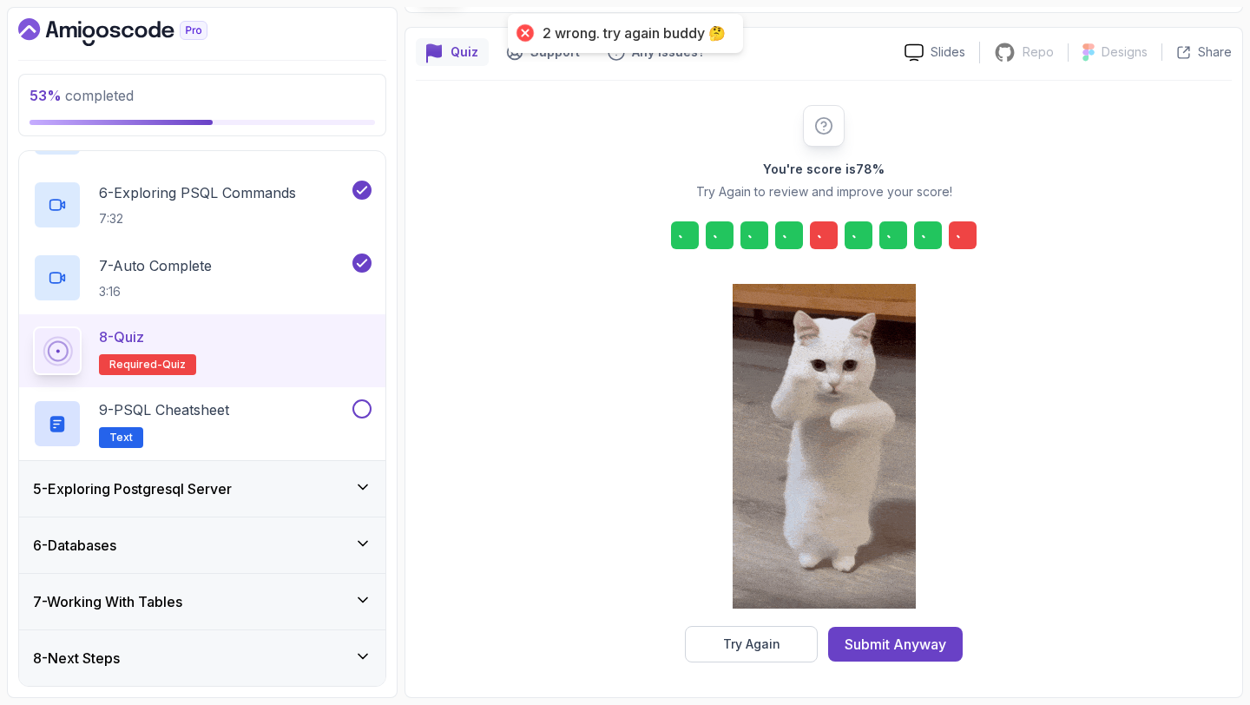
scroll to position [128, 0]
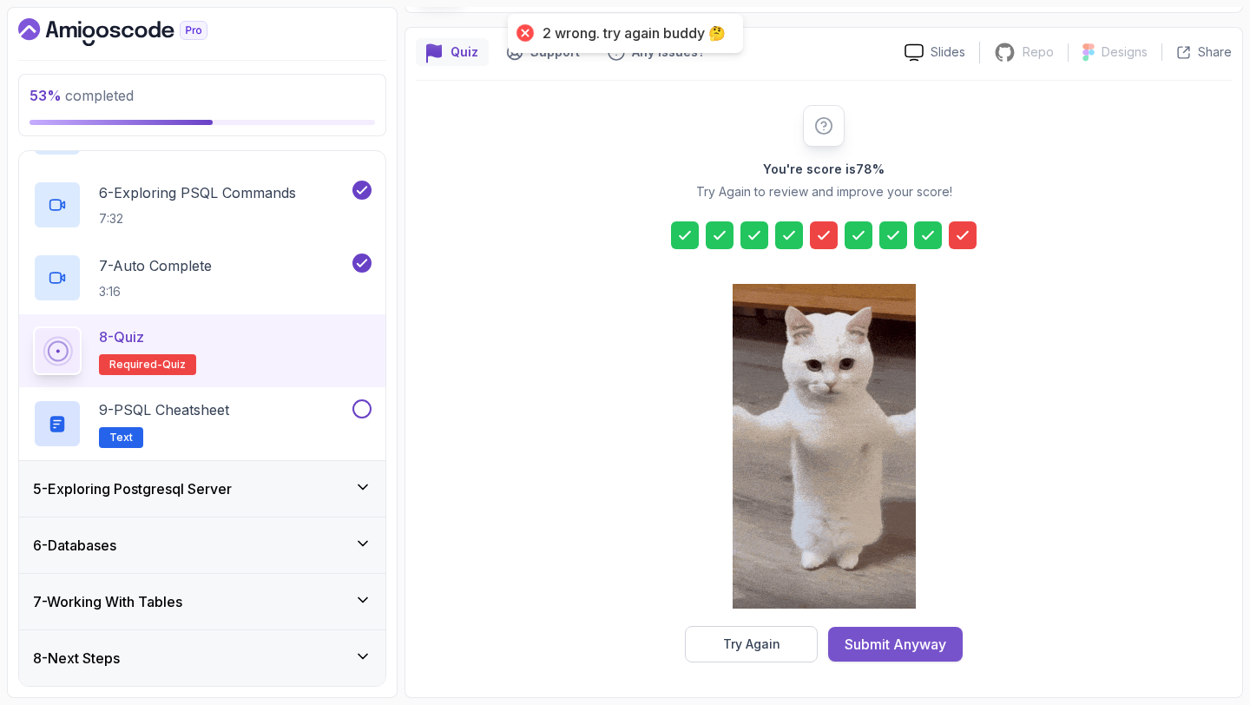
click at [913, 644] on div "Submit Anyway" at bounding box center [896, 644] width 102 height 21
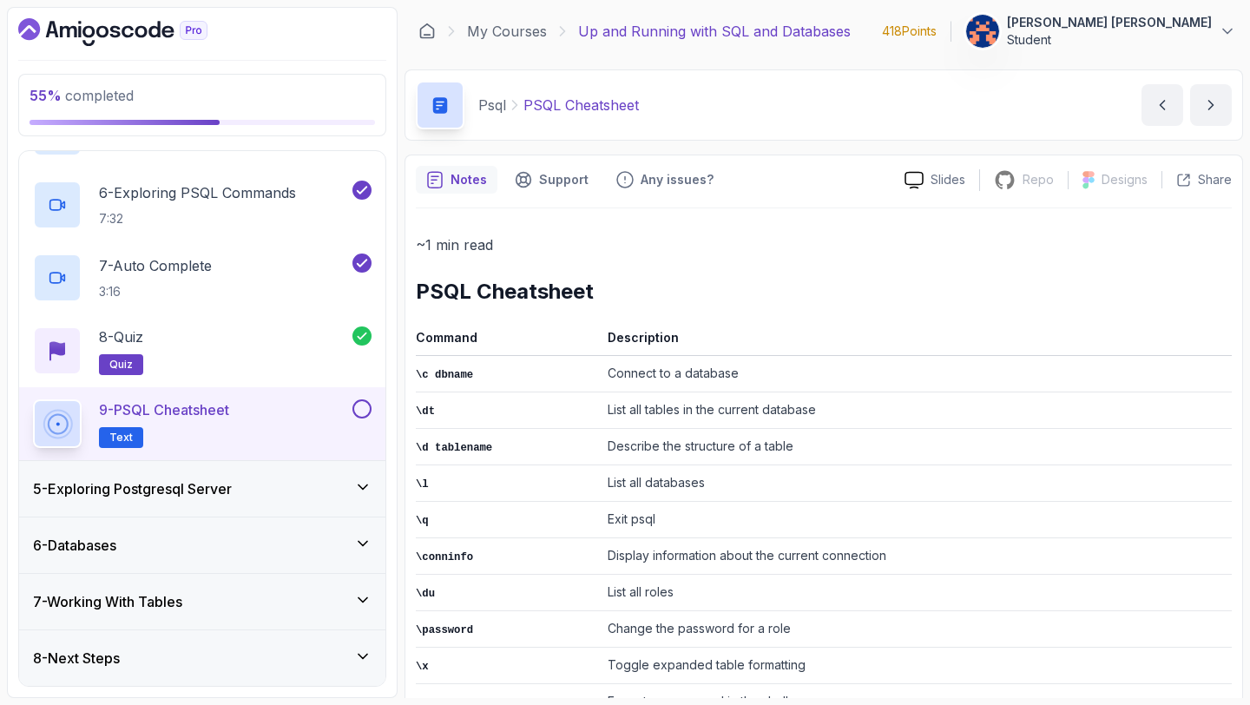
click at [242, 416] on div "9 - PSQL Cheatsheet Text" at bounding box center [191, 423] width 316 height 49
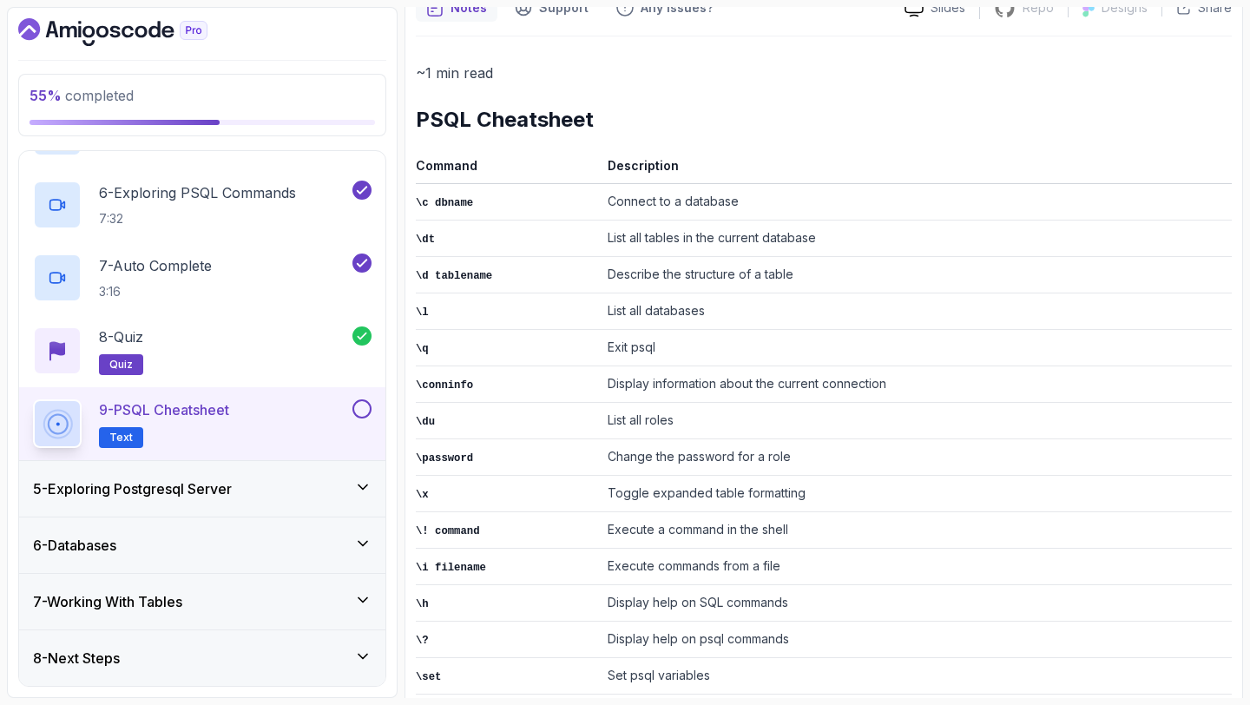
scroll to position [405, 0]
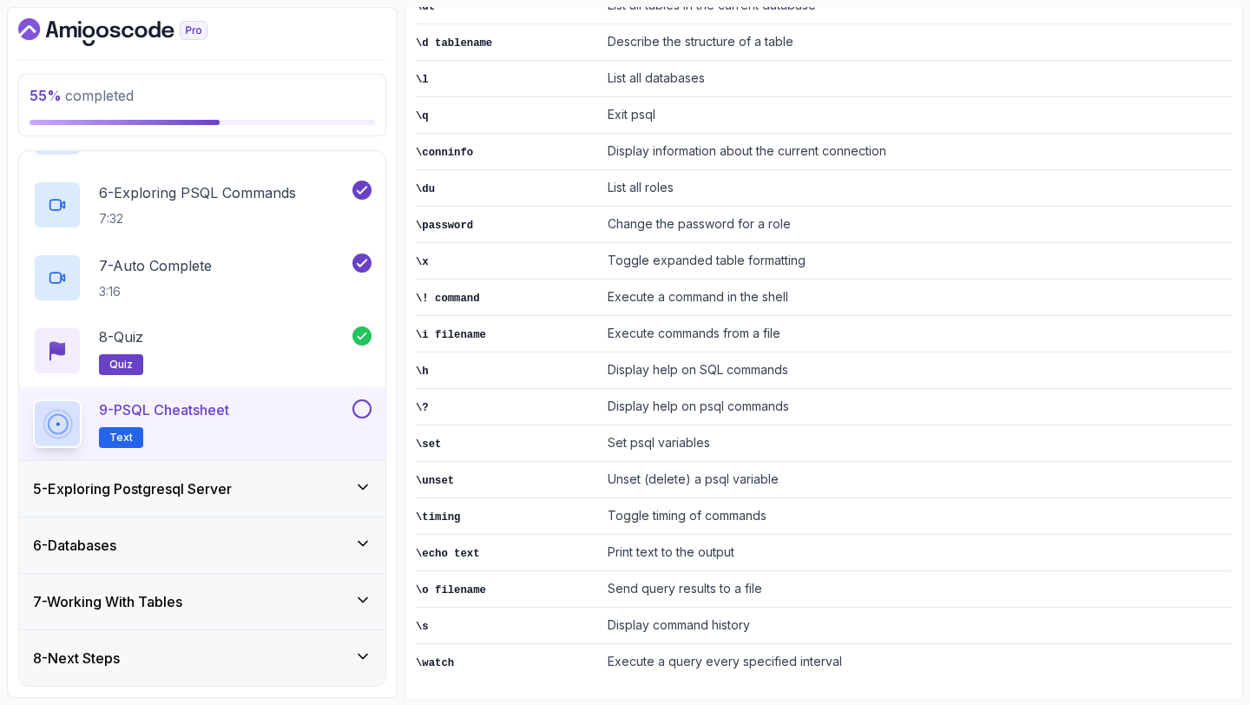
click at [364, 408] on button at bounding box center [362, 408] width 19 height 19
click at [365, 486] on icon at bounding box center [363, 487] width 9 height 4
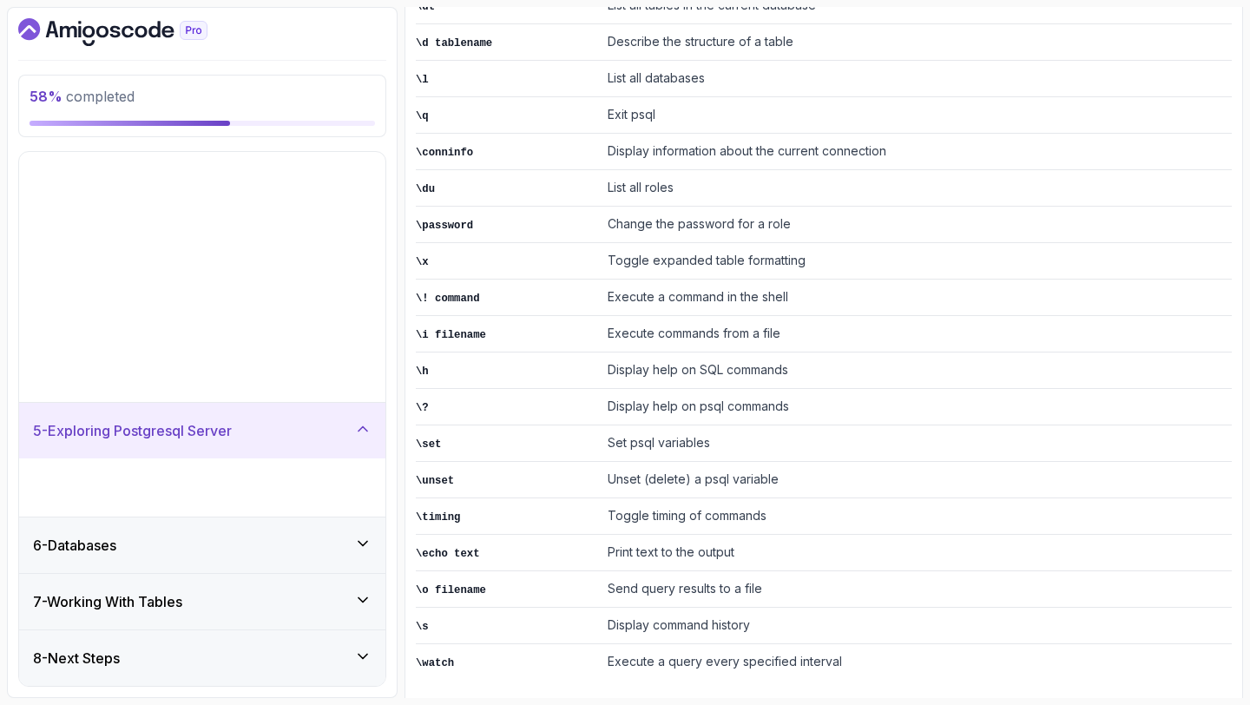
scroll to position [0, 0]
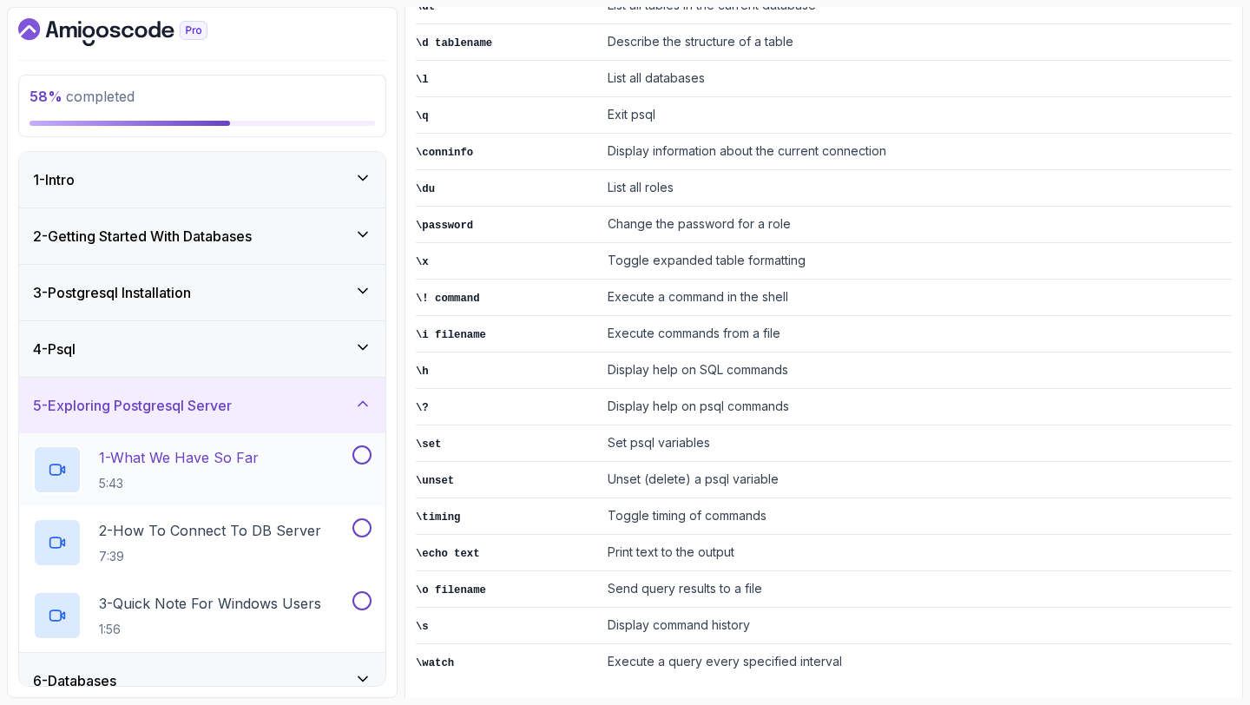
click at [274, 461] on div "1 - What We Have So Far 5:43" at bounding box center [191, 469] width 316 height 49
